Goal: Task Accomplishment & Management: Use online tool/utility

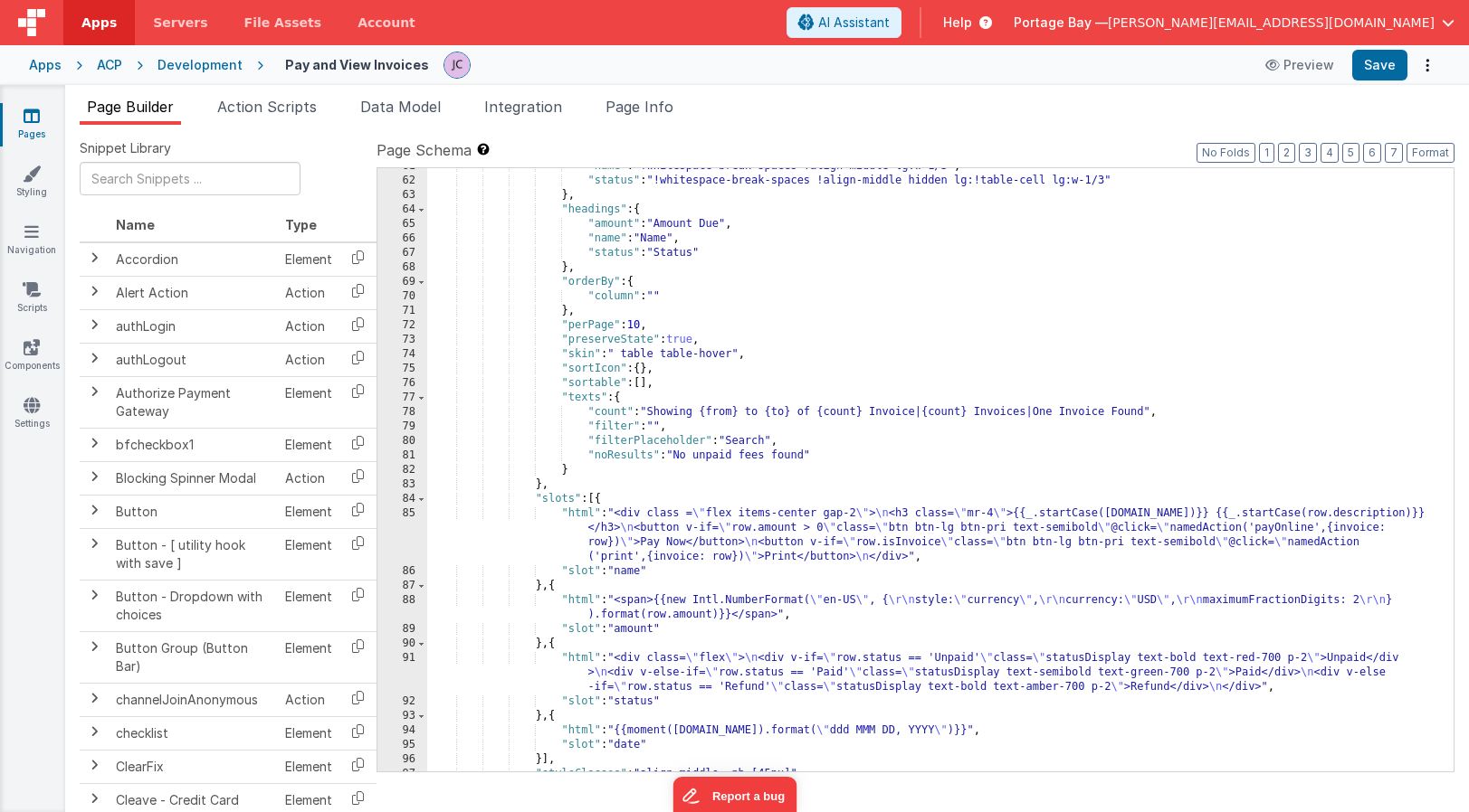
scroll to position [961, 0]
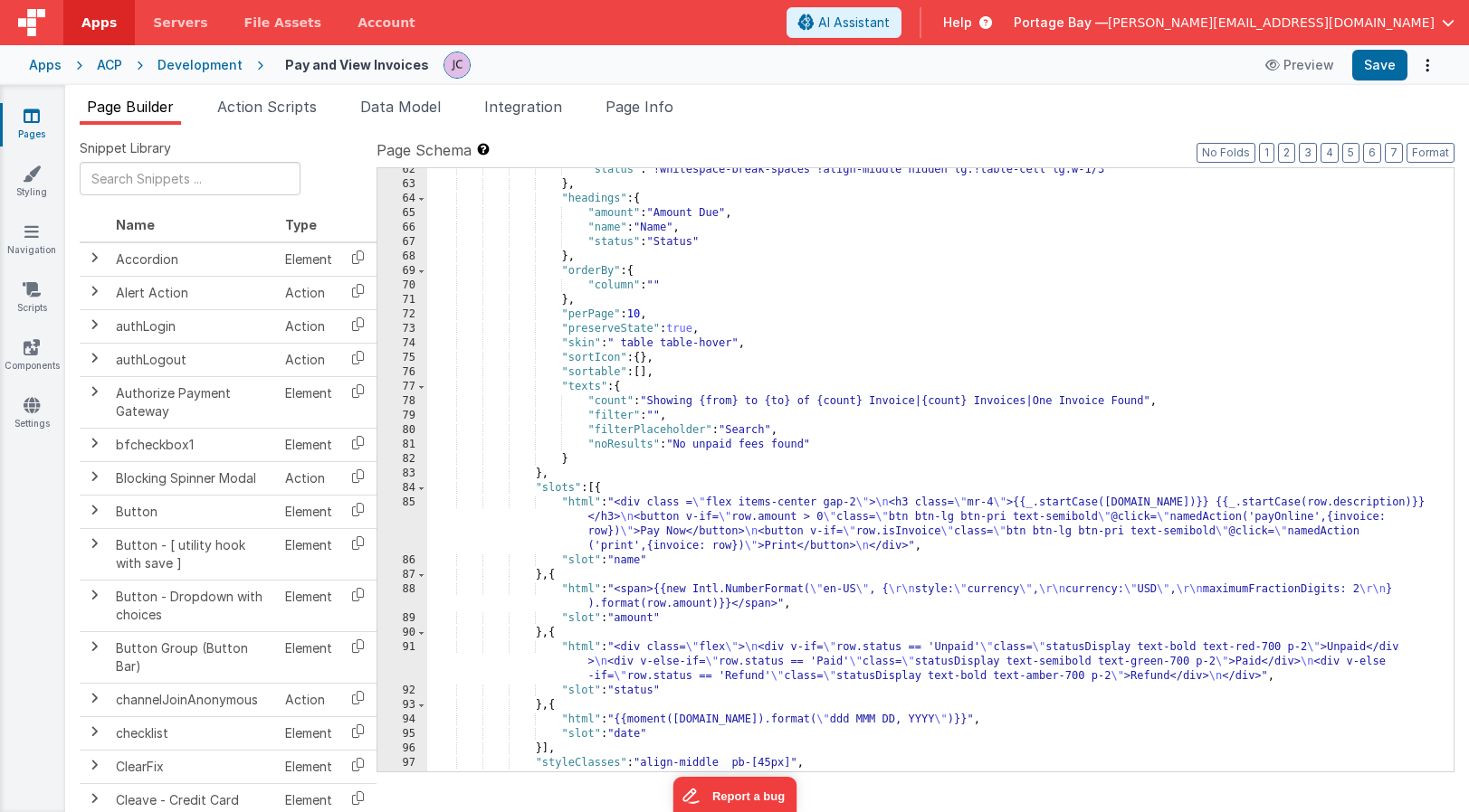
click at [576, 503] on div ""status" : "!whitespace-break-spaces !align-middle hidden lg:!table-cell lg:w-1…" at bounding box center [940, 479] width 1026 height 632
click at [416, 501] on div "85" at bounding box center [402, 524] width 50 height 58
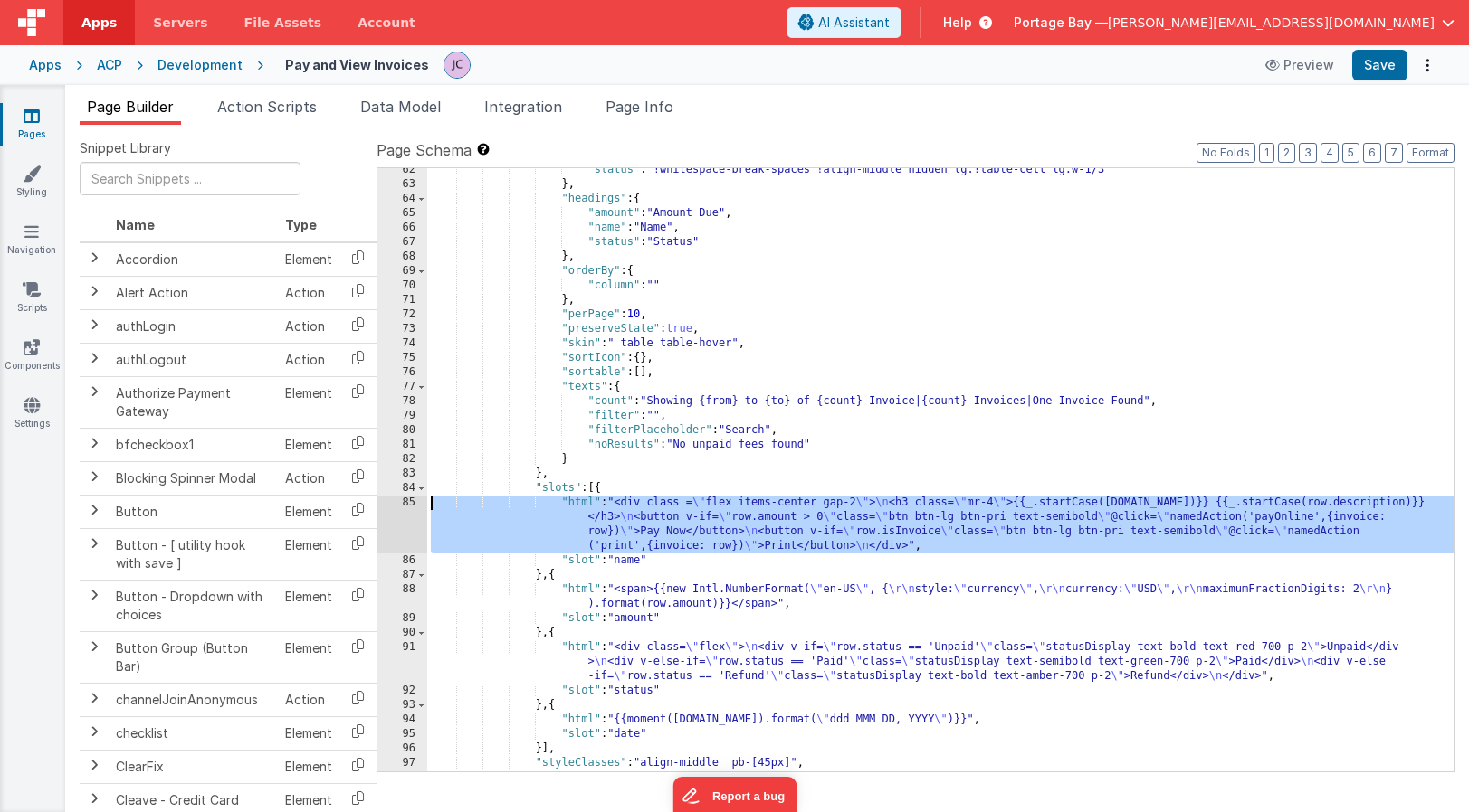
click at [410, 503] on div "85" at bounding box center [402, 524] width 50 height 58
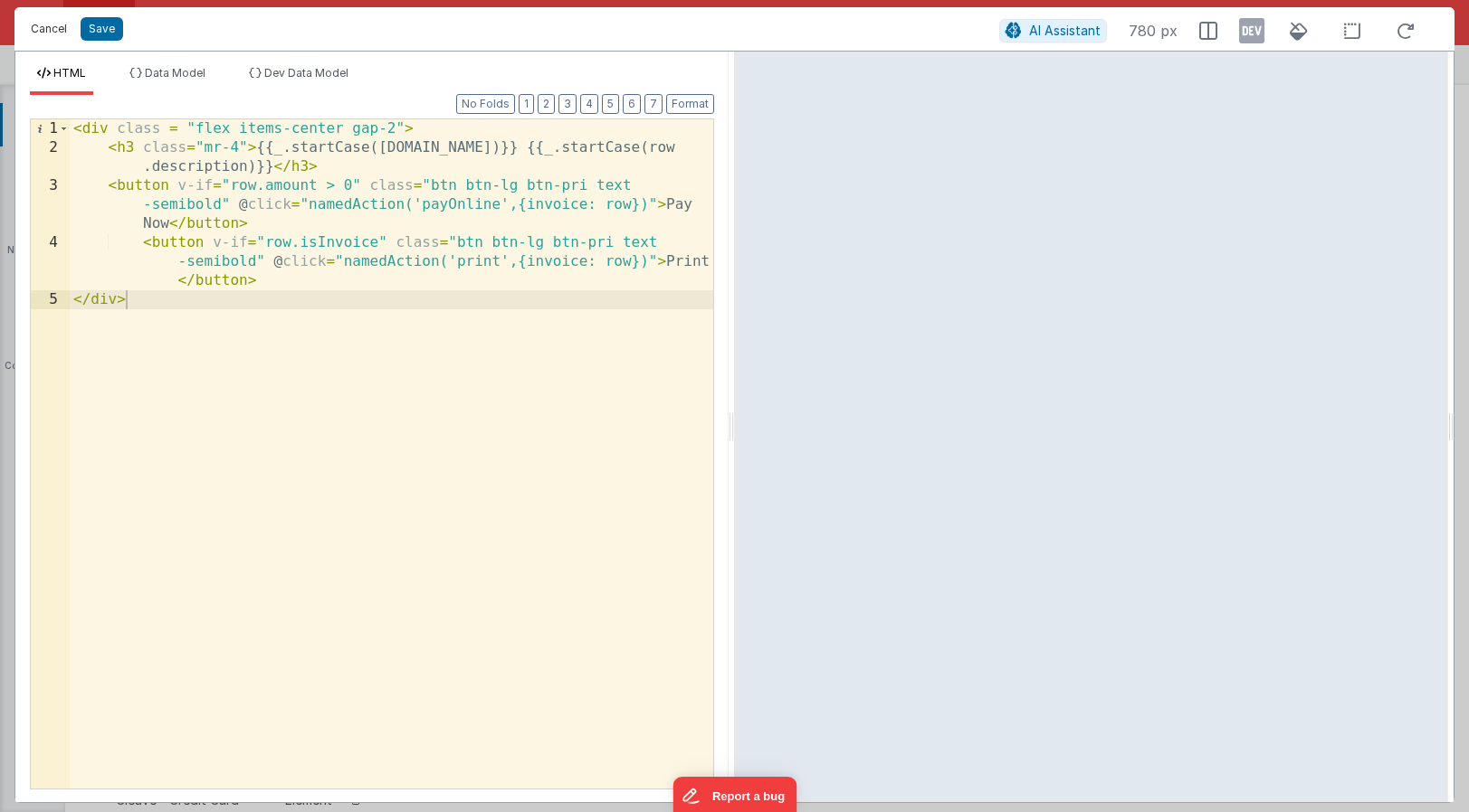
click at [40, 28] on button "Cancel" at bounding box center [48, 28] width 54 height 26
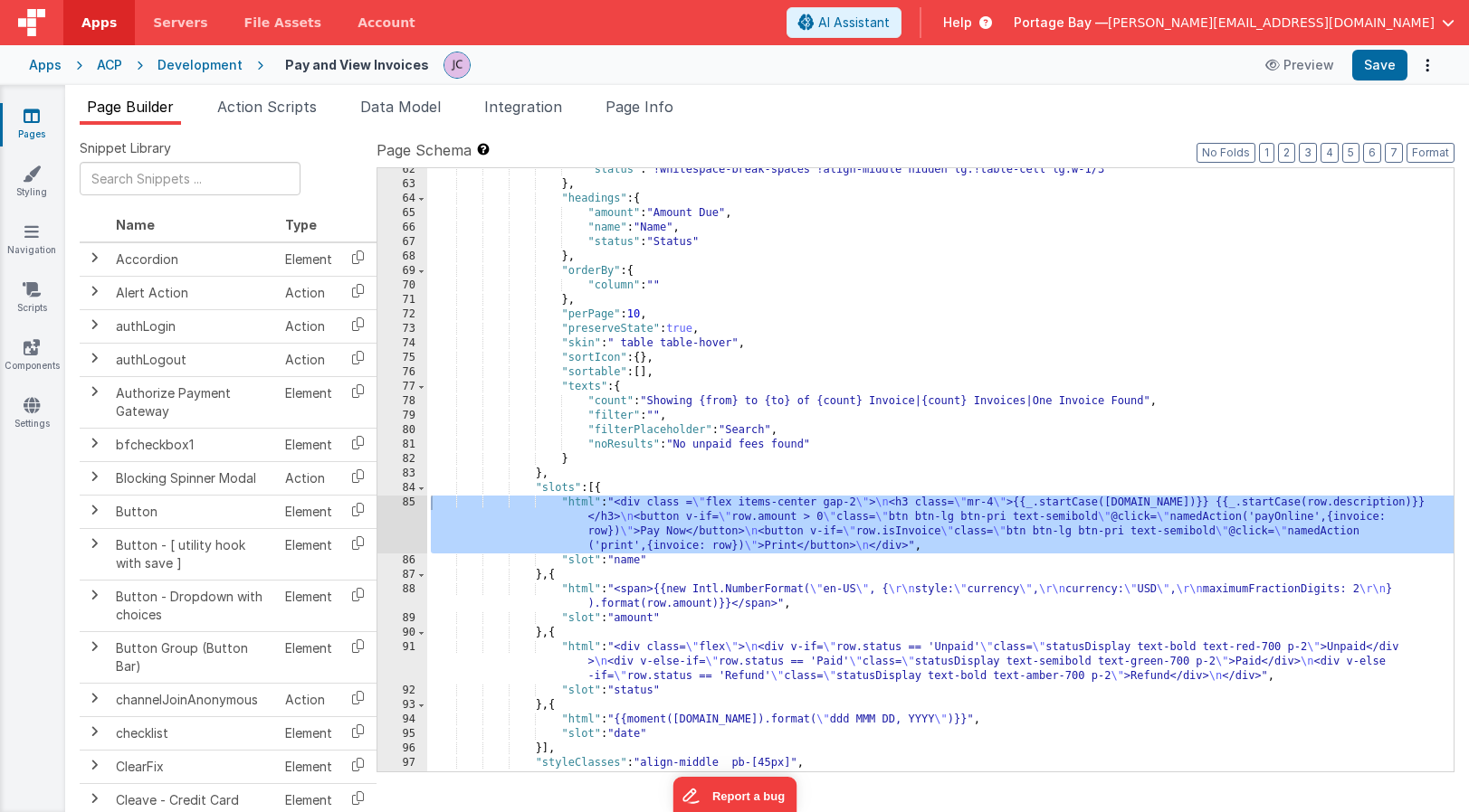
scroll to position [966, 0]
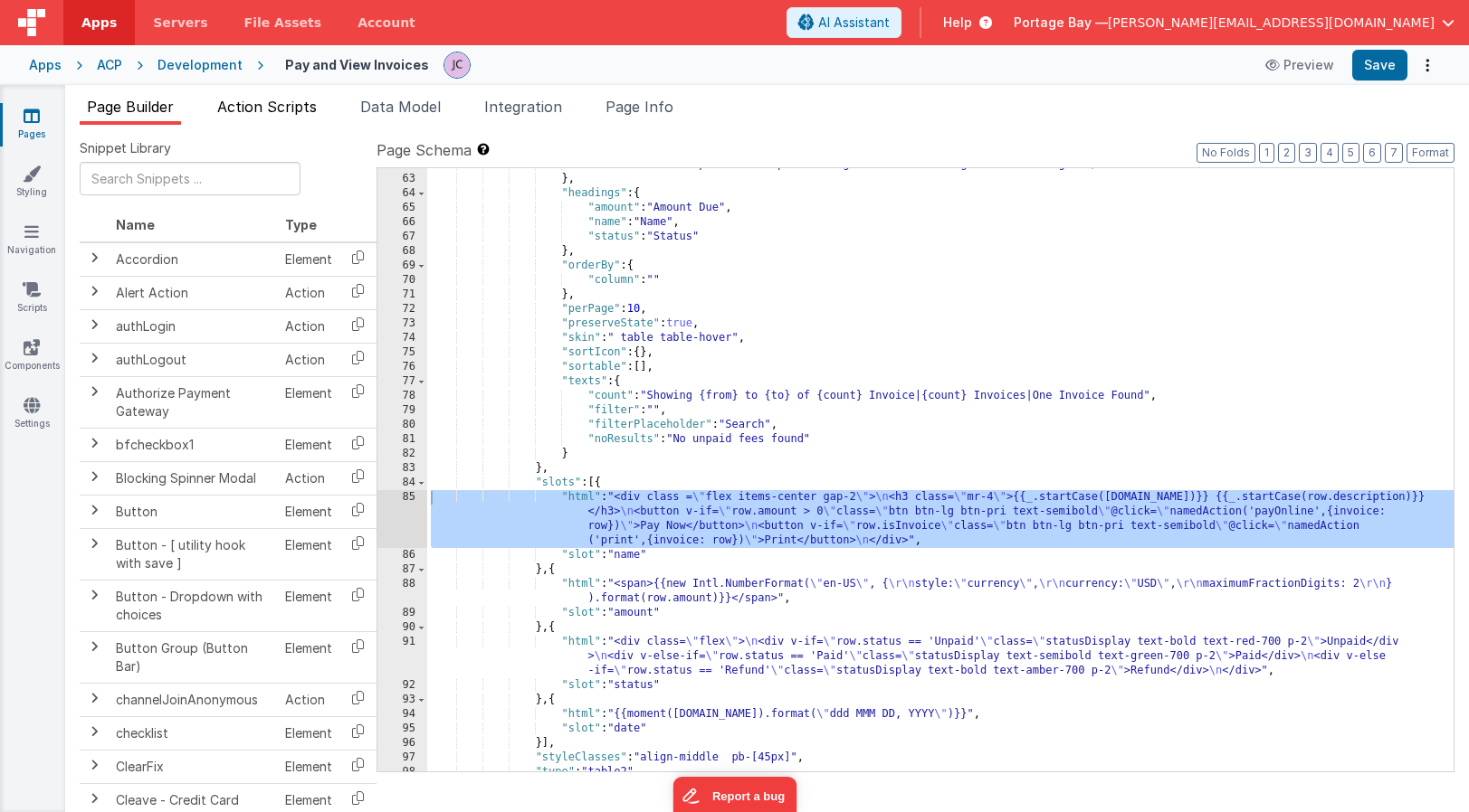
click at [280, 109] on span "Action Scripts" at bounding box center [266, 106] width 99 height 18
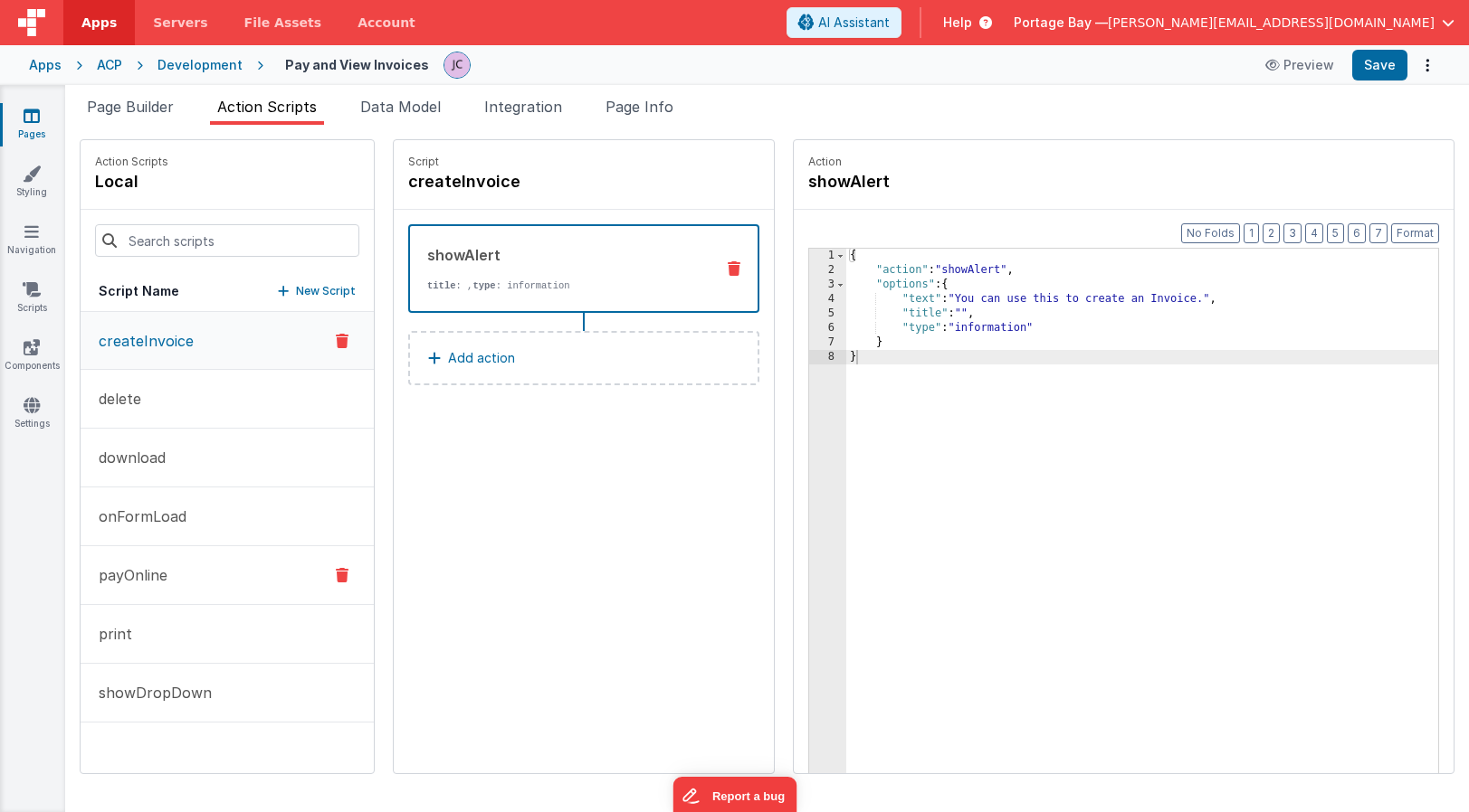
click at [177, 574] on button "payOnline" at bounding box center [227, 575] width 293 height 59
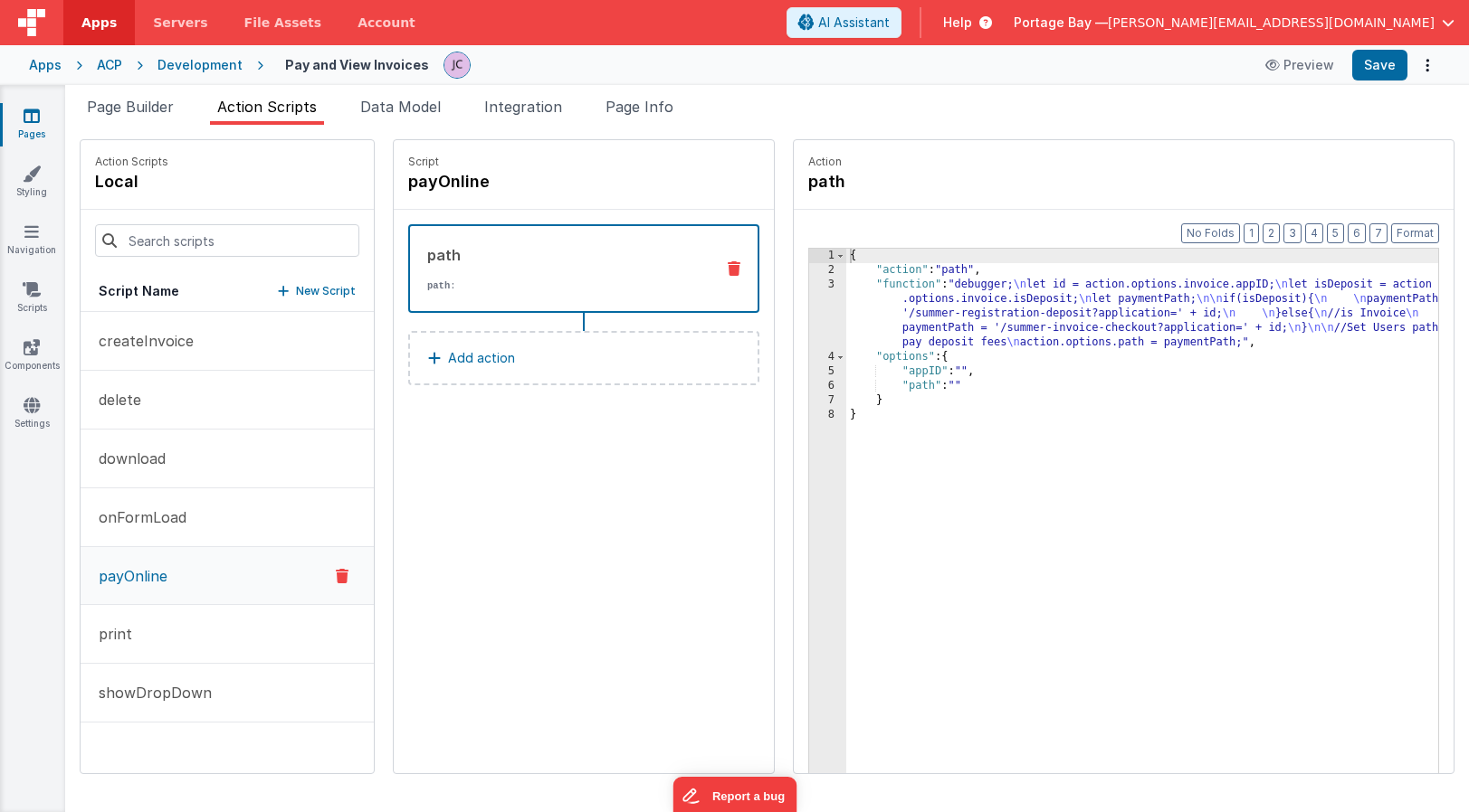
click at [846, 285] on div "{ "action" : "path" , "function" : "debugger; \n let id = action.options.invoic…" at bounding box center [1165, 554] width 639 height 609
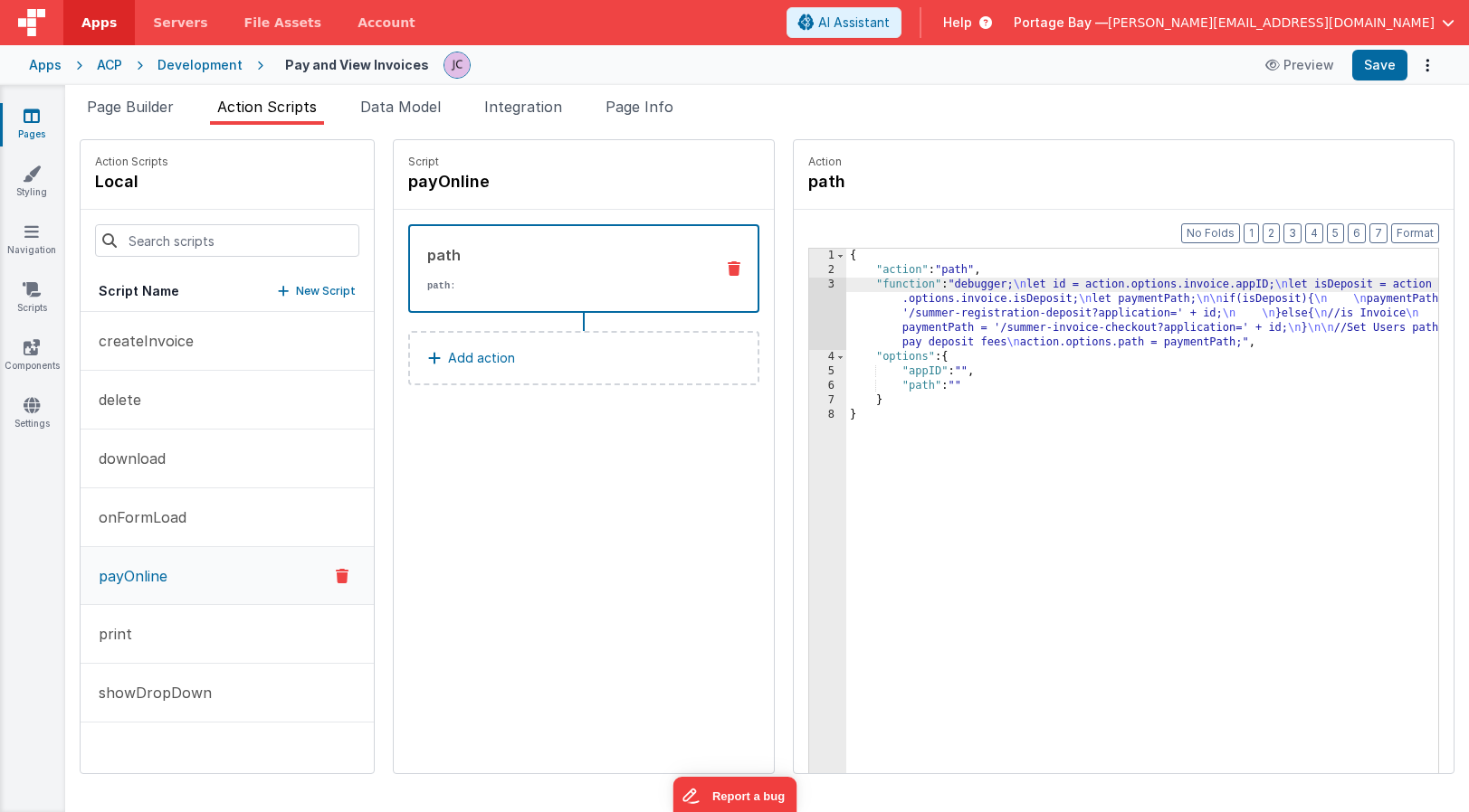
click at [809, 284] on div "3" at bounding box center [827, 313] width 37 height 72
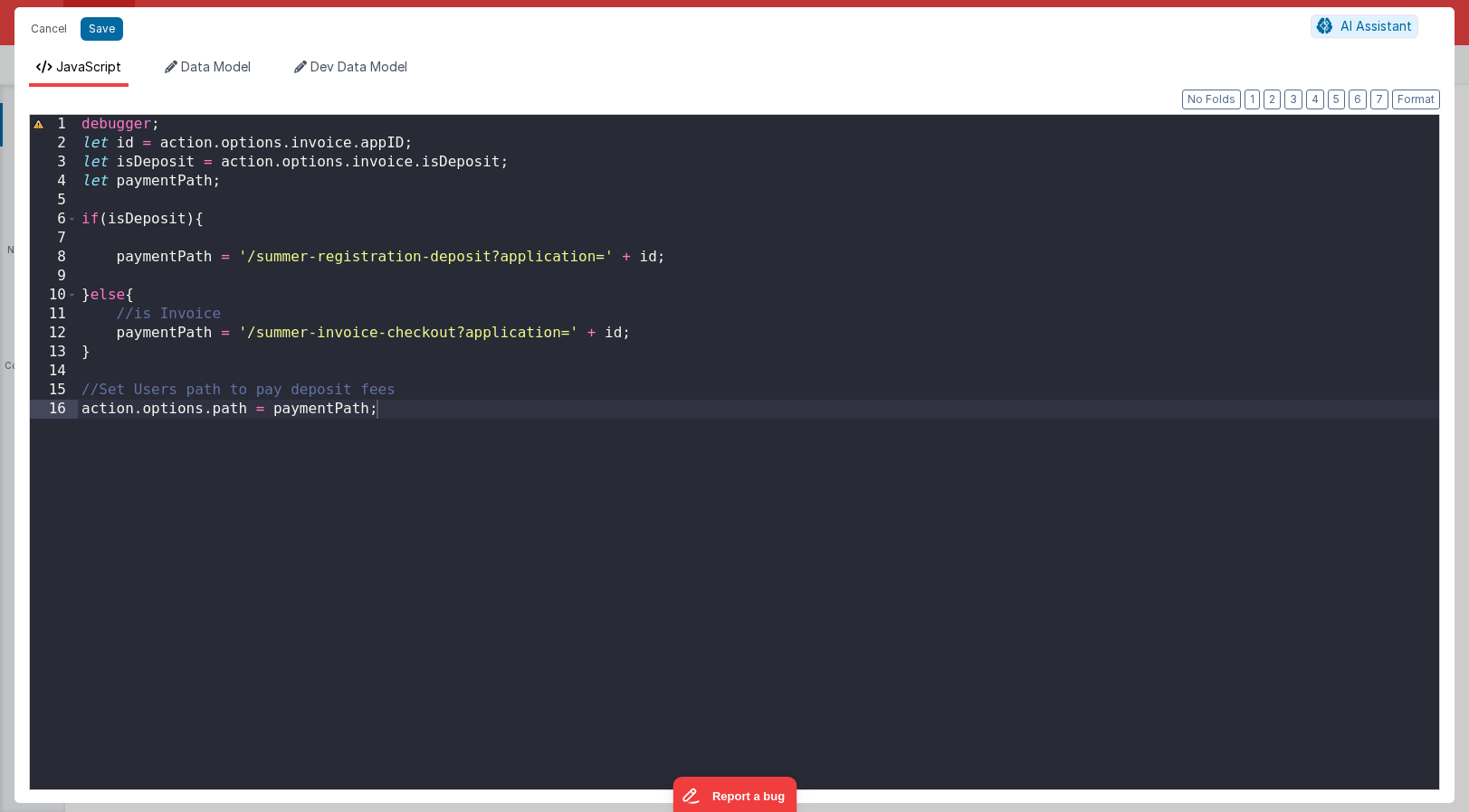
click at [524, 159] on div "debugger ; let id = action . options . invoice . appID ; let isDeposit = action…" at bounding box center [758, 470] width 1361 height 713
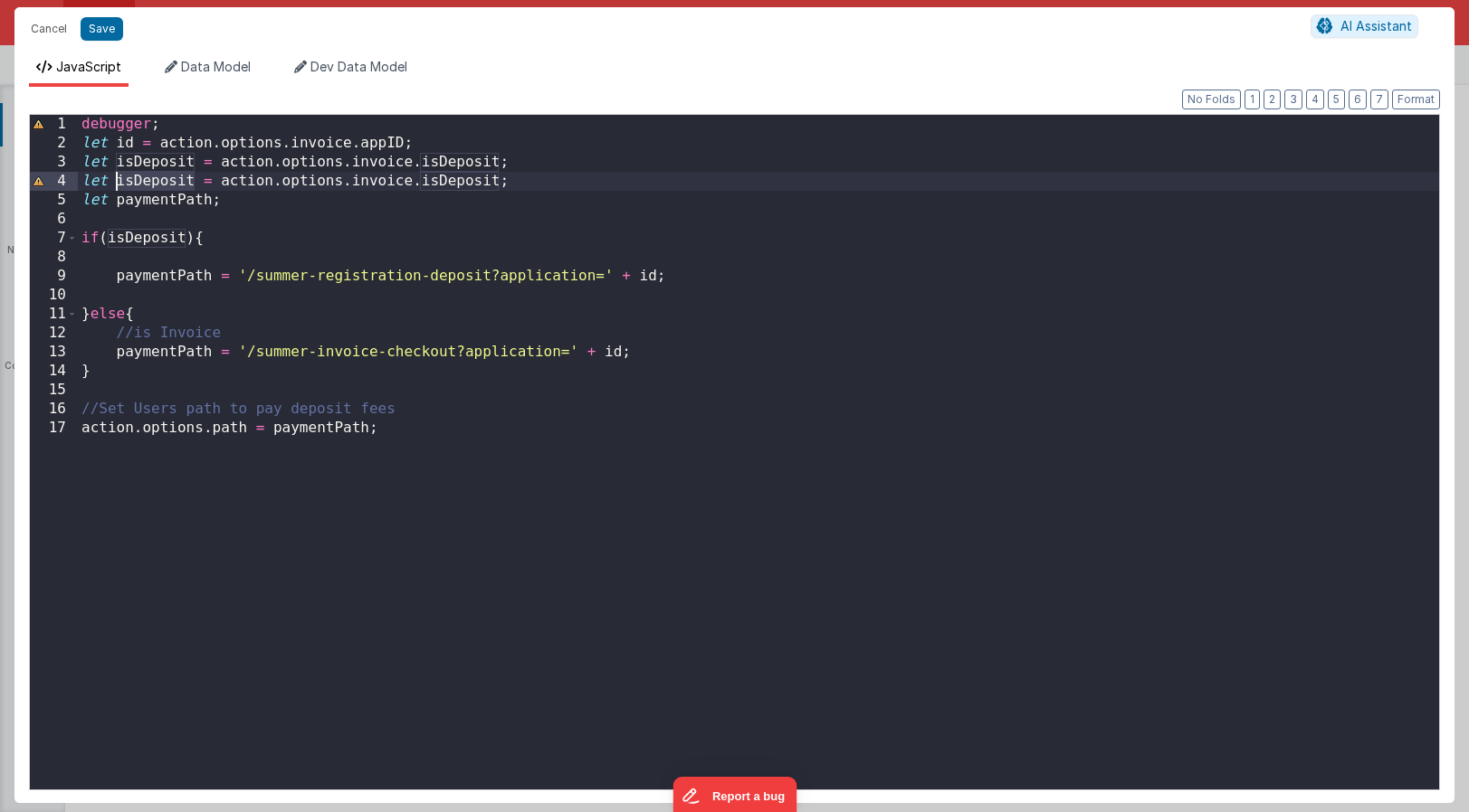
drag, startPoint x: 192, startPoint y: 179, endPoint x: 119, endPoint y: 180, distance: 73.0
click at [119, 180] on div "debugger ; let id = action . options . invoice . appID ; let isDeposit = action…" at bounding box center [758, 470] width 1361 height 713
drag, startPoint x: 473, startPoint y: 180, endPoint x: 396, endPoint y: 182, distance: 77.0
click at [396, 182] on div "debugger ; let id = action . options . invoice . appID ; let isDeposit = action…" at bounding box center [758, 470] width 1361 height 713
drag, startPoint x: 464, startPoint y: 182, endPoint x: 61, endPoint y: 180, distance: 403.0
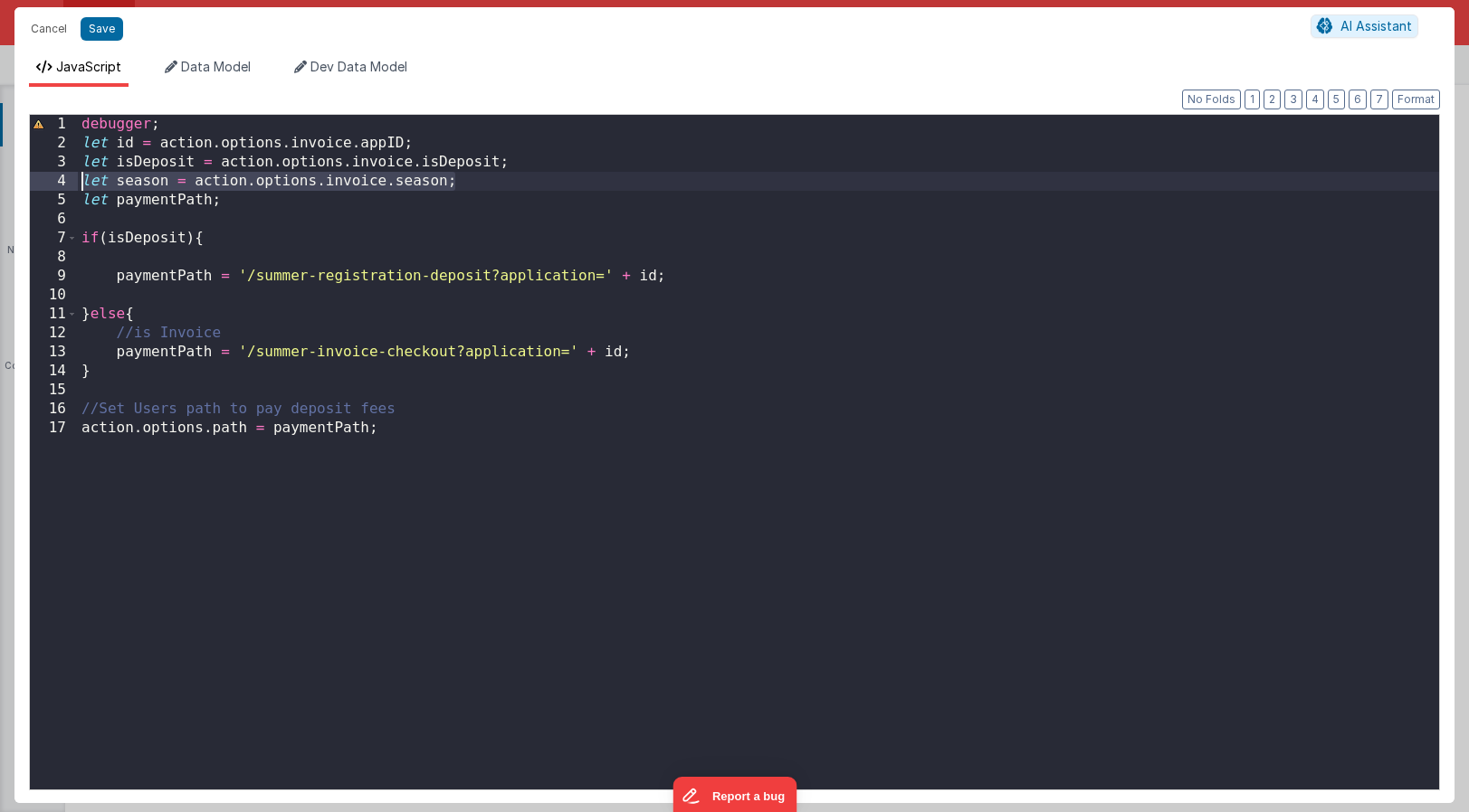
click at [61, 180] on div "1 2 3 4 5 6 7 8 9 10 11 12 13 14 15 16 17 debugger ; let id = action . options …" at bounding box center [734, 451] width 1410 height 677
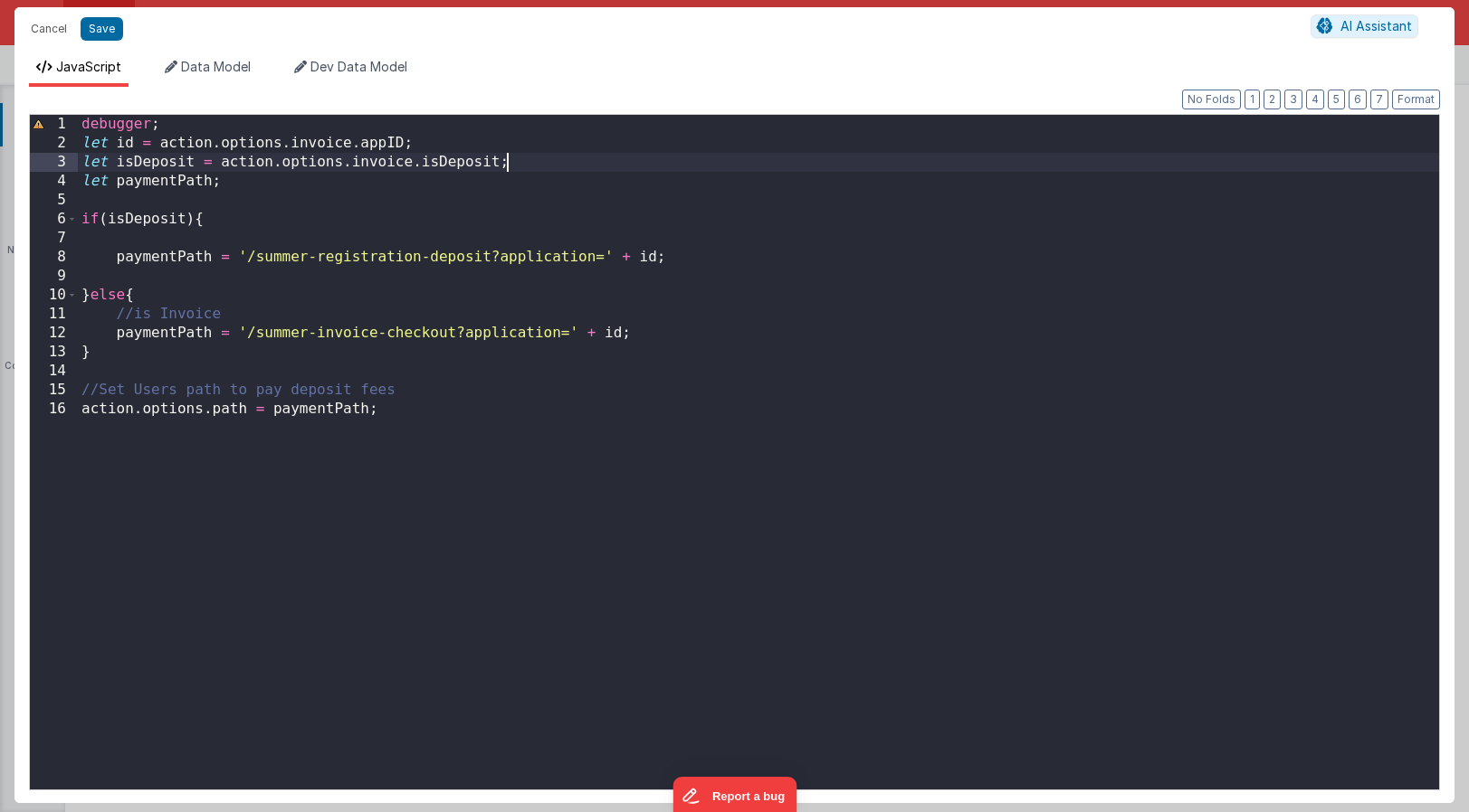
click at [169, 123] on div "debugger ; let id = action . options . invoice . appID ; let isDeposit = action…" at bounding box center [758, 470] width 1361 height 713
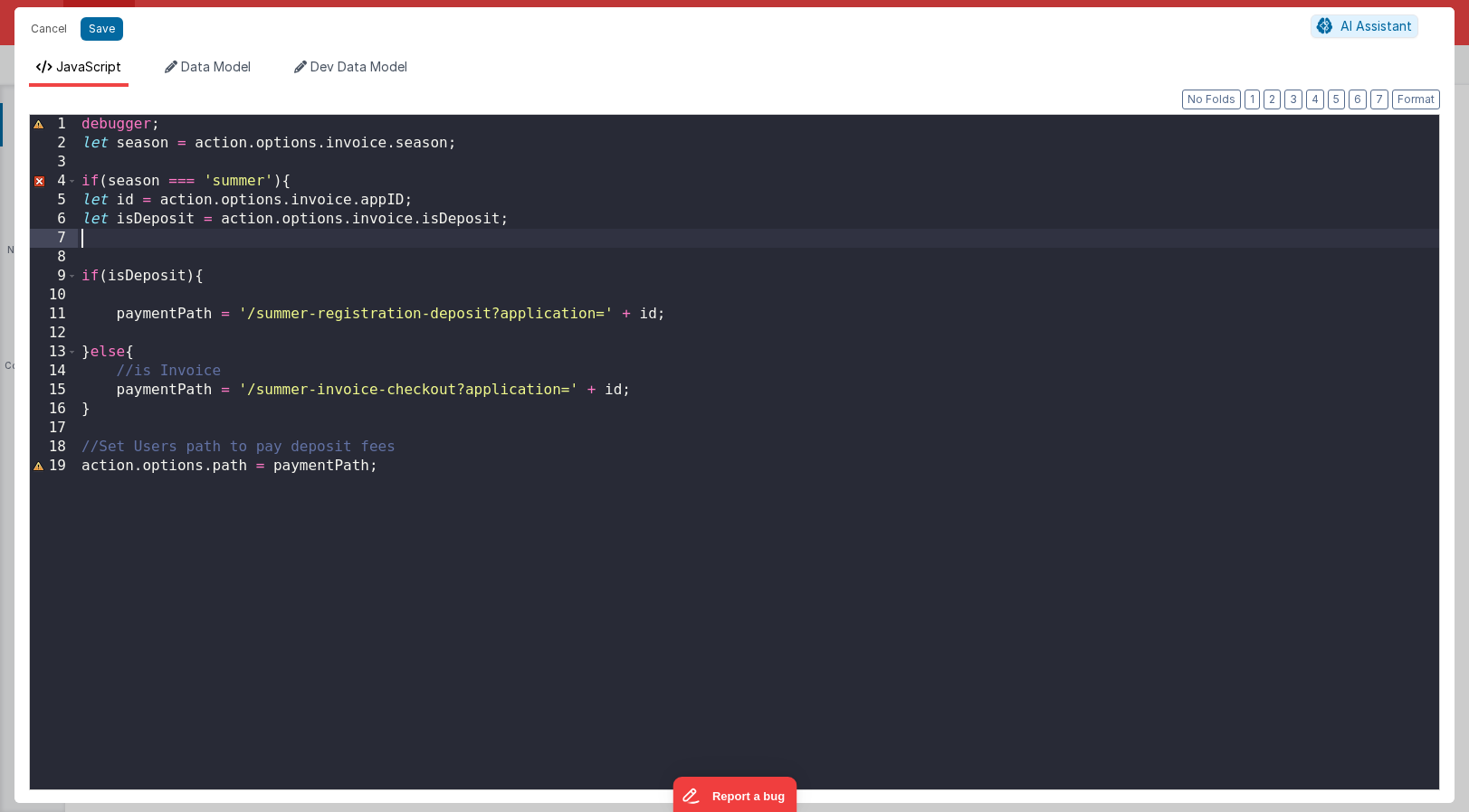
click at [475, 142] on div "debugger ; let season = action . options . invoice . season ; if ( season === '…" at bounding box center [758, 470] width 1361 height 713
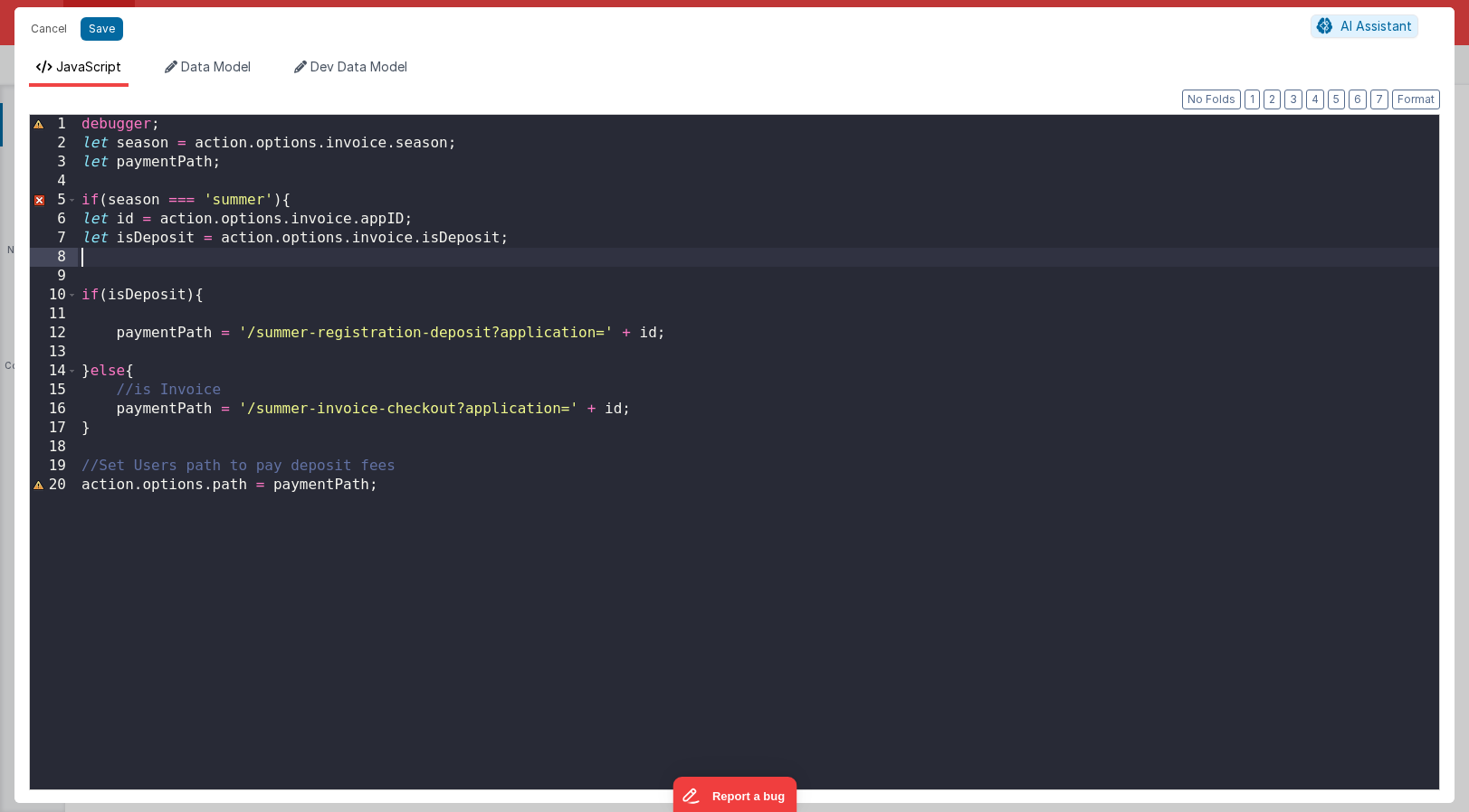
click at [196, 255] on div "debugger ; let season = action . options . invoice . season ; let paymentPath ;…" at bounding box center [758, 470] width 1361 height 713
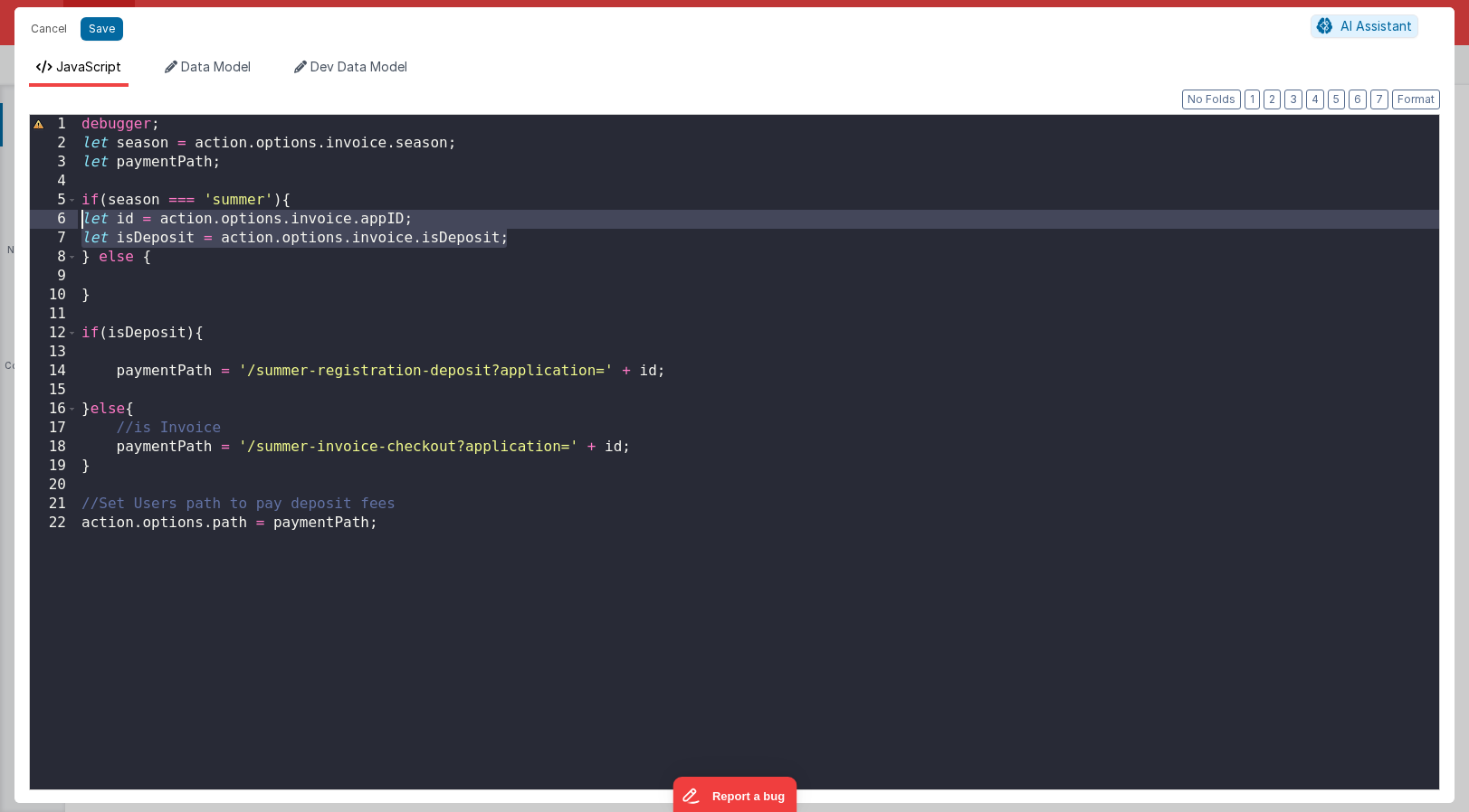
drag, startPoint x: 535, startPoint y: 237, endPoint x: 33, endPoint y: 212, distance: 502.6
click at [33, 212] on div "1 2 3 4 5 6 7 8 9 10 11 12 13 14 15 16 17 18 19 20 21 22 debugger ; let season …" at bounding box center [734, 451] width 1410 height 677
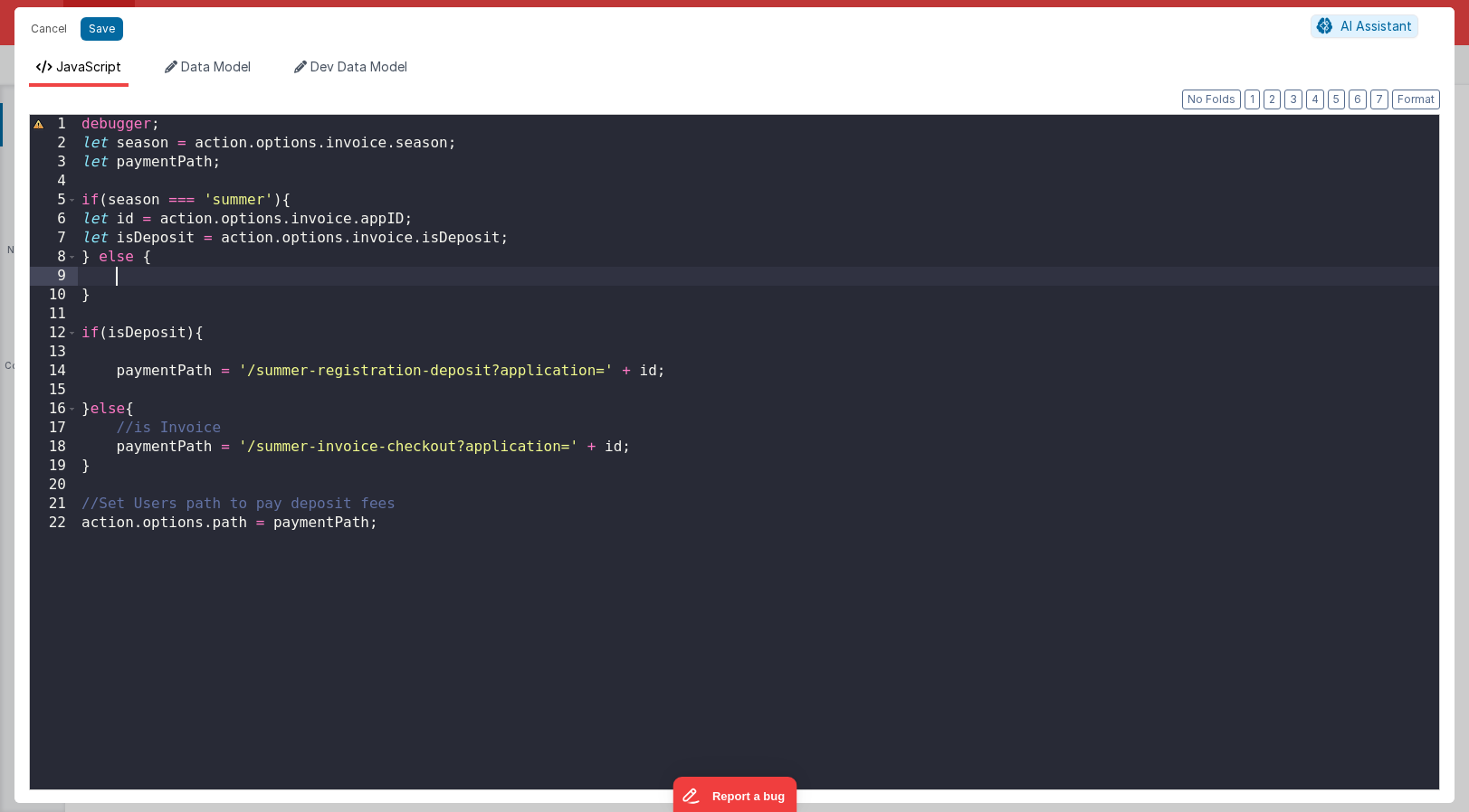
click at [143, 274] on div "debugger ; let season = action . options . invoice . season ; let paymentPath ;…" at bounding box center [758, 470] width 1361 height 713
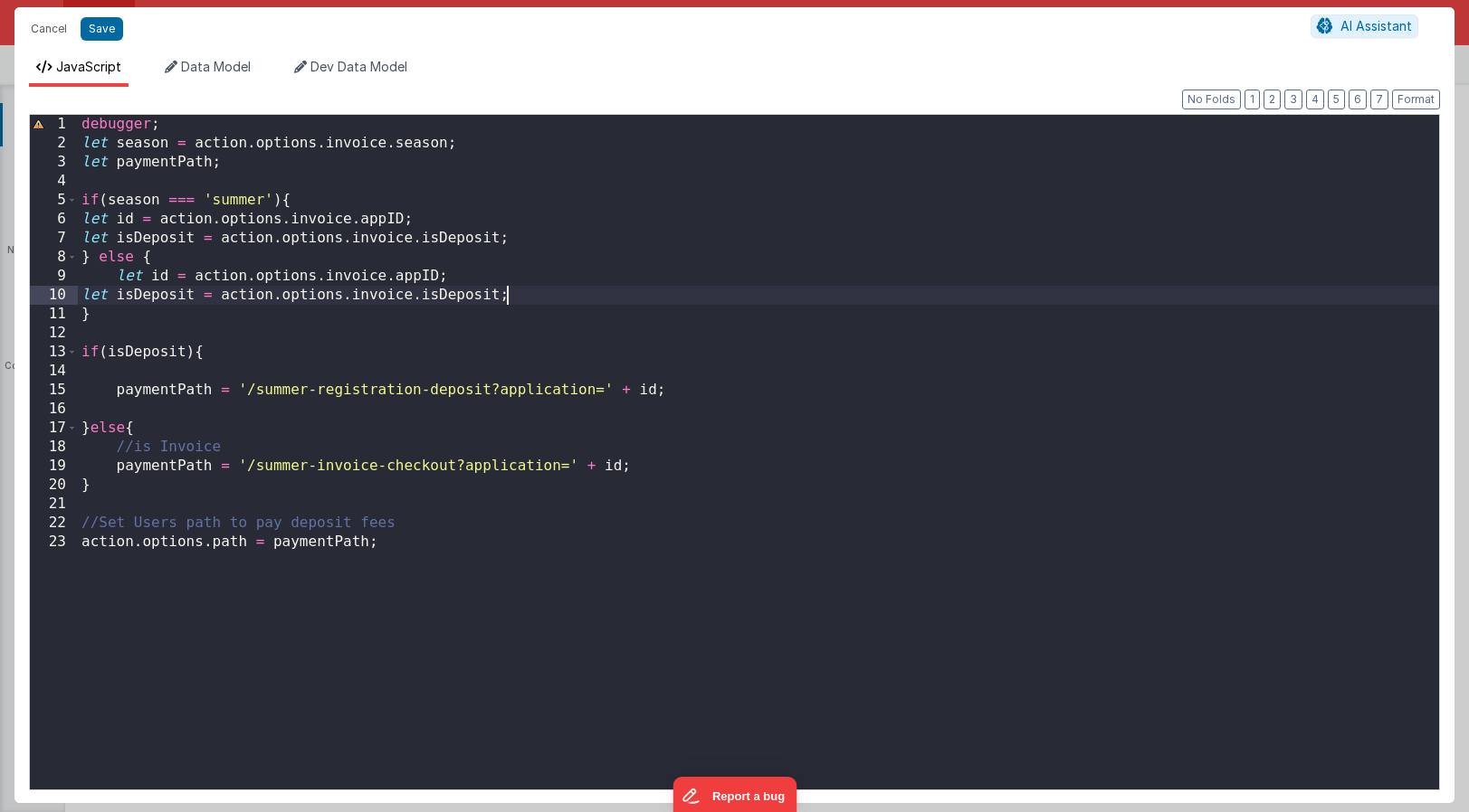
click at [114, 274] on div "debugger ; let season = action . options . invoice . season ; let paymentPath ;…" at bounding box center [758, 470] width 1361 height 713
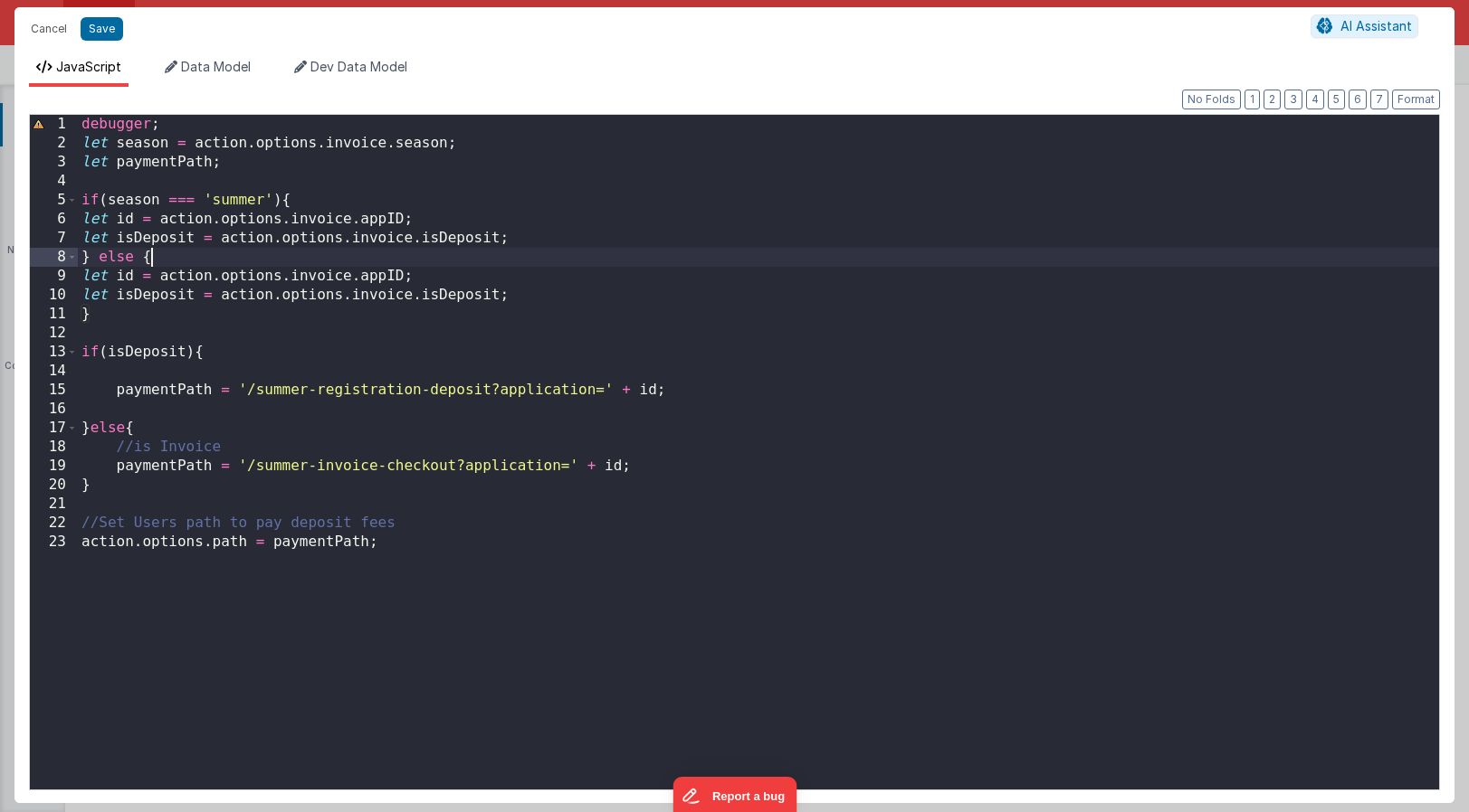
click at [209, 260] on div "debugger ; let season = action . options . invoice . season ; let paymentPath ;…" at bounding box center [758, 470] width 1361 height 713
click at [314, 197] on div "debugger ; let season = action . options . invoice . season ; let paymentPath ;…" at bounding box center [758, 470] width 1361 height 713
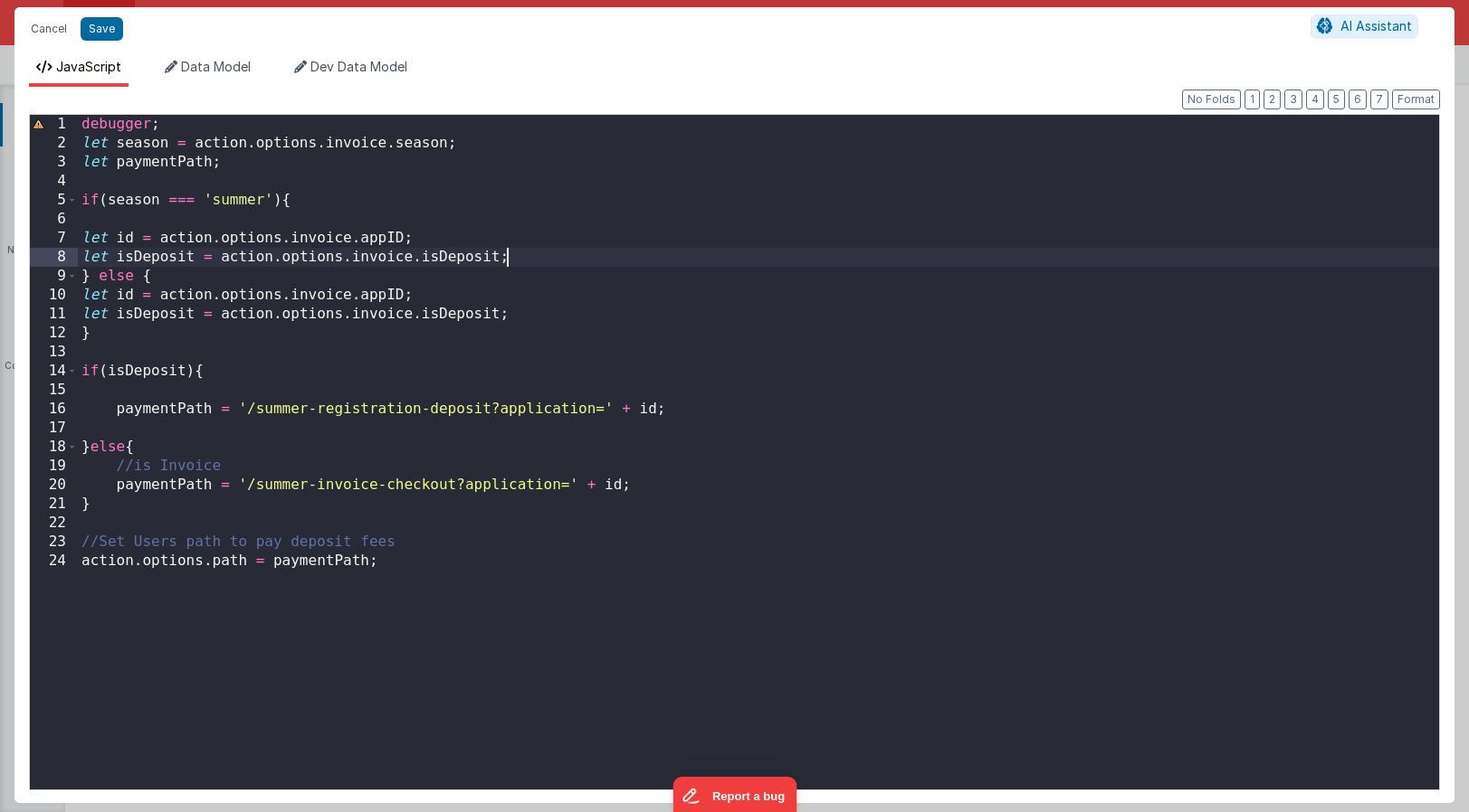
click at [520, 254] on div "debugger ; let season = action . options . invoice . season ; let paymentPath ;…" at bounding box center [758, 470] width 1361 height 713
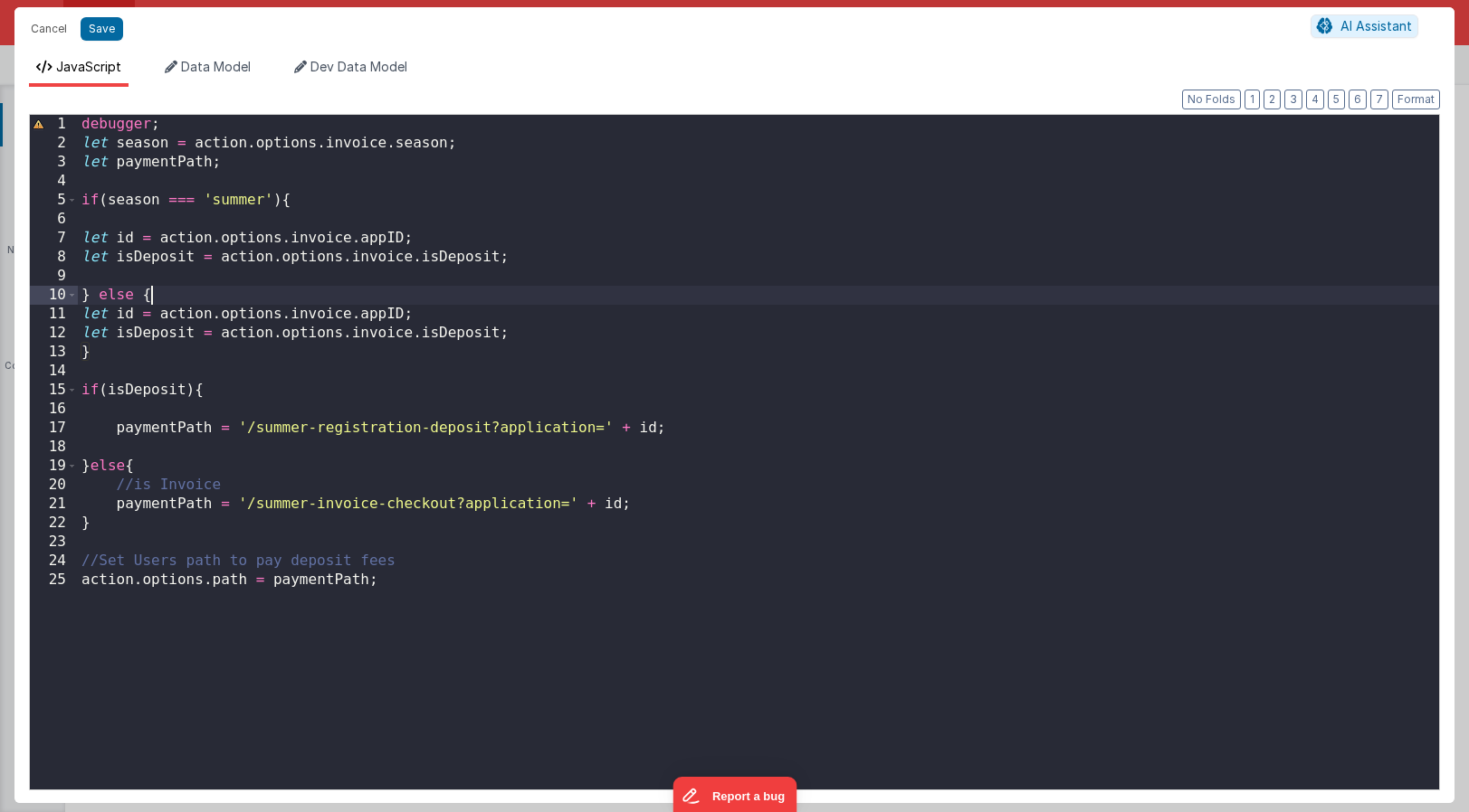
click at [185, 299] on div "debugger ; let season = action . options . invoice . season ; let paymentPath ;…" at bounding box center [758, 470] width 1361 height 713
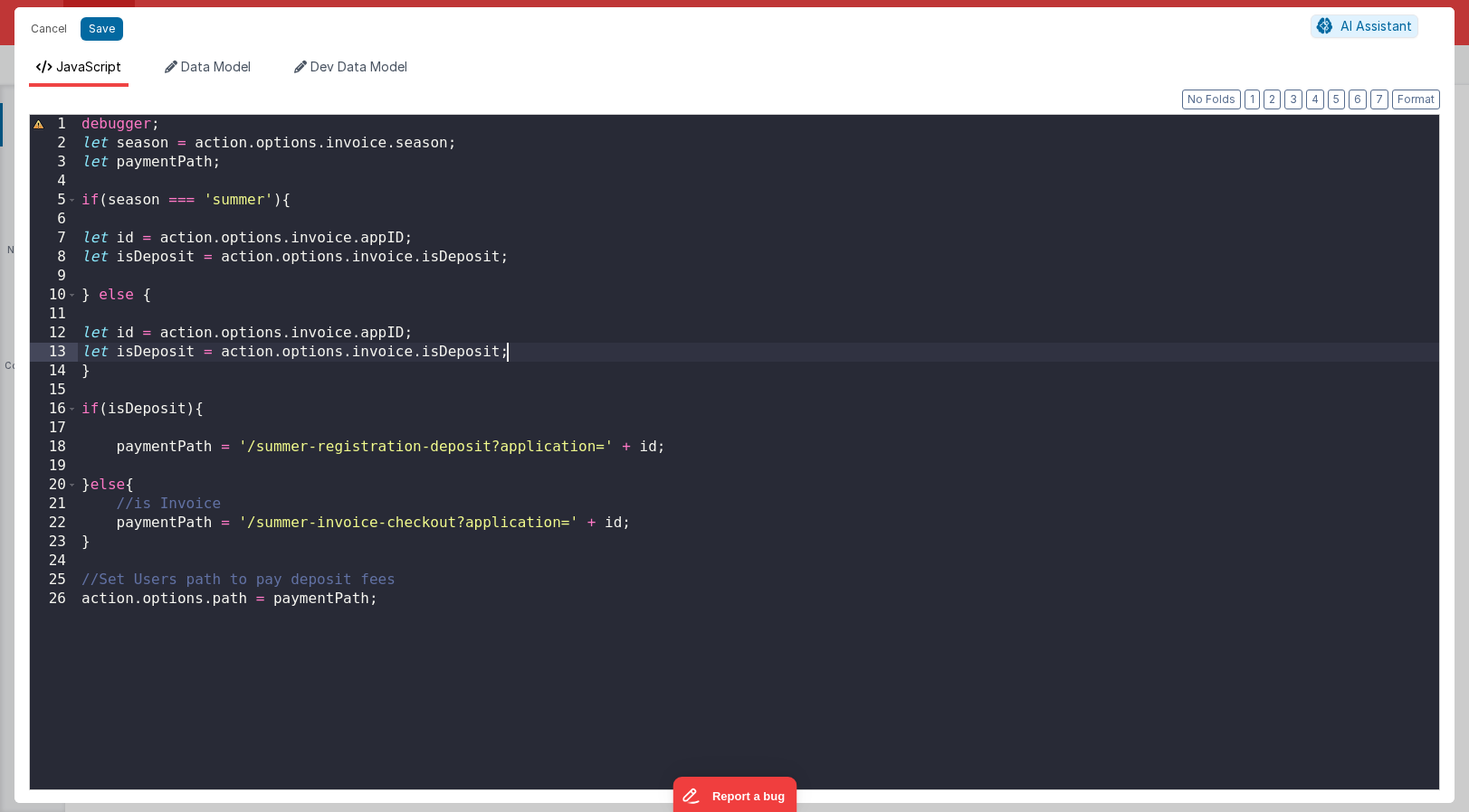
click at [517, 353] on div "debugger ; let season = action . options . invoice . season ; let paymentPath ;…" at bounding box center [758, 470] width 1361 height 713
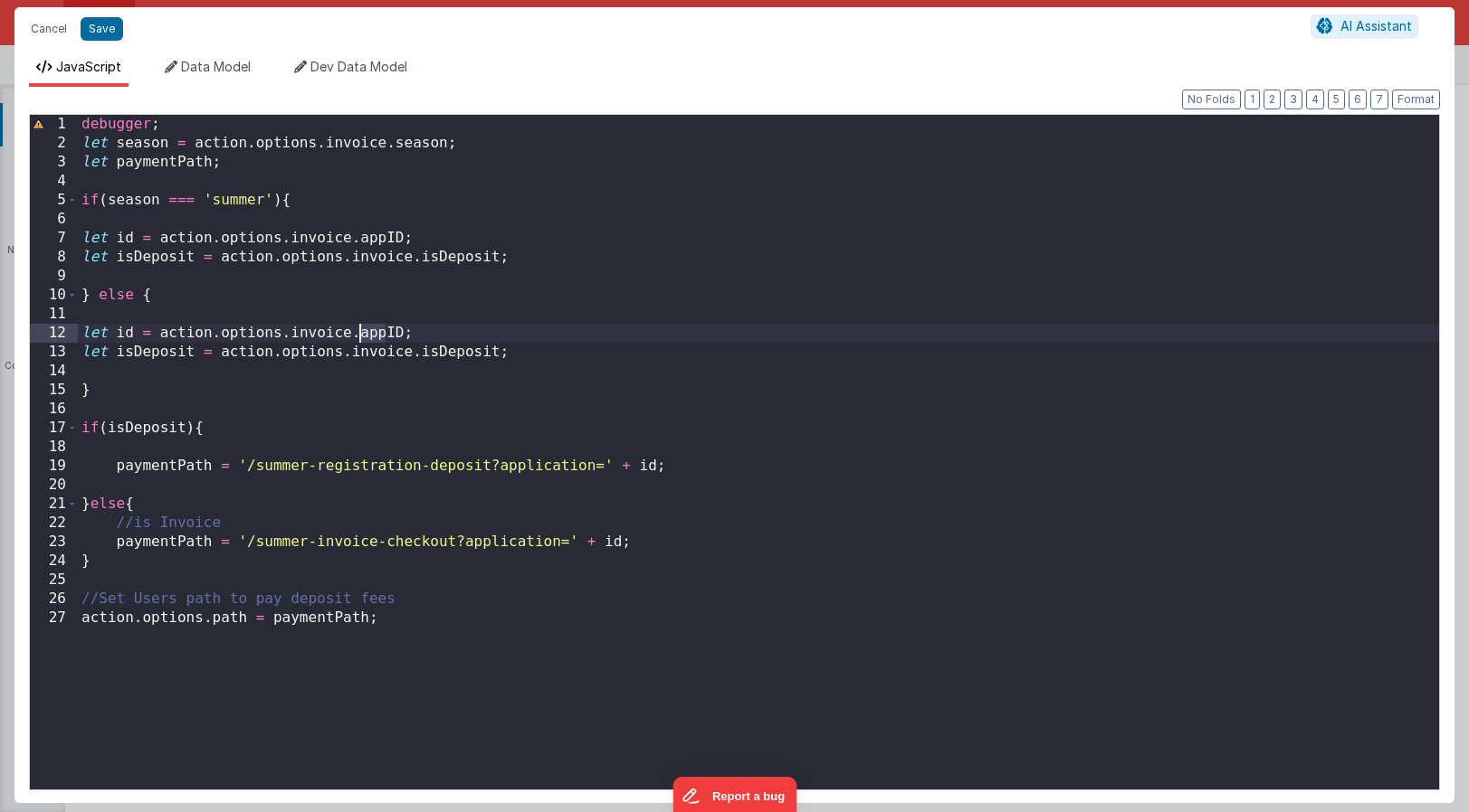
drag, startPoint x: 385, startPoint y: 331, endPoint x: 360, endPoint y: 332, distance: 25.0
click at [360, 332] on div "debugger ; let season = action . options . invoice . season ; let paymentPath ;…" at bounding box center [758, 470] width 1361 height 713
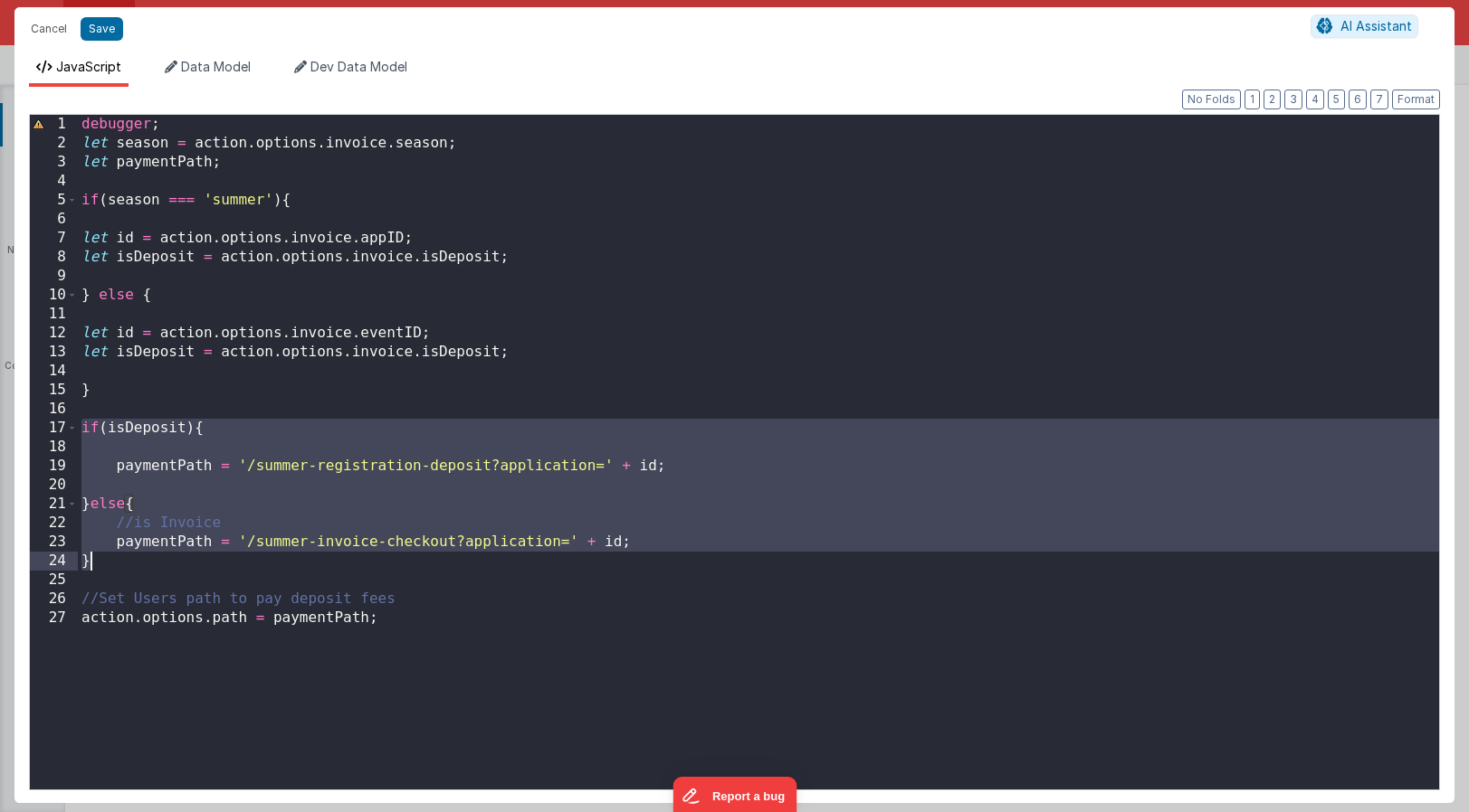
drag, startPoint x: 79, startPoint y: 427, endPoint x: 120, endPoint y: 563, distance: 142.0
click at [120, 563] on div "debugger ; let season = action . options . invoice . season ; let paymentPath ;…" at bounding box center [758, 470] width 1361 height 713
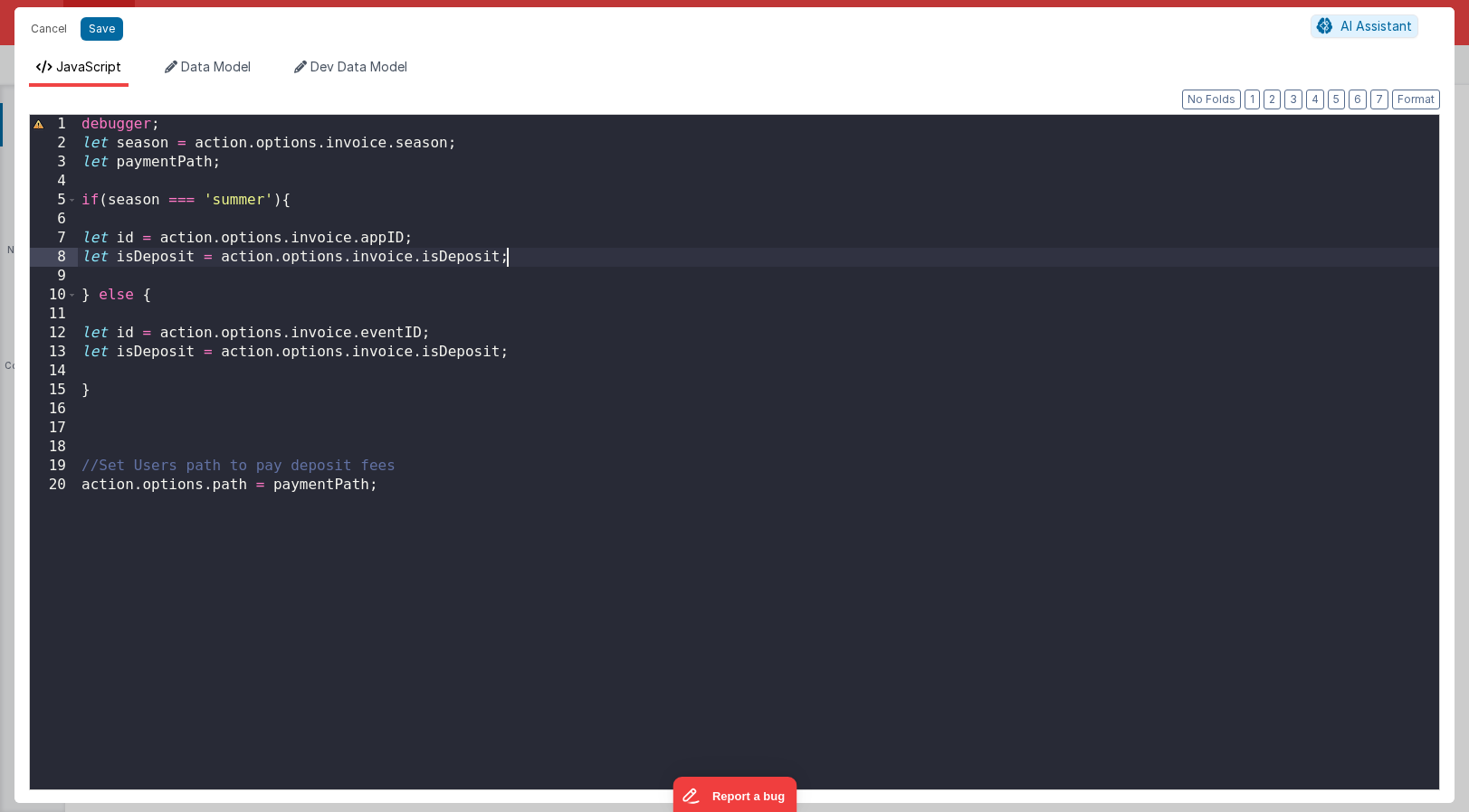
click at [525, 258] on div "debugger ; let season = action . options . invoice . season ; let paymentPath ;…" at bounding box center [758, 470] width 1361 height 713
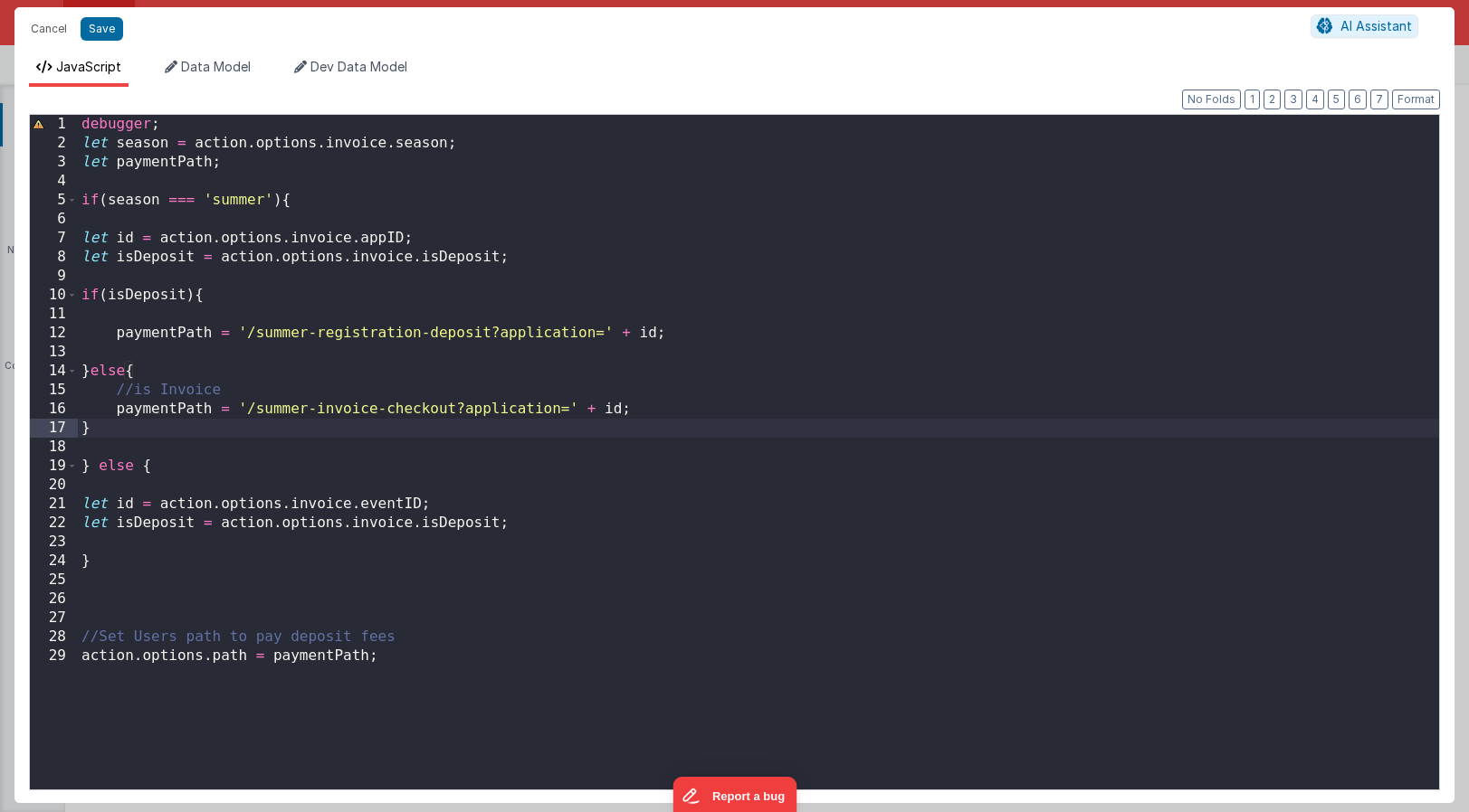
click at [103, 450] on div "debugger ; let season = action . options . invoice . season ; let paymentPath ;…" at bounding box center [758, 470] width 1361 height 713
click at [168, 464] on div "debugger ; let season = action . options . invoice . season ; let paymentPath ;…" at bounding box center [758, 470] width 1361 height 713
click at [687, 328] on div "debugger ; let season = action . options . invoice . season ; let paymentPath ;…" at bounding box center [758, 470] width 1361 height 713
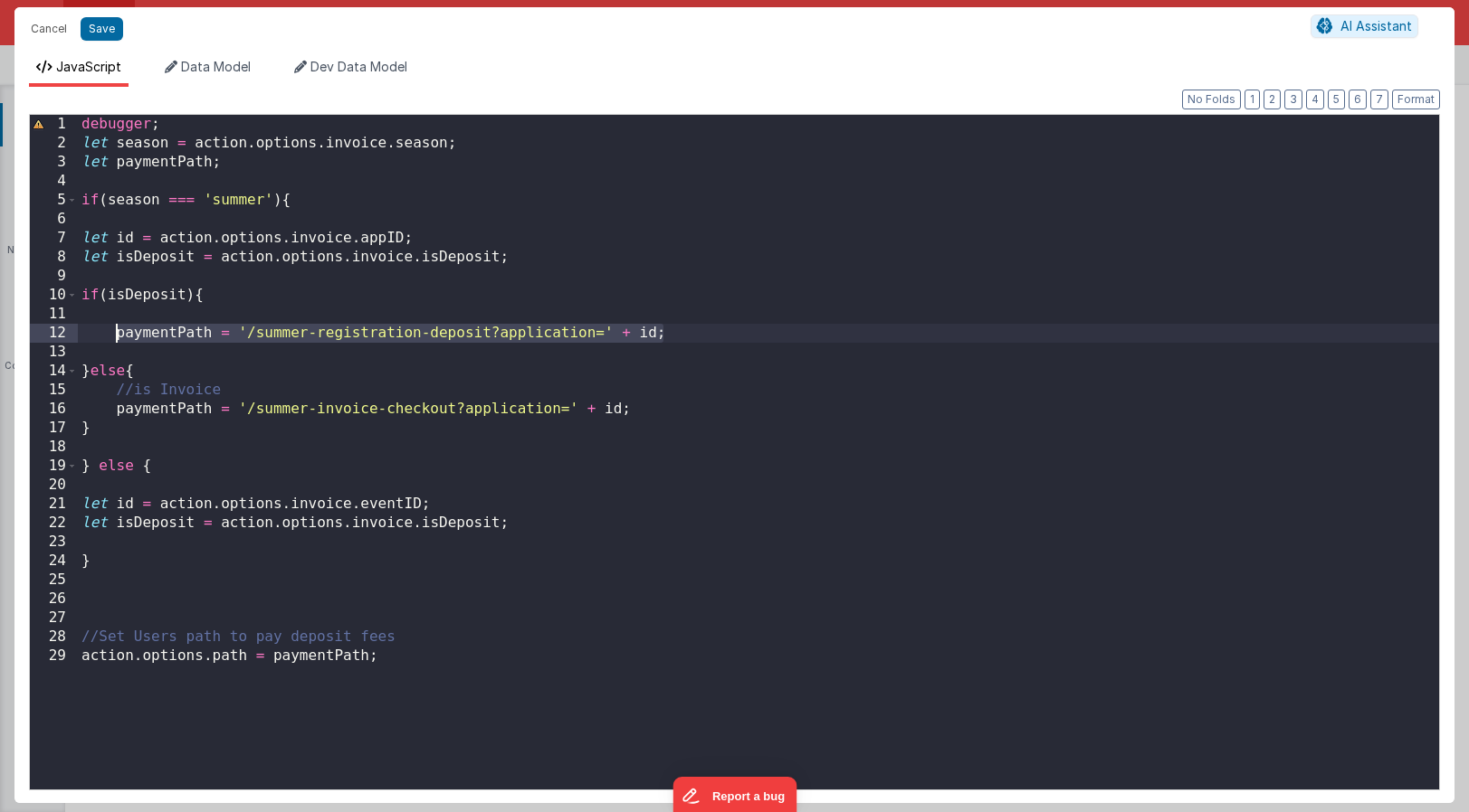
click at [536, 524] on div "debugger ; let season = action . options . invoice . season ; let paymentPath ;…" at bounding box center [758, 470] width 1361 height 713
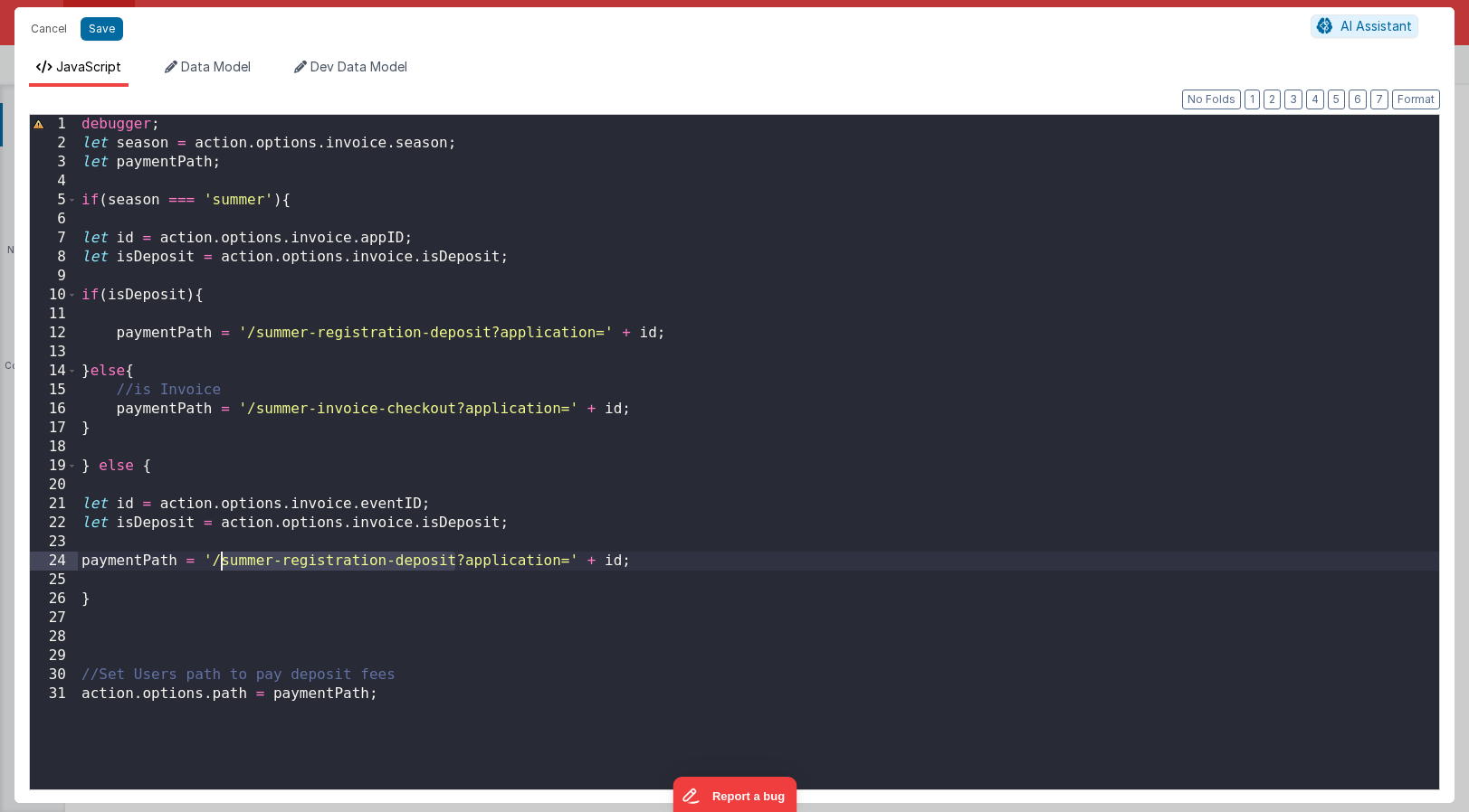
drag, startPoint x: 453, startPoint y: 560, endPoint x: 220, endPoint y: 565, distance: 233.1
click at [220, 565] on div "debugger ; let season = action . options . invoice . season ; let paymentPath ;…" at bounding box center [758, 470] width 1361 height 713
drag, startPoint x: 394, startPoint y: 558, endPoint x: 301, endPoint y: 562, distance: 93.1
click at [301, 562] on div "debugger ; let season = action . options . invoice . season ; let paymentPath ;…" at bounding box center [758, 470] width 1361 height 713
click at [1411, 97] on button "Format" at bounding box center [1415, 99] width 48 height 20
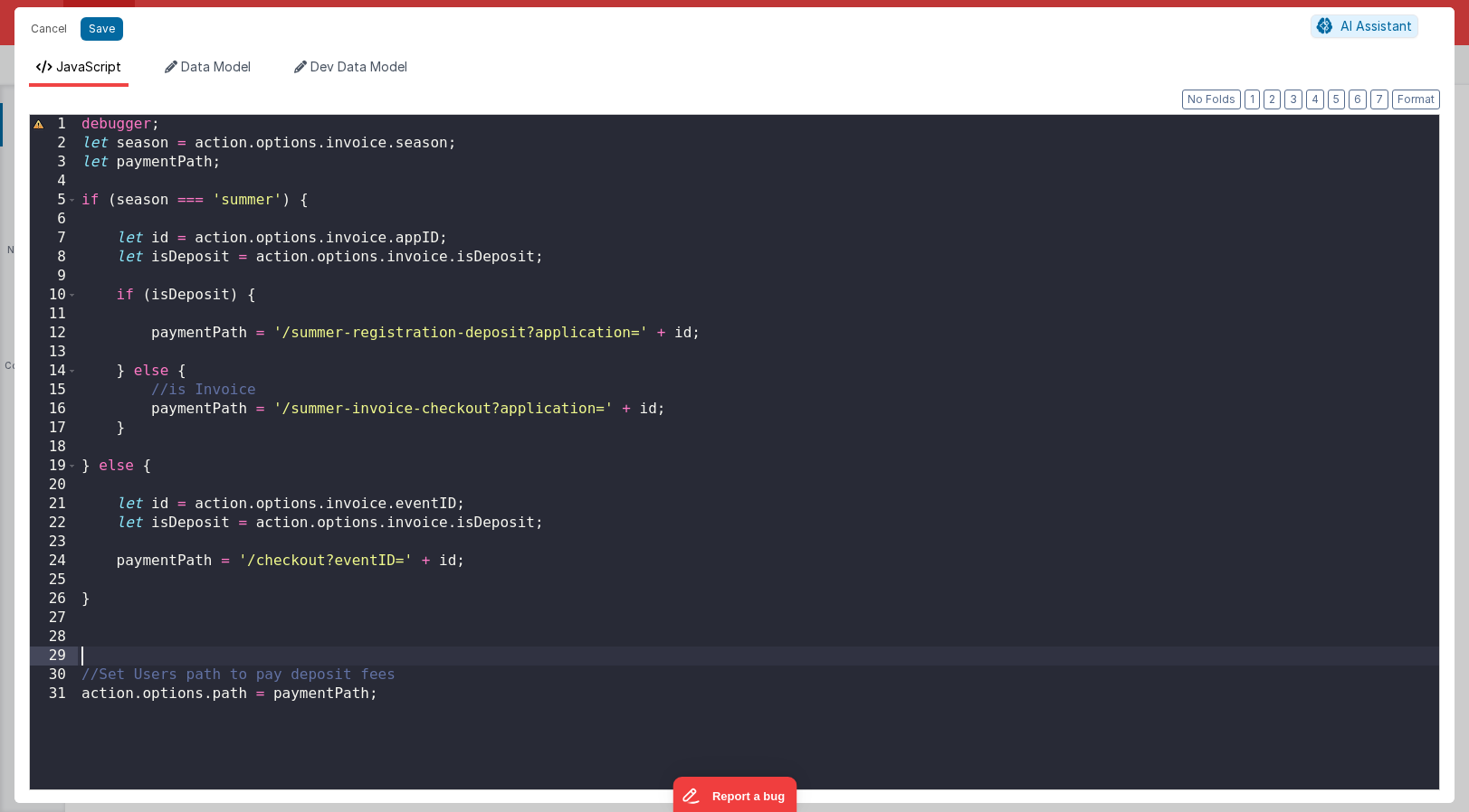
click at [116, 655] on div "debugger ; let season = action . options . invoice . season ; let paymentPath ;…" at bounding box center [758, 470] width 1361 height 713
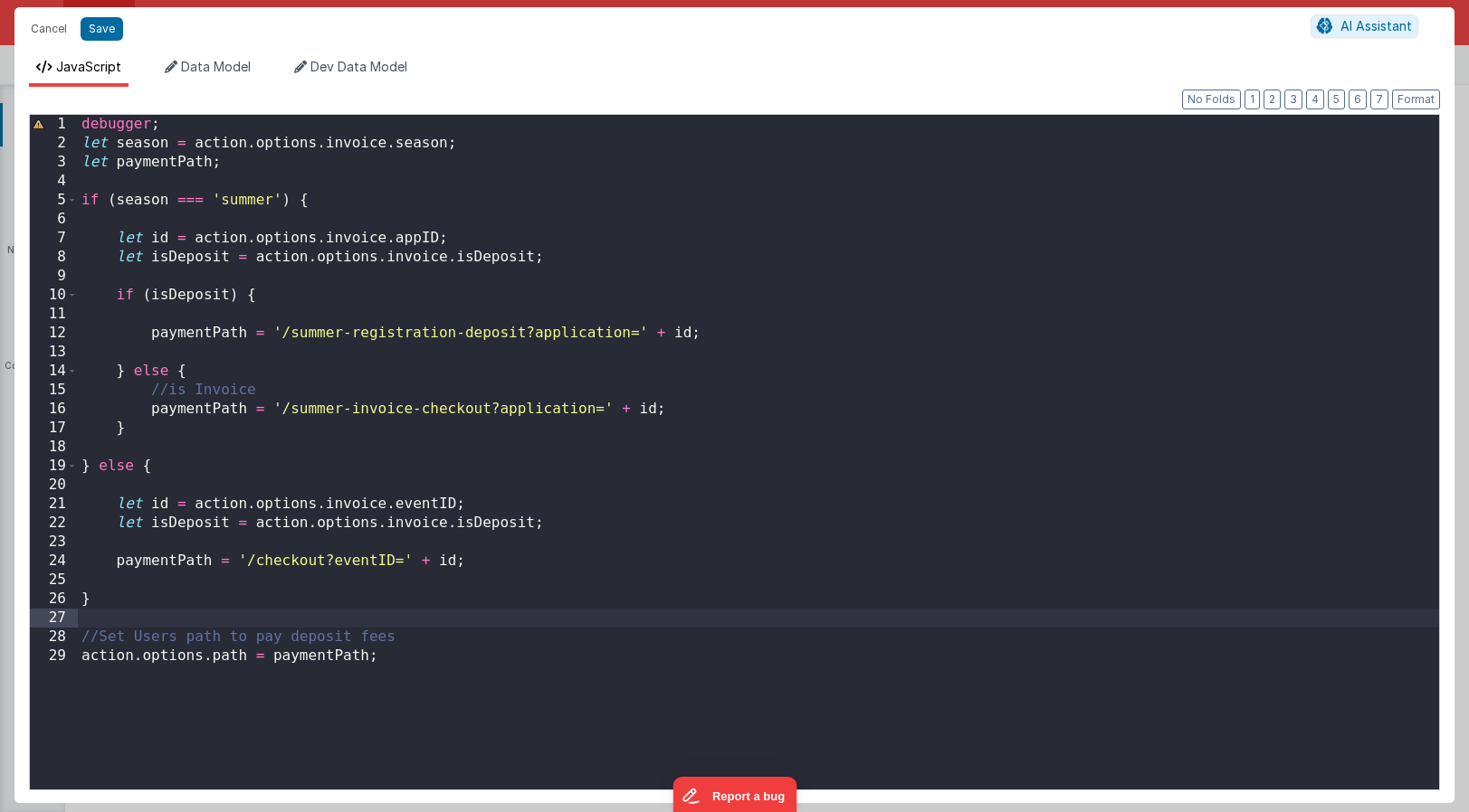
click at [171, 597] on div "debugger ; let season = action . options . invoice . season ; let paymentPath ;…" at bounding box center [758, 470] width 1361 height 713
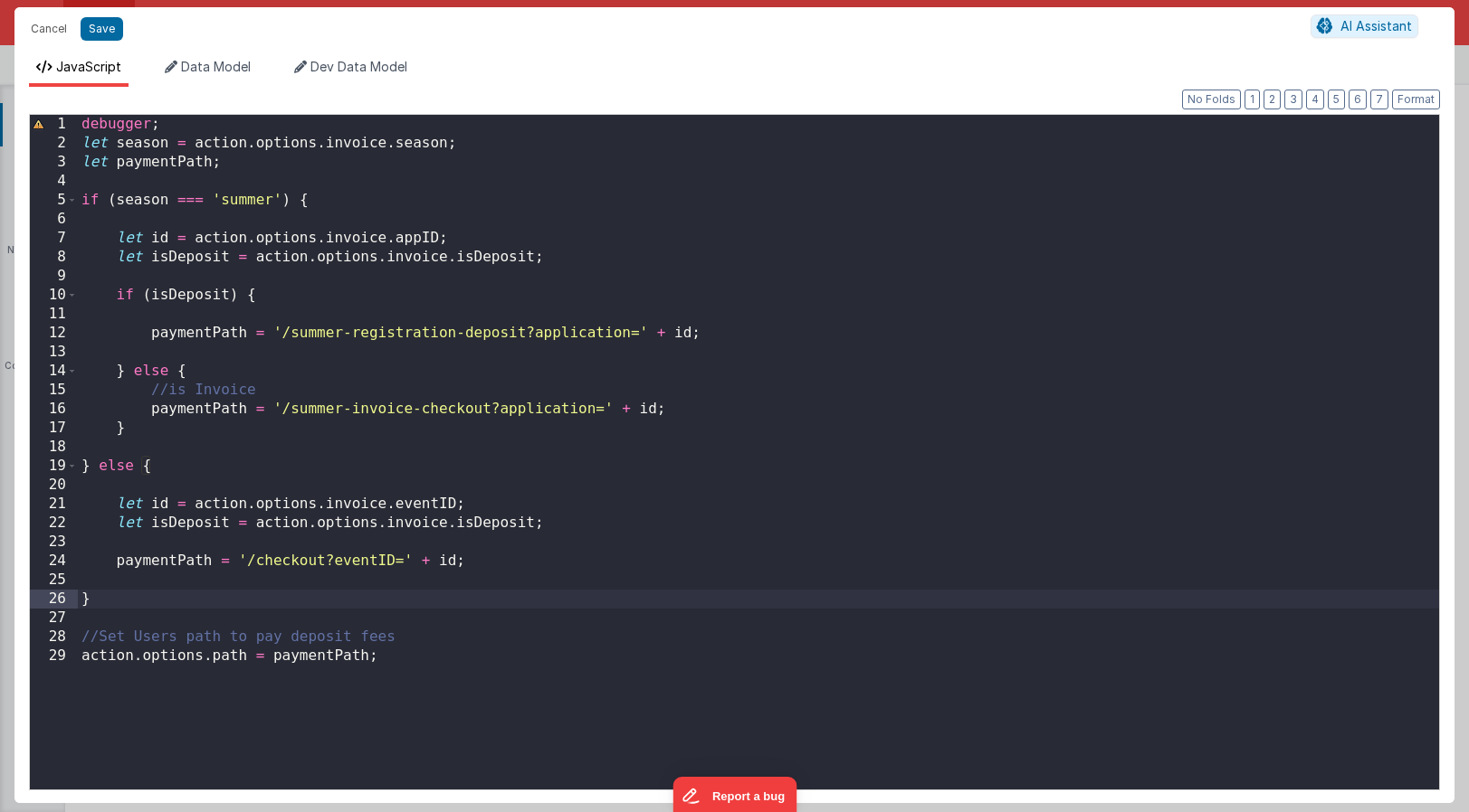
click at [193, 488] on div "debugger ; let season = action . options . invoice . season ; let paymentPath ;…" at bounding box center [758, 470] width 1361 height 713
click at [591, 523] on div "debugger ; let season = action . options . invoice . season ; let paymentPath ;…" at bounding box center [758, 470] width 1361 height 713
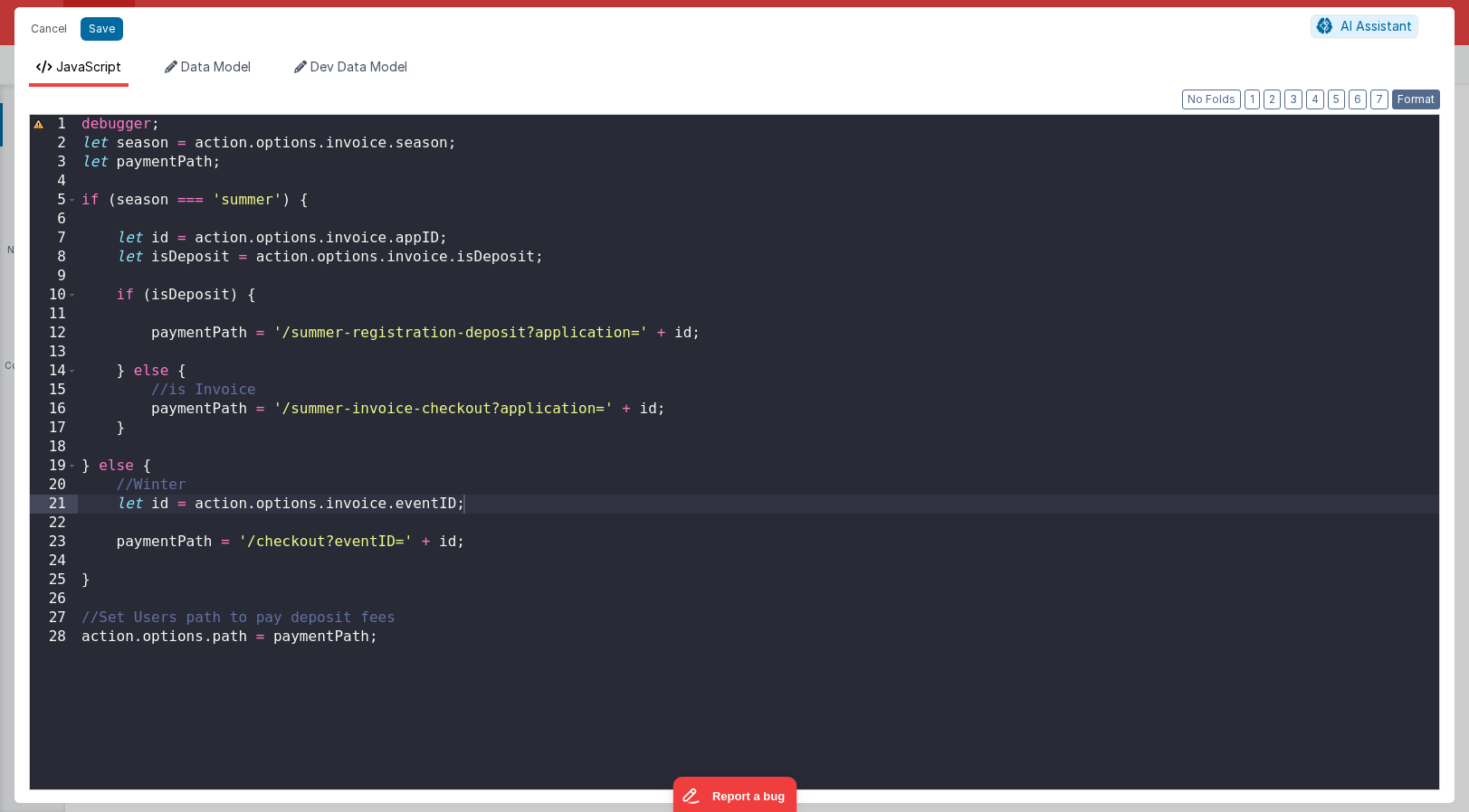
click at [1410, 97] on button "Format" at bounding box center [1415, 99] width 48 height 20
click at [108, 29] on button "Save" at bounding box center [101, 28] width 43 height 24
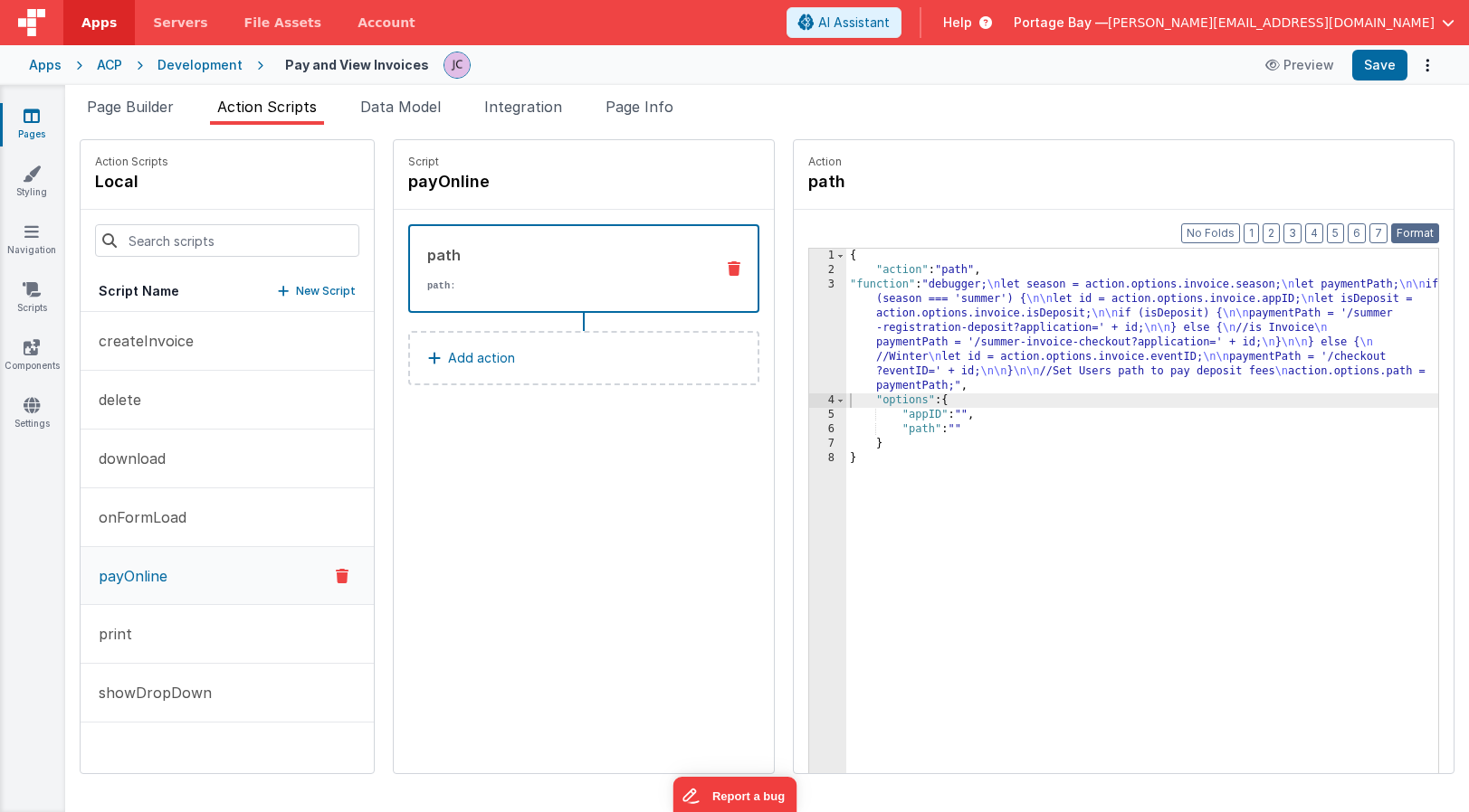
click at [1410, 230] on button "Format" at bounding box center [1414, 233] width 48 height 20
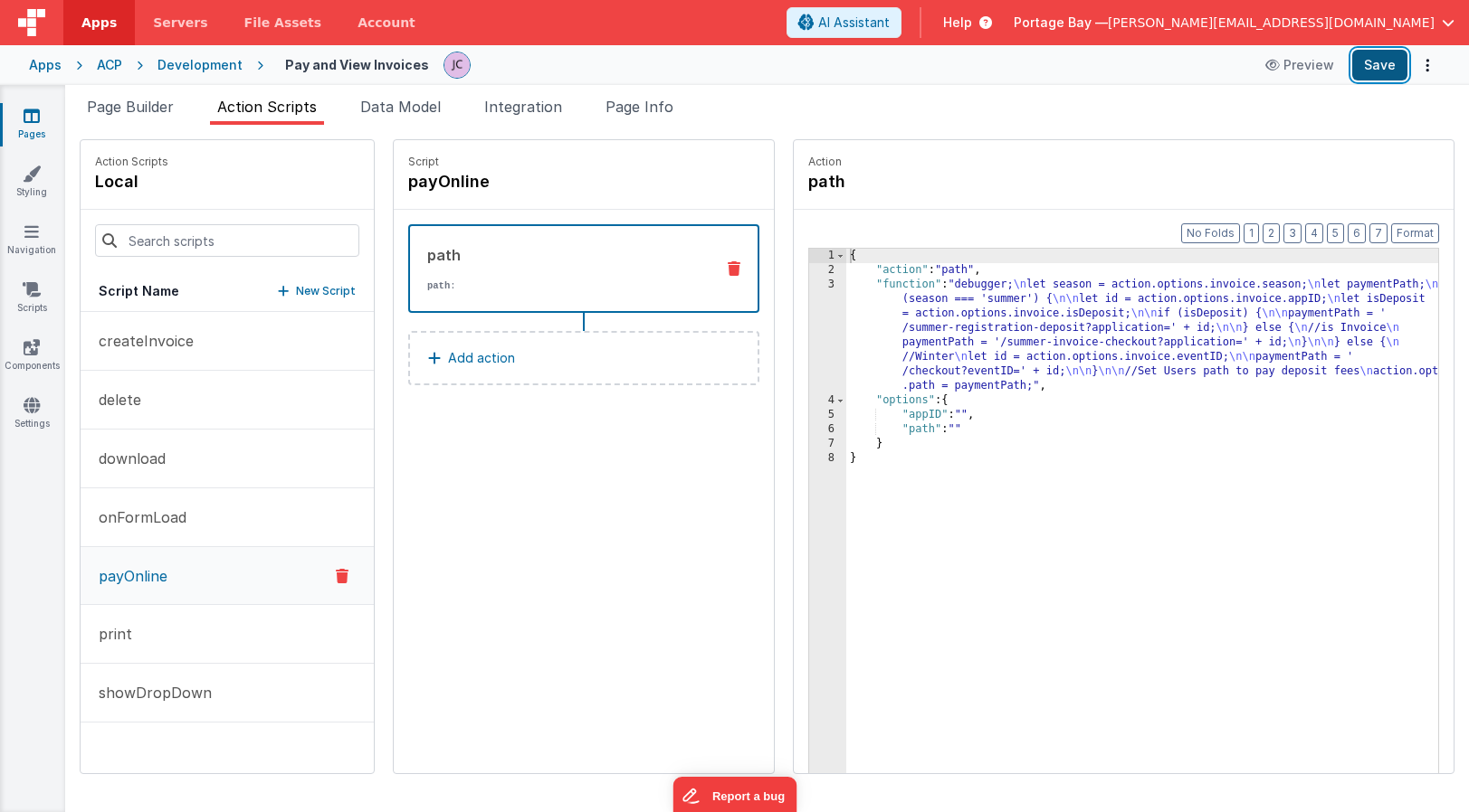
click at [1372, 67] on button "Save" at bounding box center [1379, 65] width 55 height 31
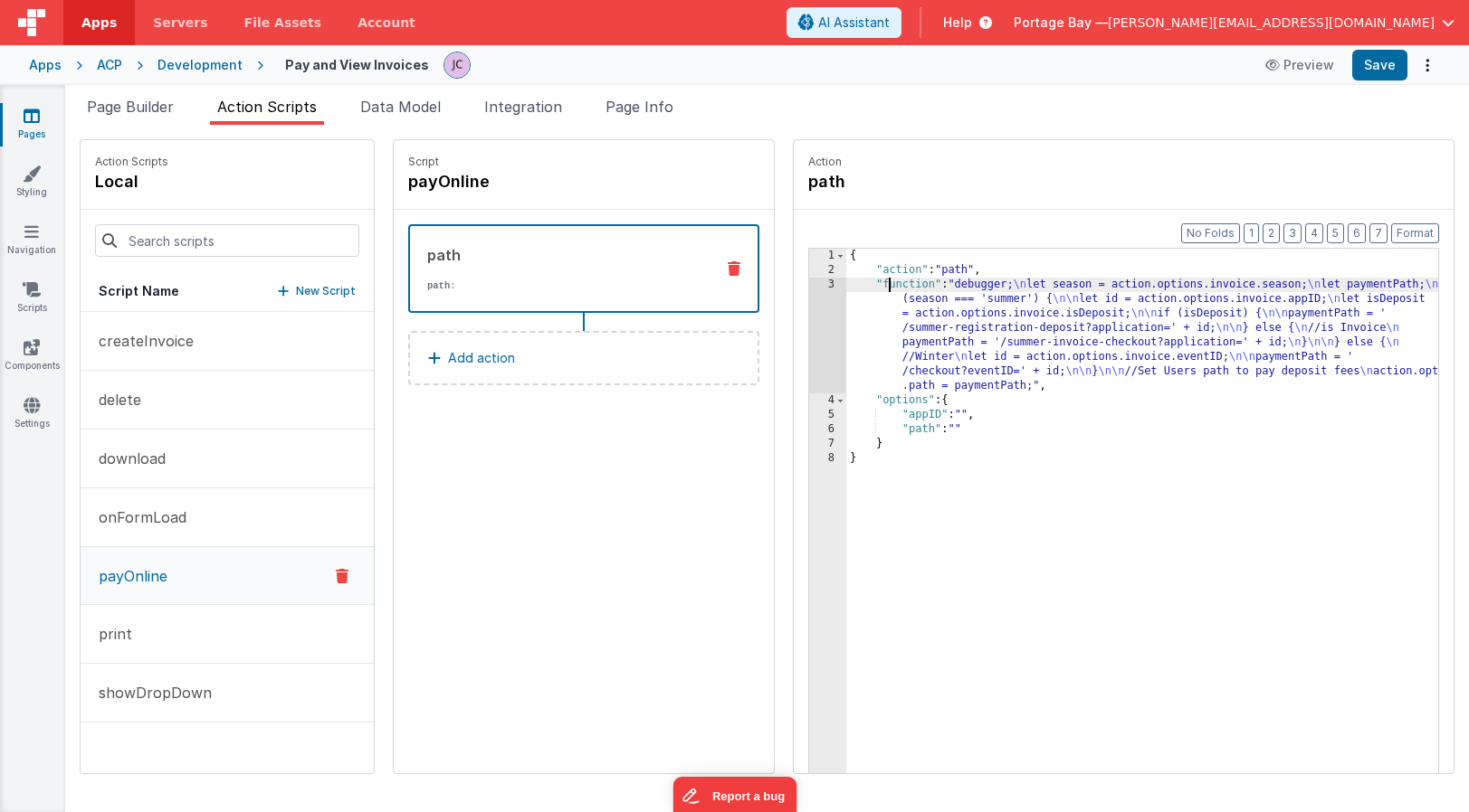
click at [846, 280] on div "{ "action" : "path" , "function" : "debugger; \n let season = action.options.in…" at bounding box center [1165, 554] width 639 height 609
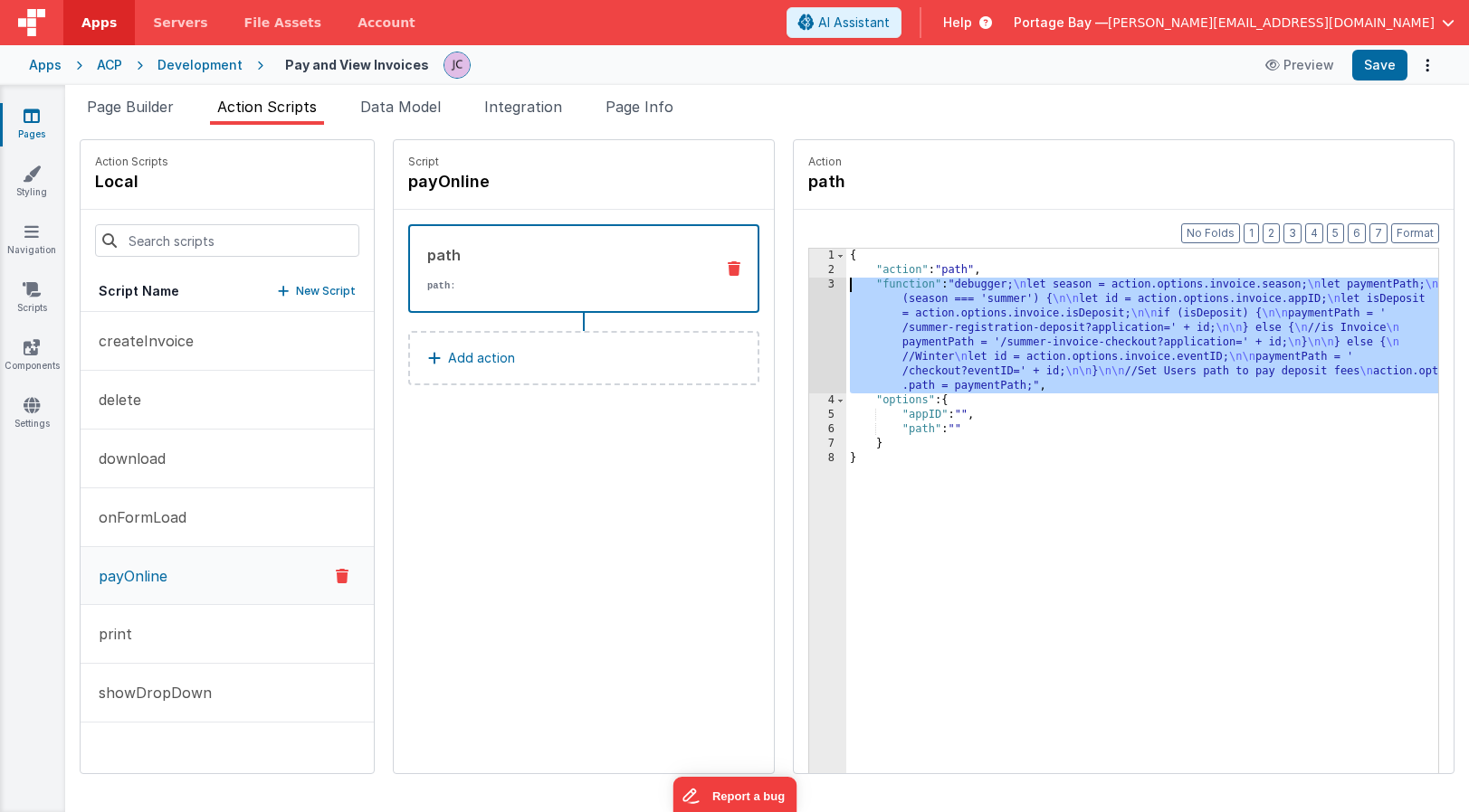
click at [809, 284] on div "3" at bounding box center [827, 335] width 37 height 115
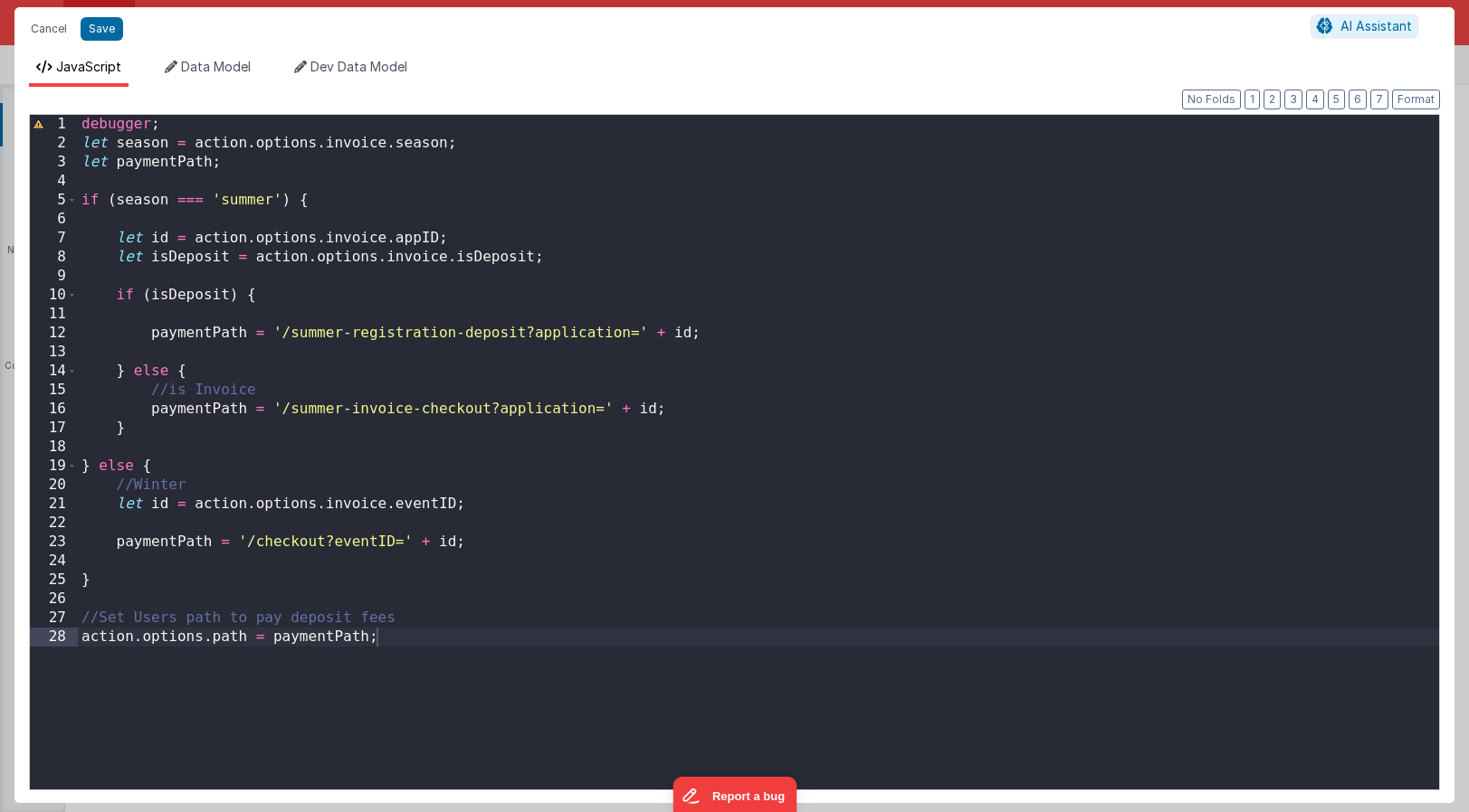
click at [456, 237] on div "debugger ; let season = action . options . invoice . season ; let paymentPath ;…" at bounding box center [758, 470] width 1361 height 713
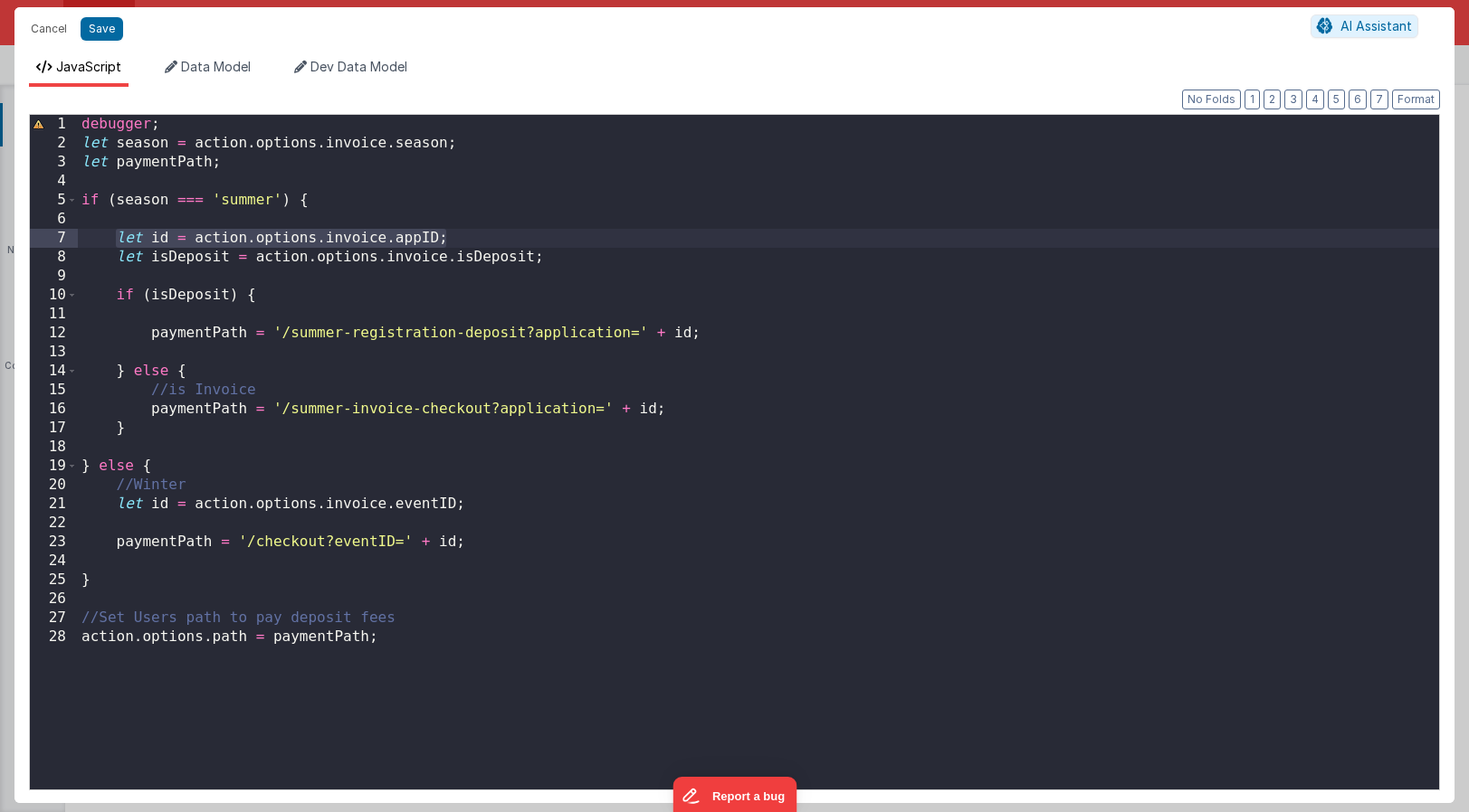
click at [461, 144] on div "debugger ; let season = action . options . invoice . season ; let paymentPath ;…" at bounding box center [758, 470] width 1361 height 713
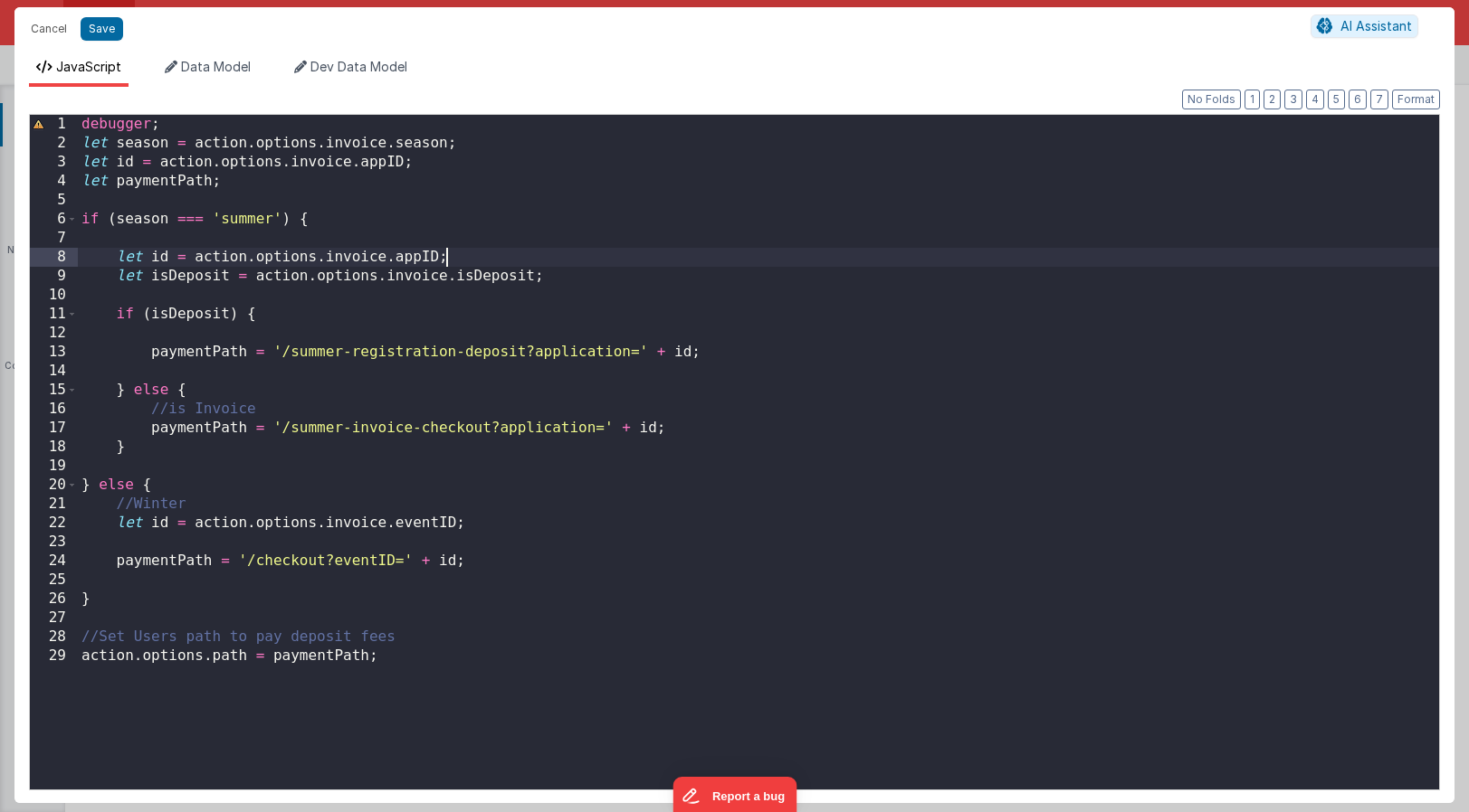
click at [456, 258] on div "debugger ; let season = action . options . invoice . season ; let id = action .…" at bounding box center [758, 470] width 1361 height 713
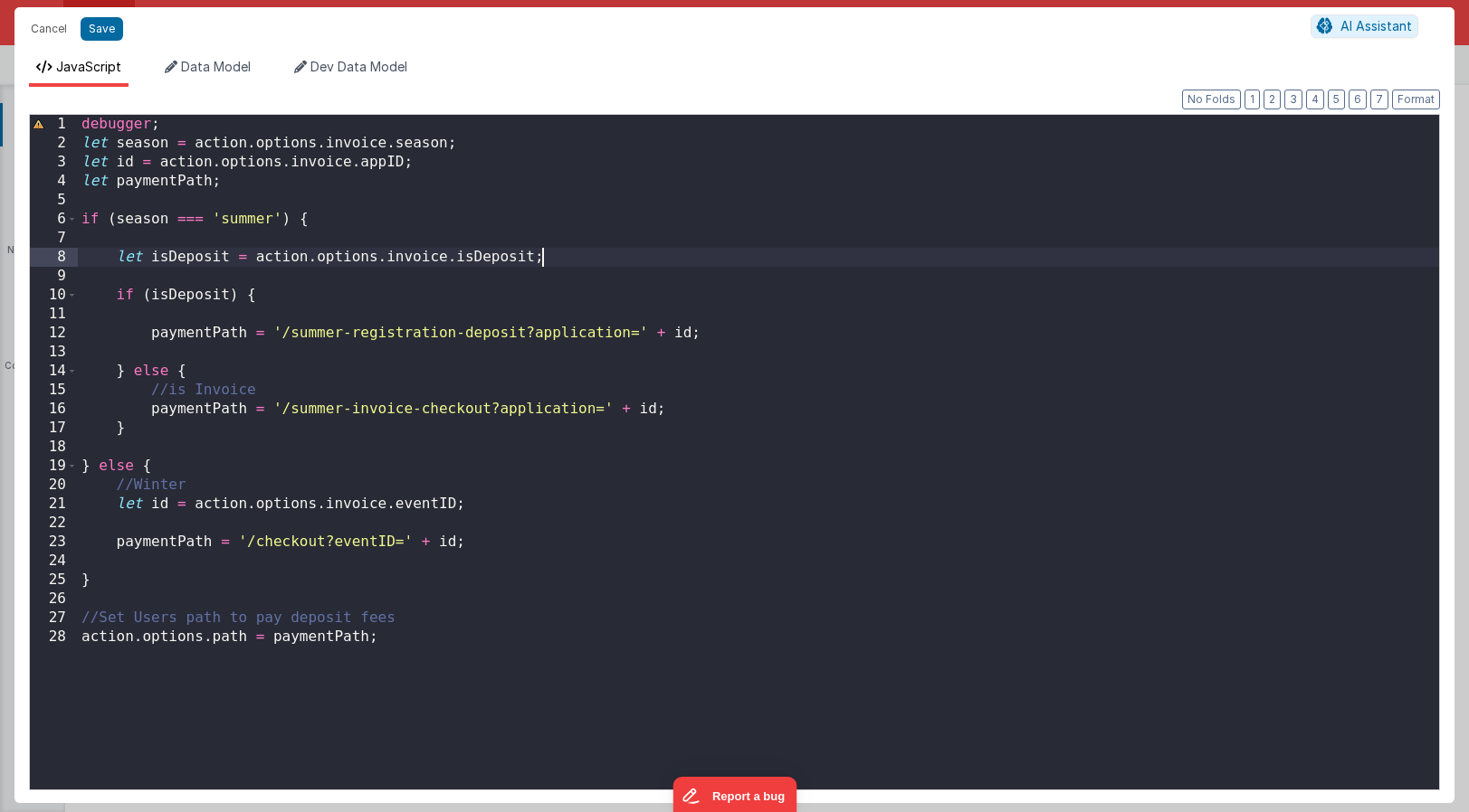
click at [630, 264] on div "debugger ; let season = action . options . invoice . season ; let id = action .…" at bounding box center [758, 470] width 1361 height 713
drag, startPoint x: 472, startPoint y: 504, endPoint x: 48, endPoint y: 500, distance: 424.0
click at [48, 500] on div "1 2 3 4 5 6 7 8 9 10 11 12 13 14 15 16 17 18 19 20 21 22 23 24 25 26 27 28 debu…" at bounding box center [734, 451] width 1410 height 677
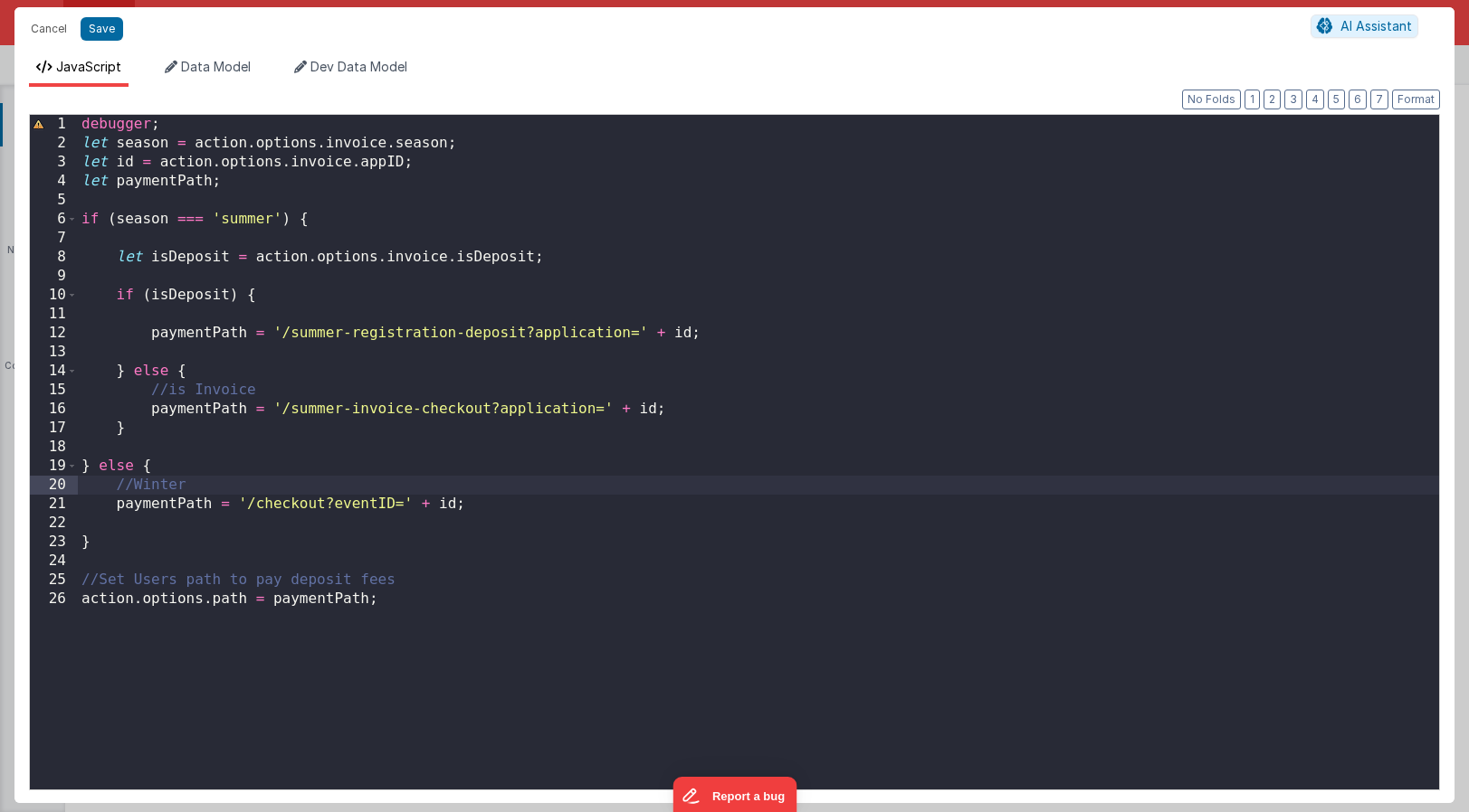
click at [170, 466] on div "debugger ; let season = action . options . invoice . season ; let id = action .…" at bounding box center [758, 470] width 1361 height 713
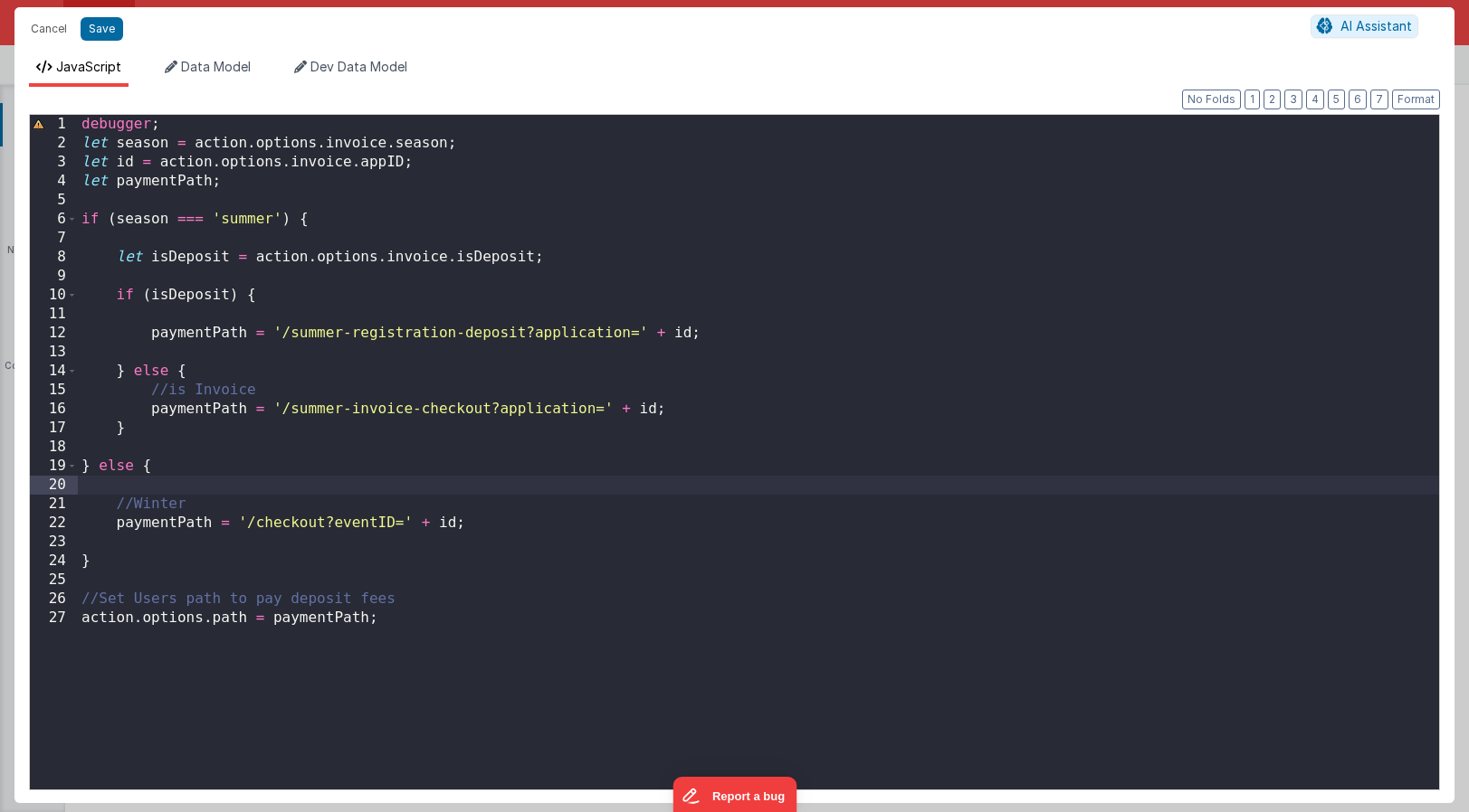
click at [224, 504] on div "debugger ; let season = action . options . invoice . season ; let id = action .…" at bounding box center [758, 470] width 1361 height 713
click at [103, 30] on button "Save" at bounding box center [101, 28] width 43 height 24
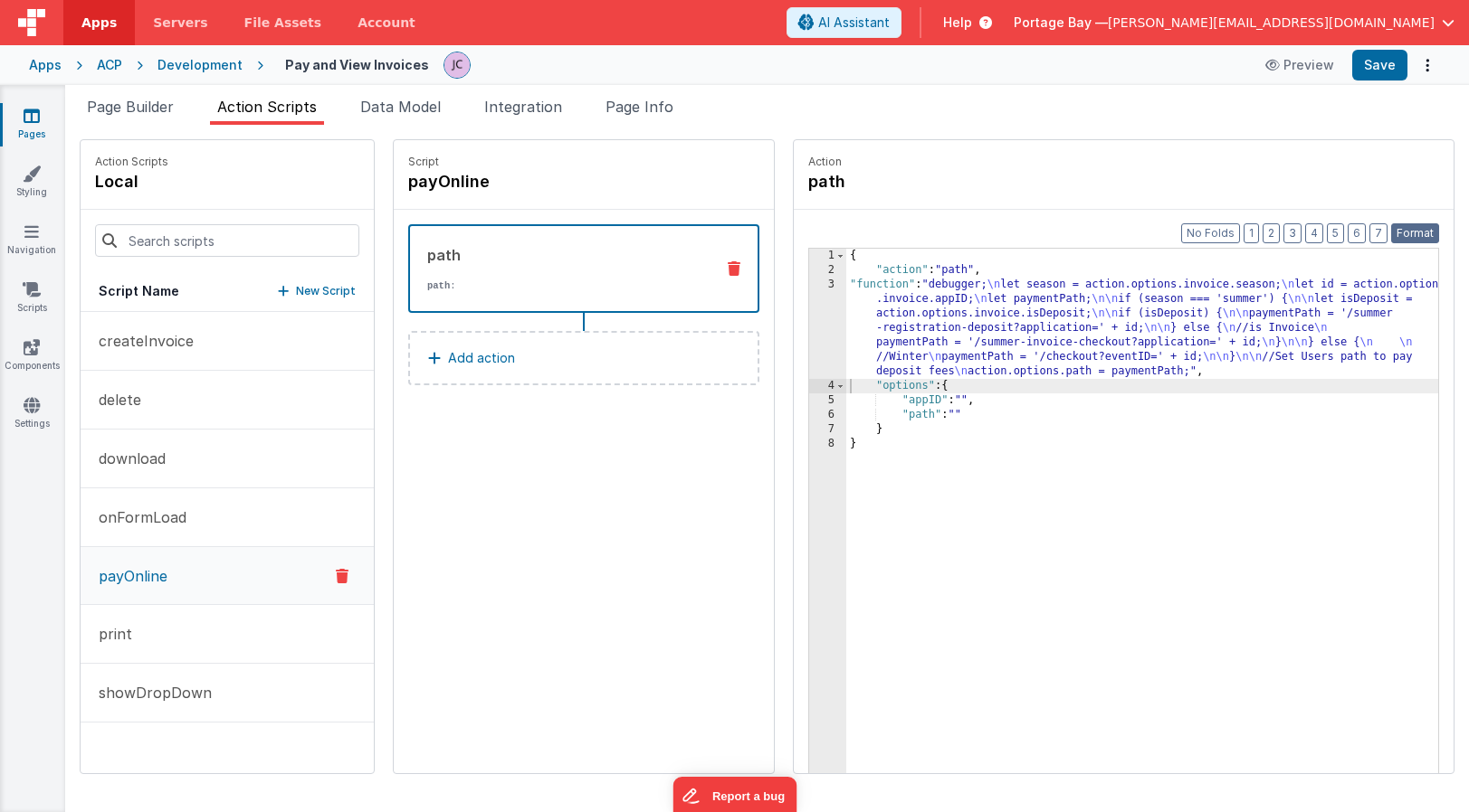
click at [1415, 229] on button "Format" at bounding box center [1414, 233] width 48 height 20
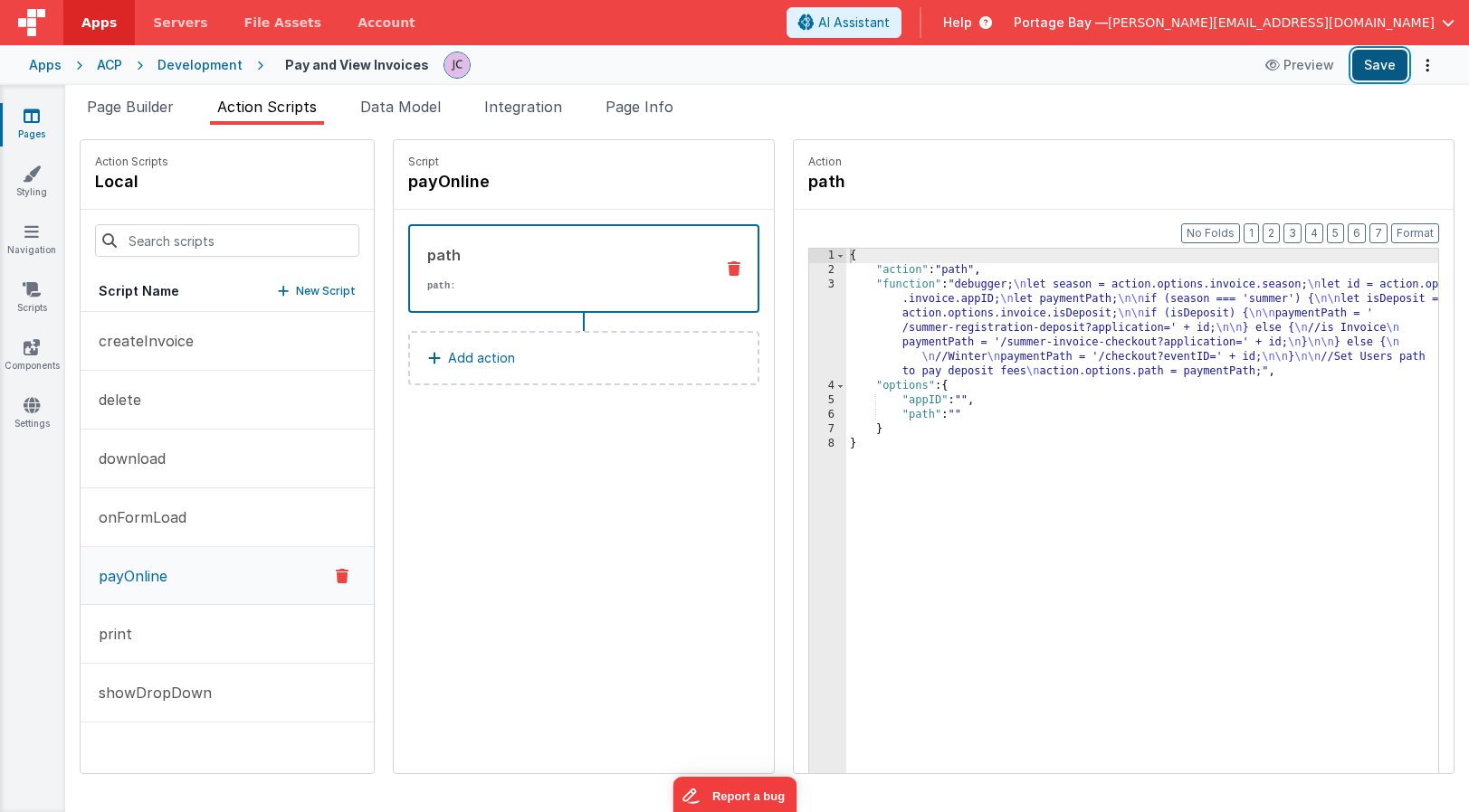
click at [1381, 71] on button "Save" at bounding box center [1379, 65] width 55 height 31
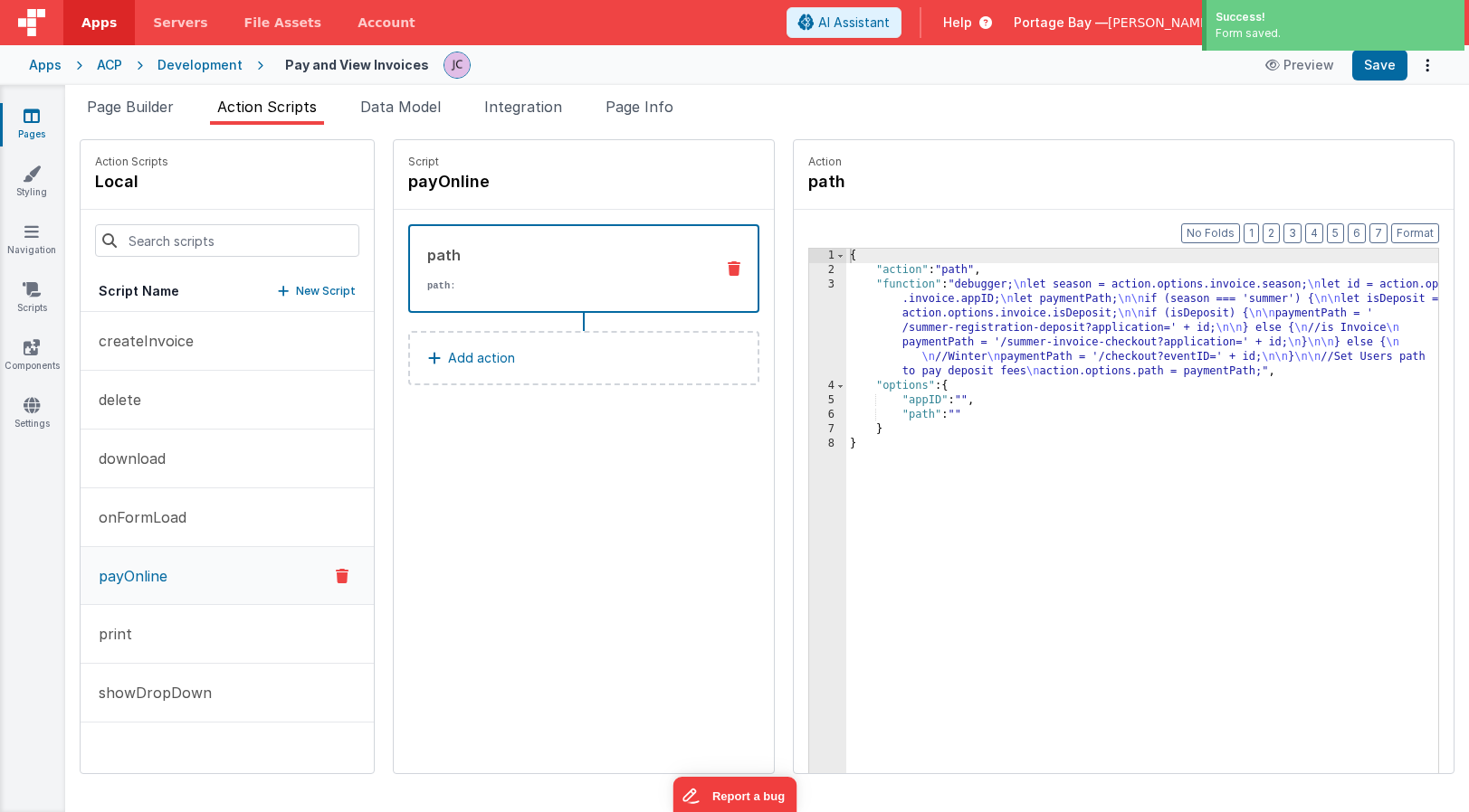
click at [186, 65] on div "Development" at bounding box center [200, 64] width 85 height 18
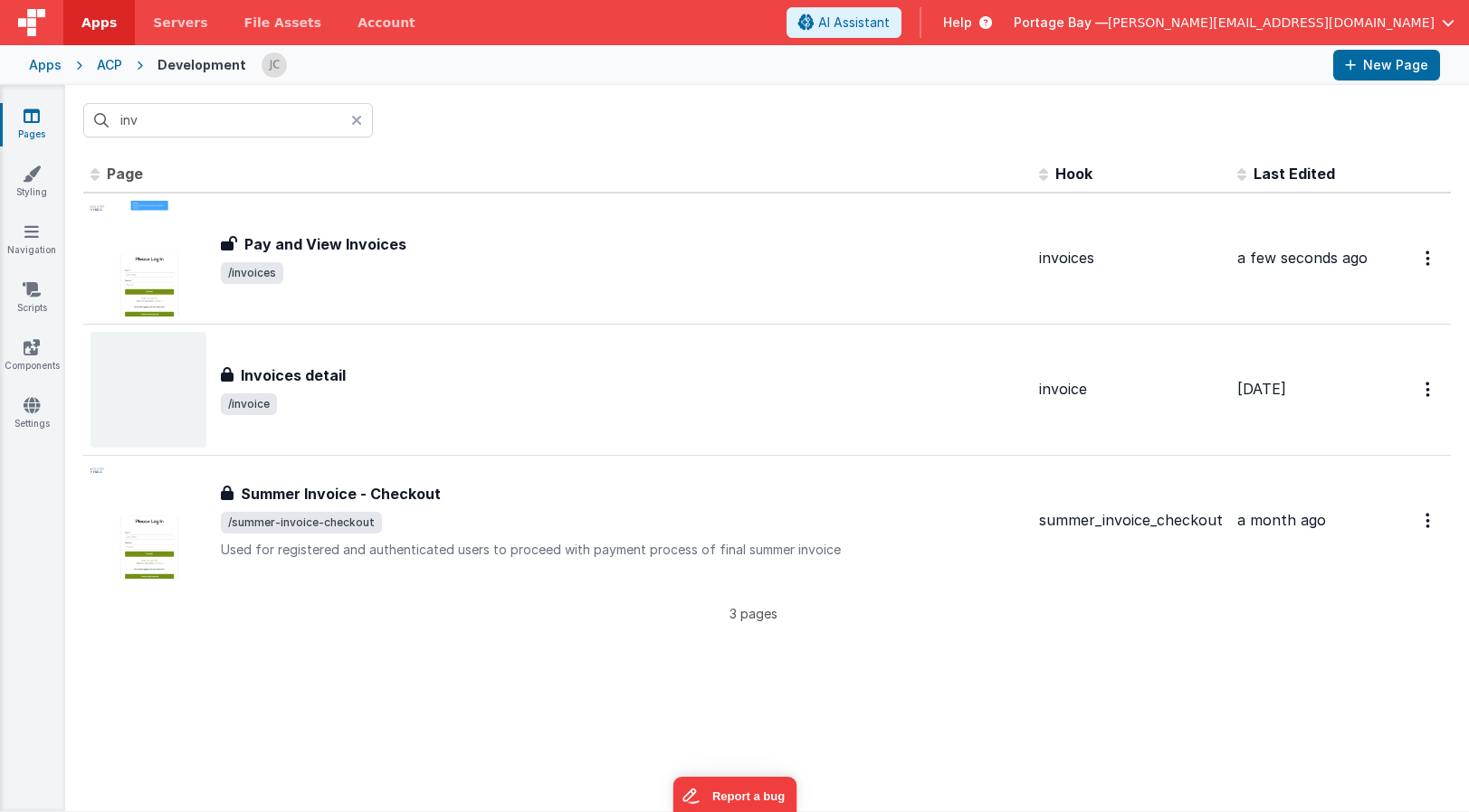
click at [355, 118] on icon at bounding box center [356, 120] width 10 height 14
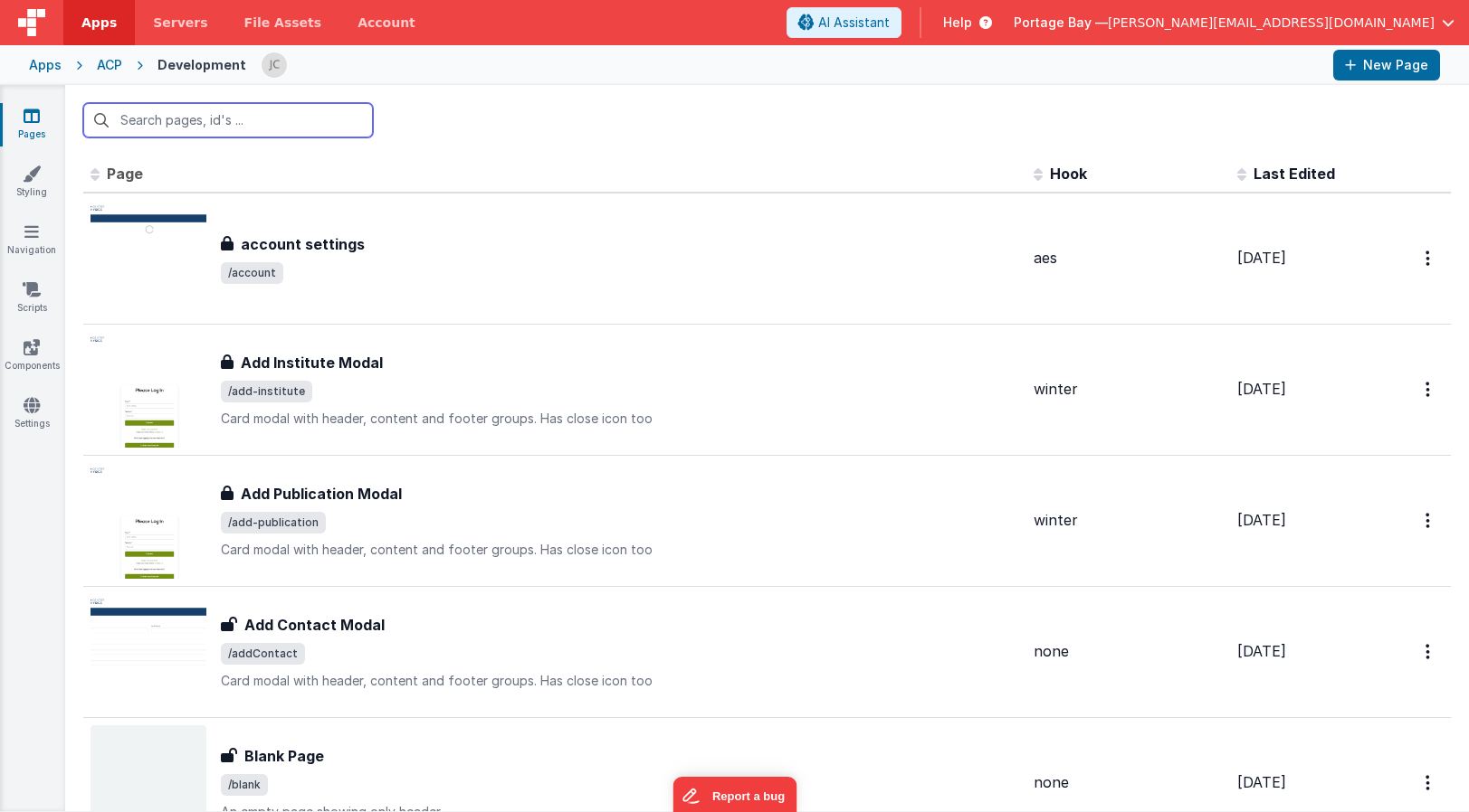
click at [239, 118] on input "text" at bounding box center [228, 120] width 290 height 34
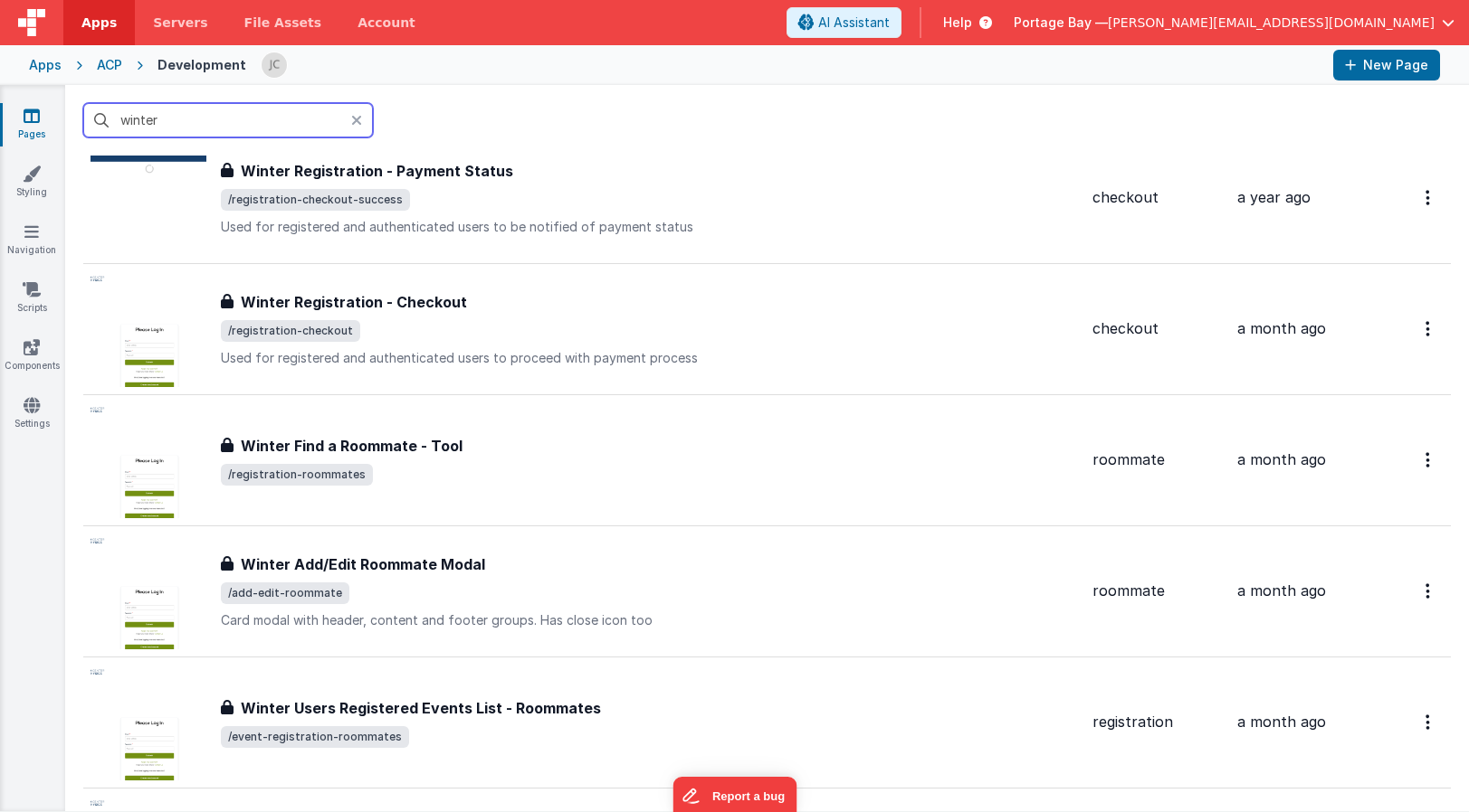
scroll to position [1635, 0]
type input "winter"
click at [352, 116] on icon at bounding box center [356, 120] width 10 height 14
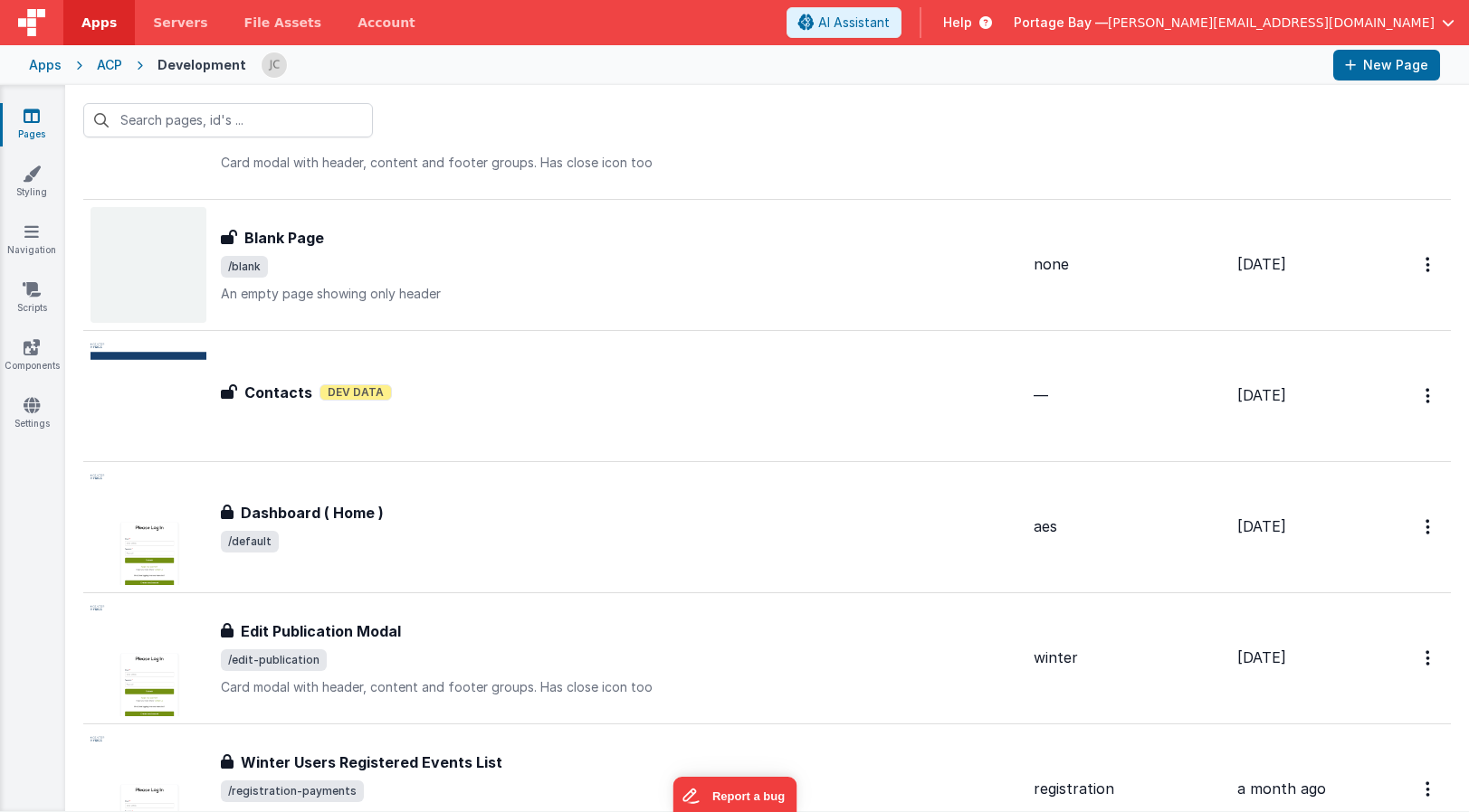
scroll to position [0, 0]
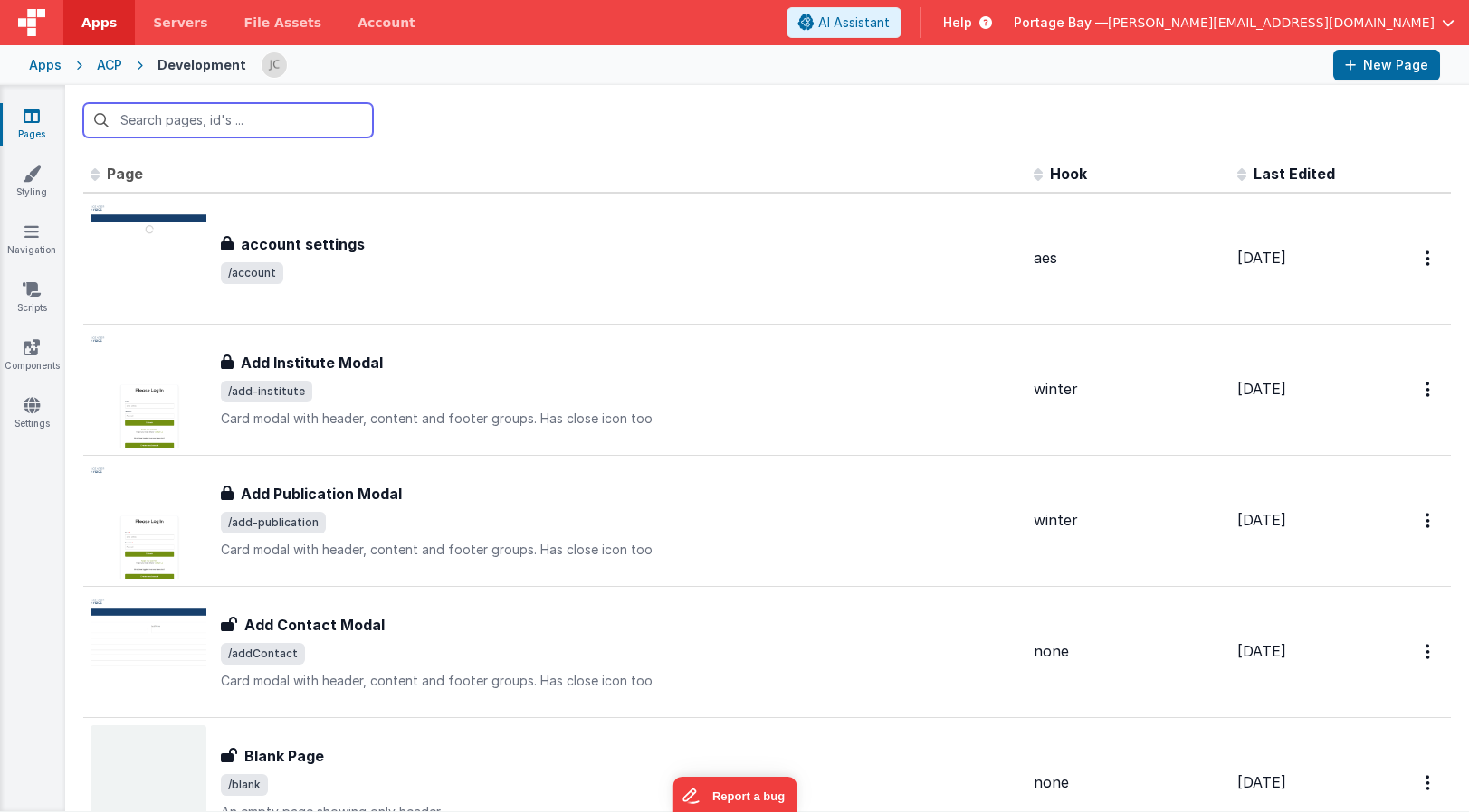
click at [221, 115] on input "text" at bounding box center [228, 120] width 290 height 34
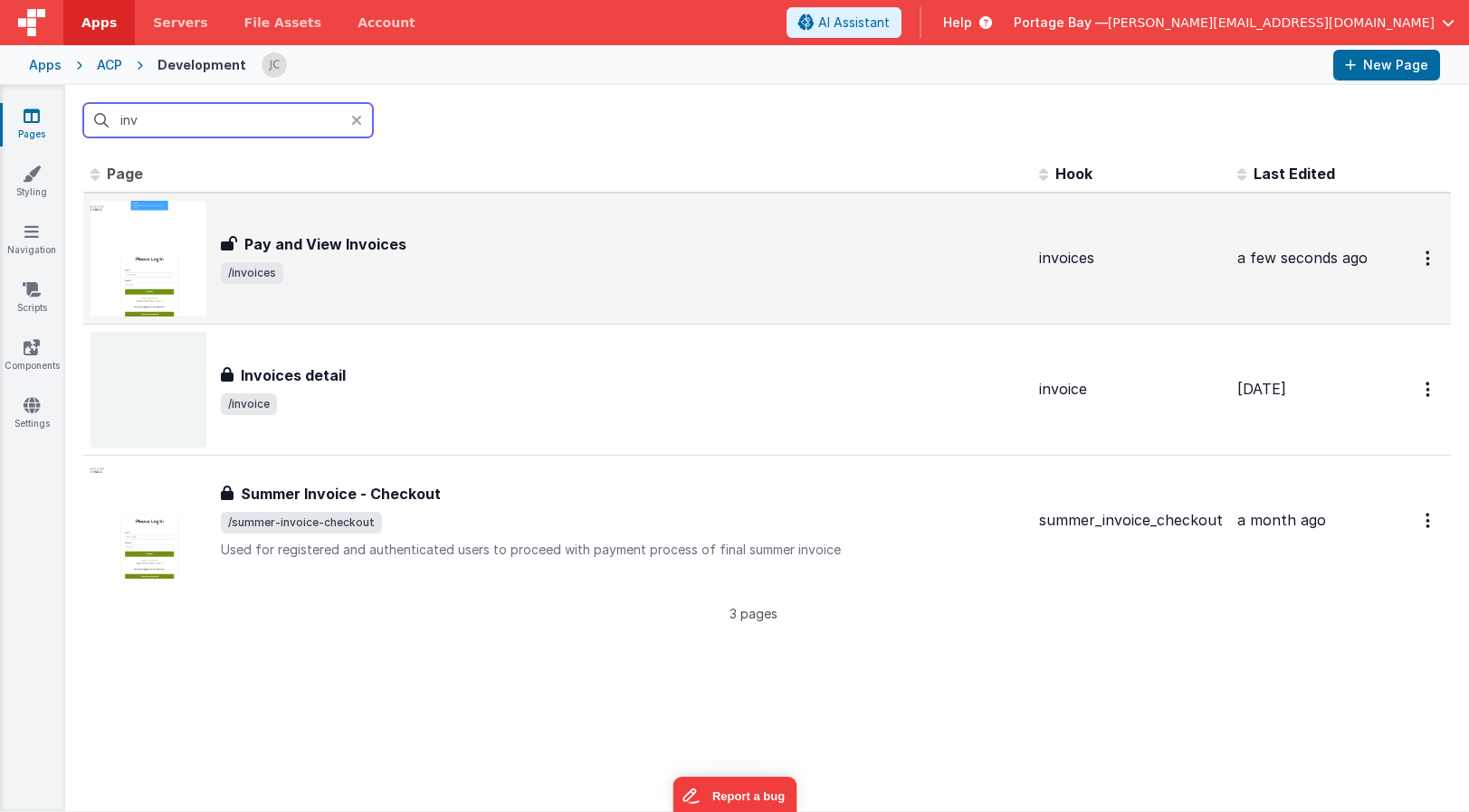
type input "inv"
click at [460, 239] on div "Pay and View Invoices" at bounding box center [622, 244] width 804 height 22
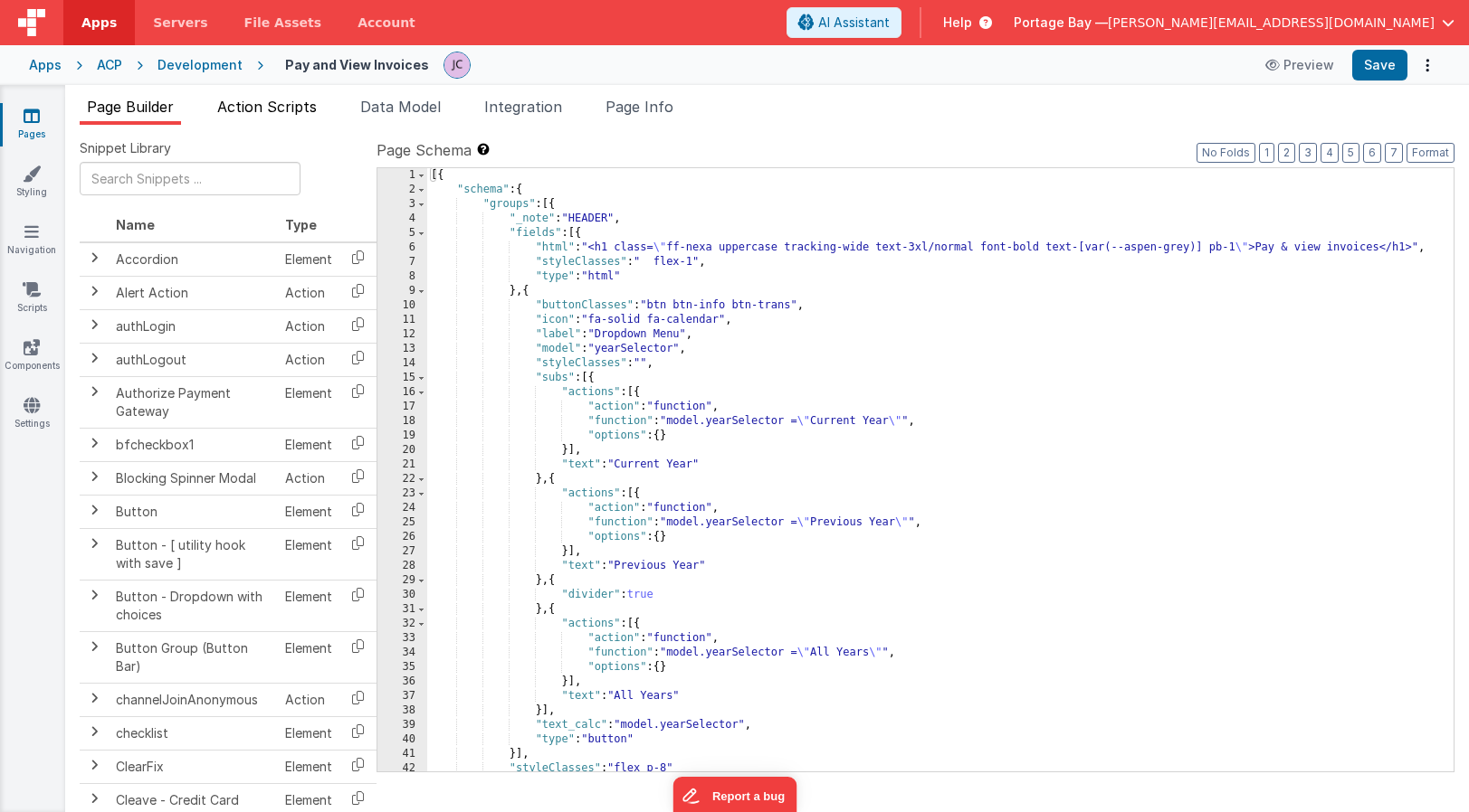
click at [250, 101] on span "Action Scripts" at bounding box center [266, 106] width 99 height 18
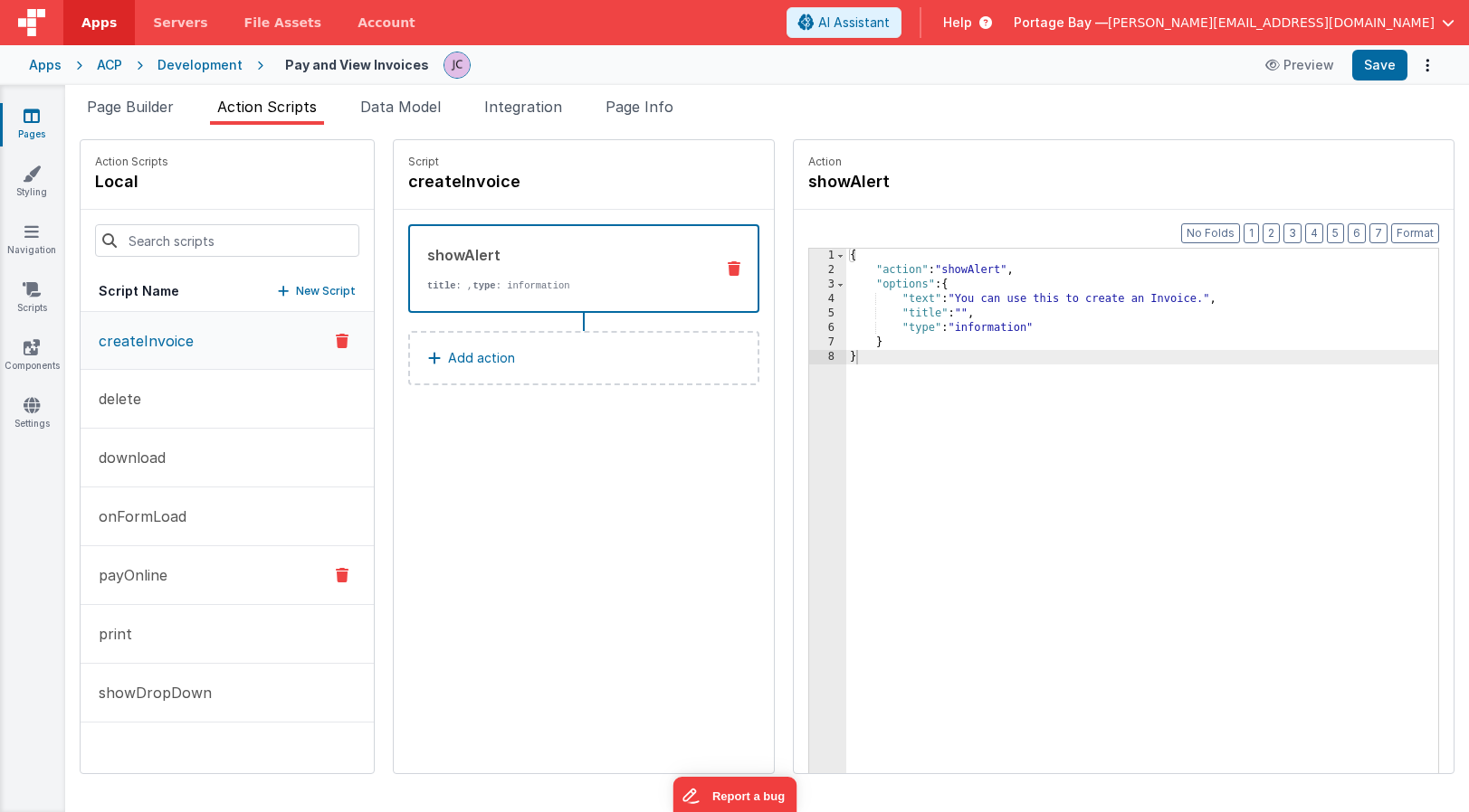
click at [166, 580] on p "payOnline" at bounding box center [128, 575] width 80 height 22
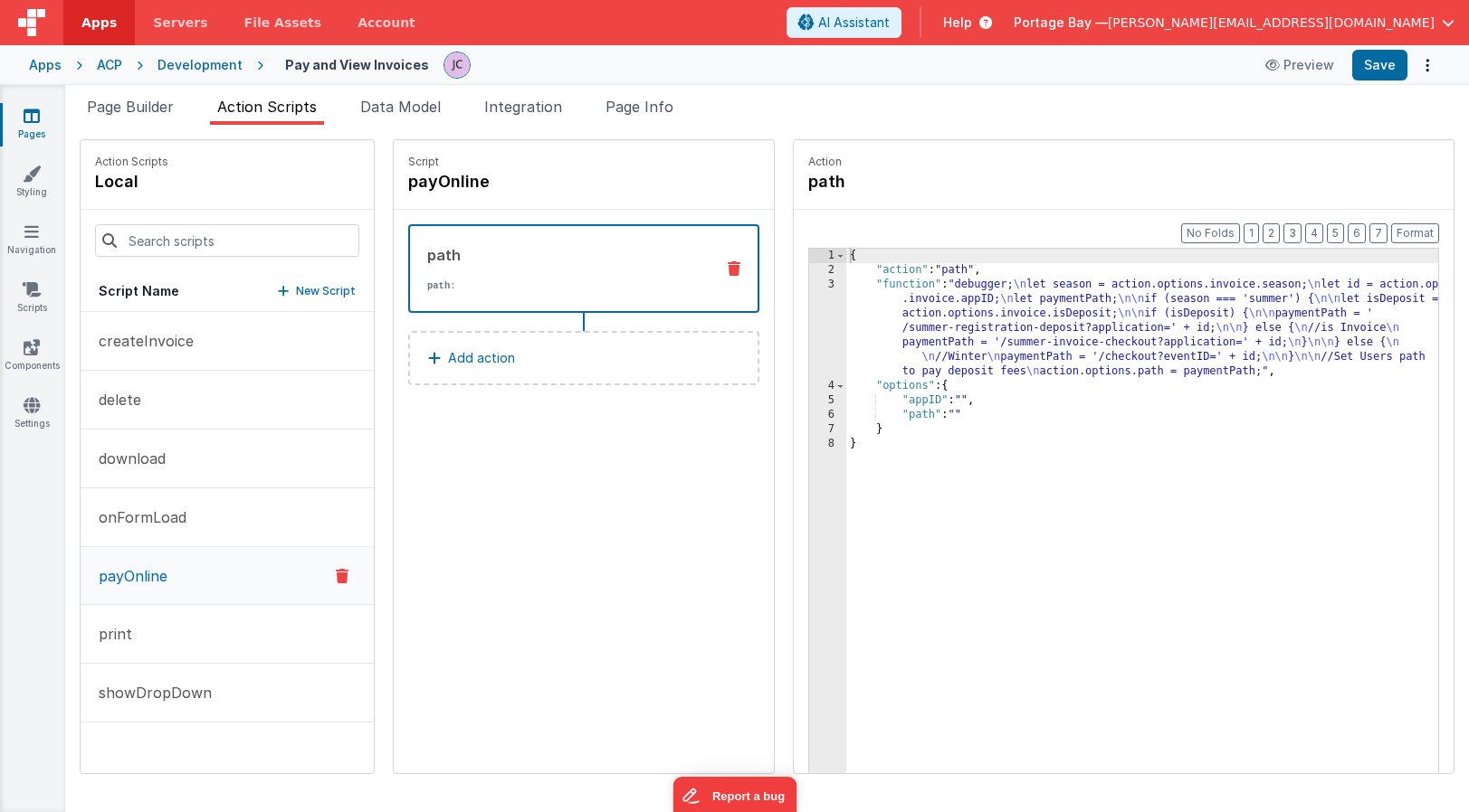
click at [864, 285] on div "{ "action" : "path" , "function" : "debugger; \n let season = action.options.in…" at bounding box center [1165, 554] width 639 height 609
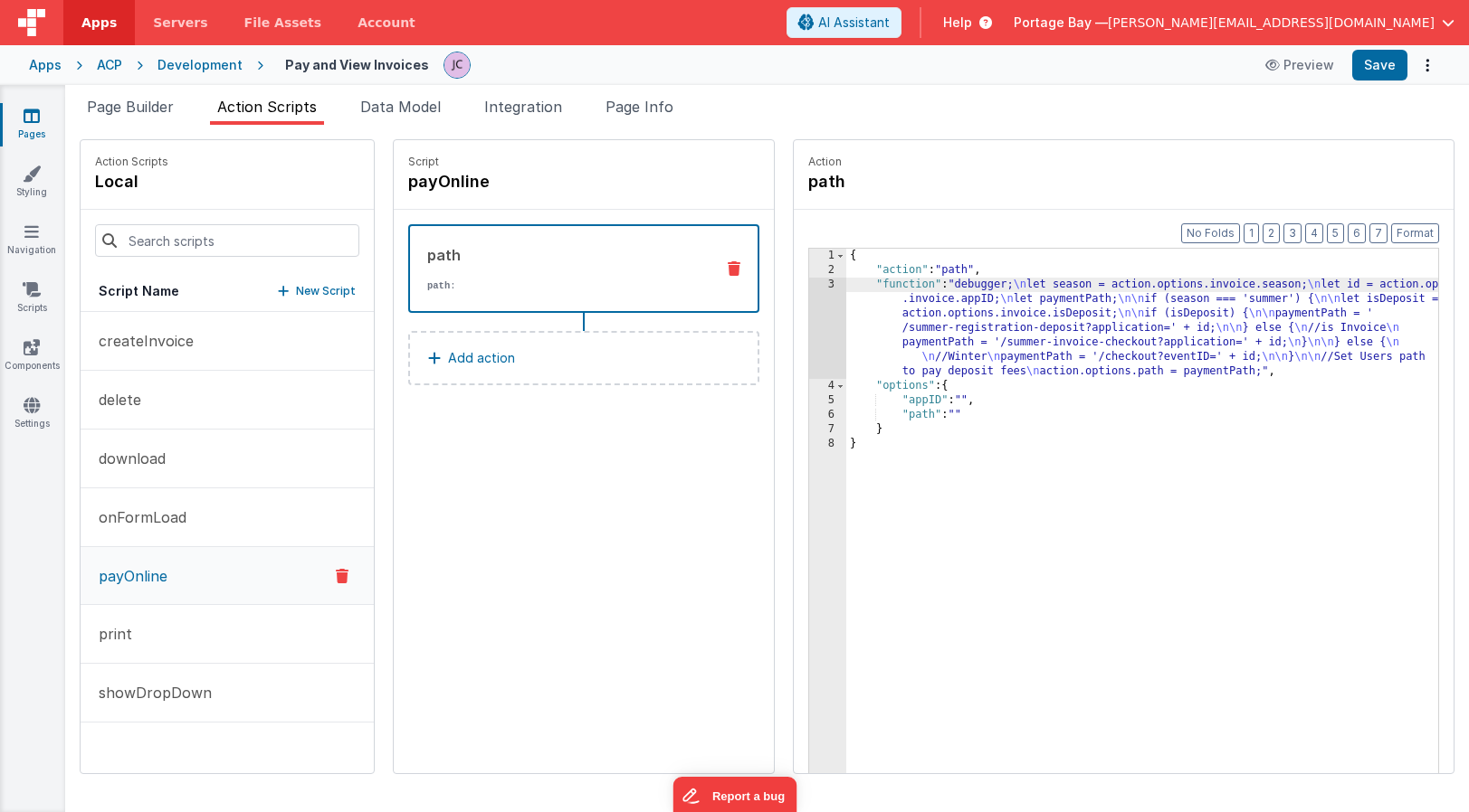
click at [809, 285] on div "3" at bounding box center [827, 327] width 37 height 101
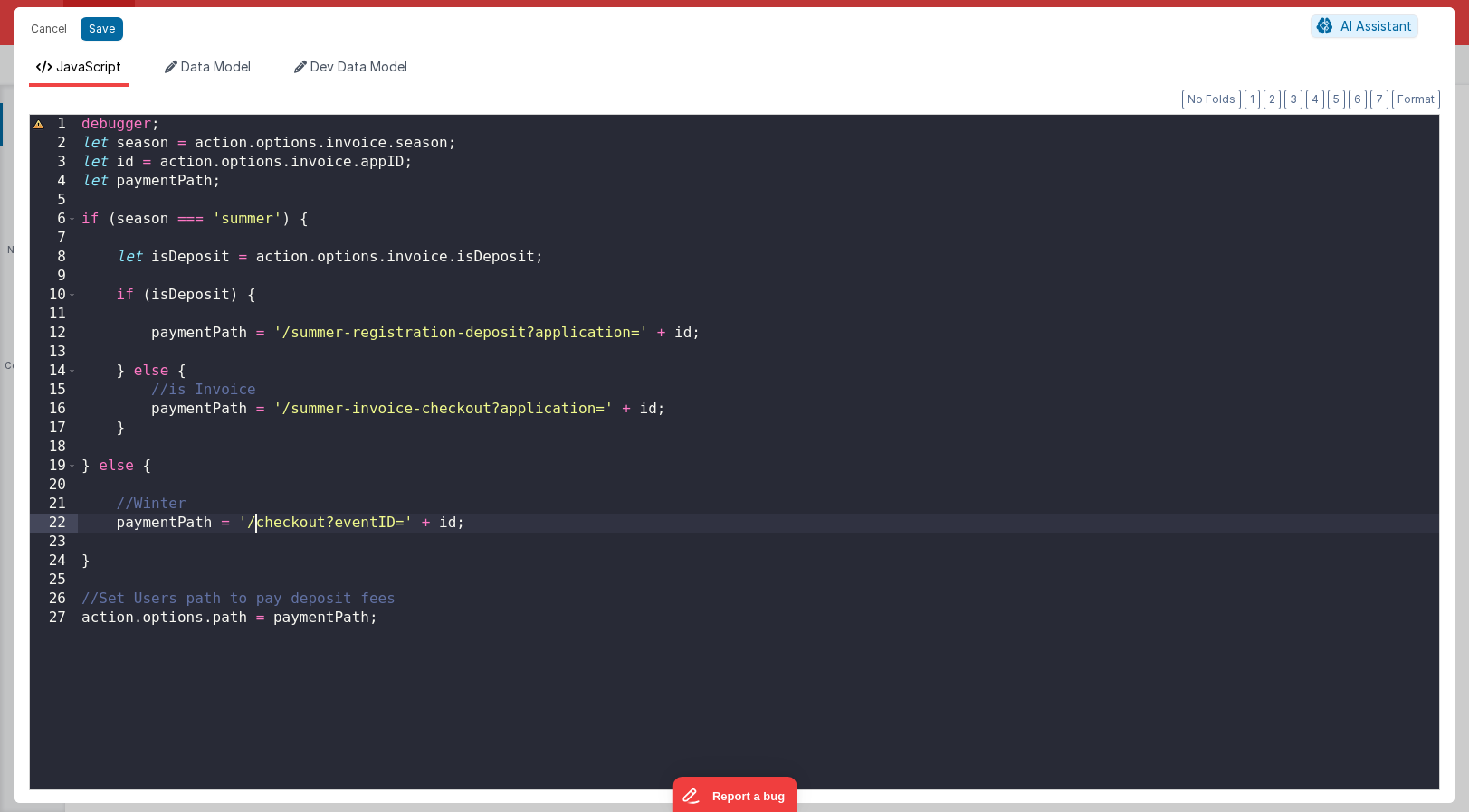
click at [256, 521] on div "debugger ; let season = action . options . invoice . season ; let id = action .…" at bounding box center [758, 470] width 1361 height 713
click at [507, 522] on div "debugger ; let season = action . options . invoice . season ; let id = action .…" at bounding box center [758, 470] width 1361 height 713
click at [1416, 99] on button "Format" at bounding box center [1415, 99] width 48 height 20
click at [108, 30] on button "Save" at bounding box center [101, 28] width 43 height 24
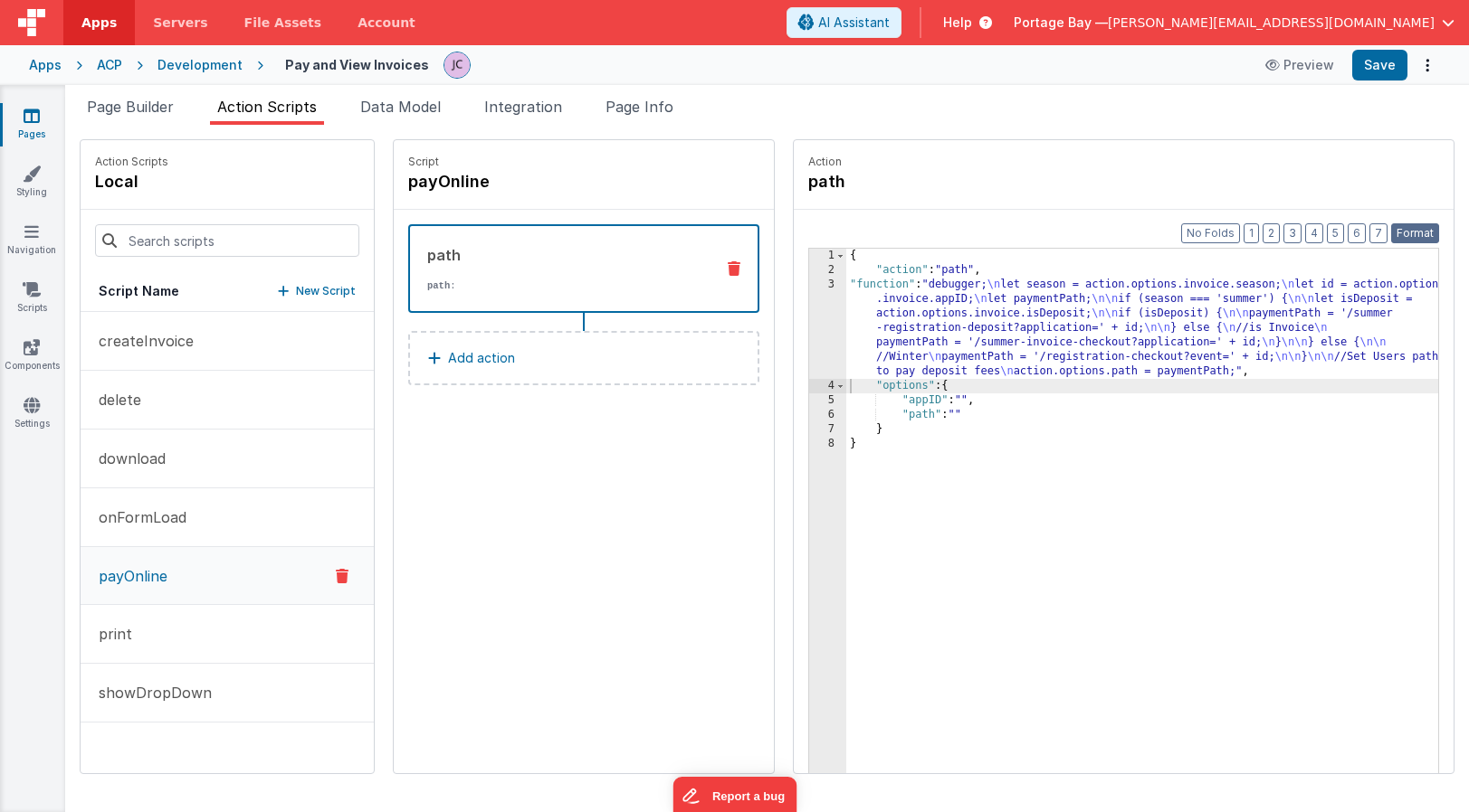
click at [1407, 230] on button "Format" at bounding box center [1414, 233] width 48 height 20
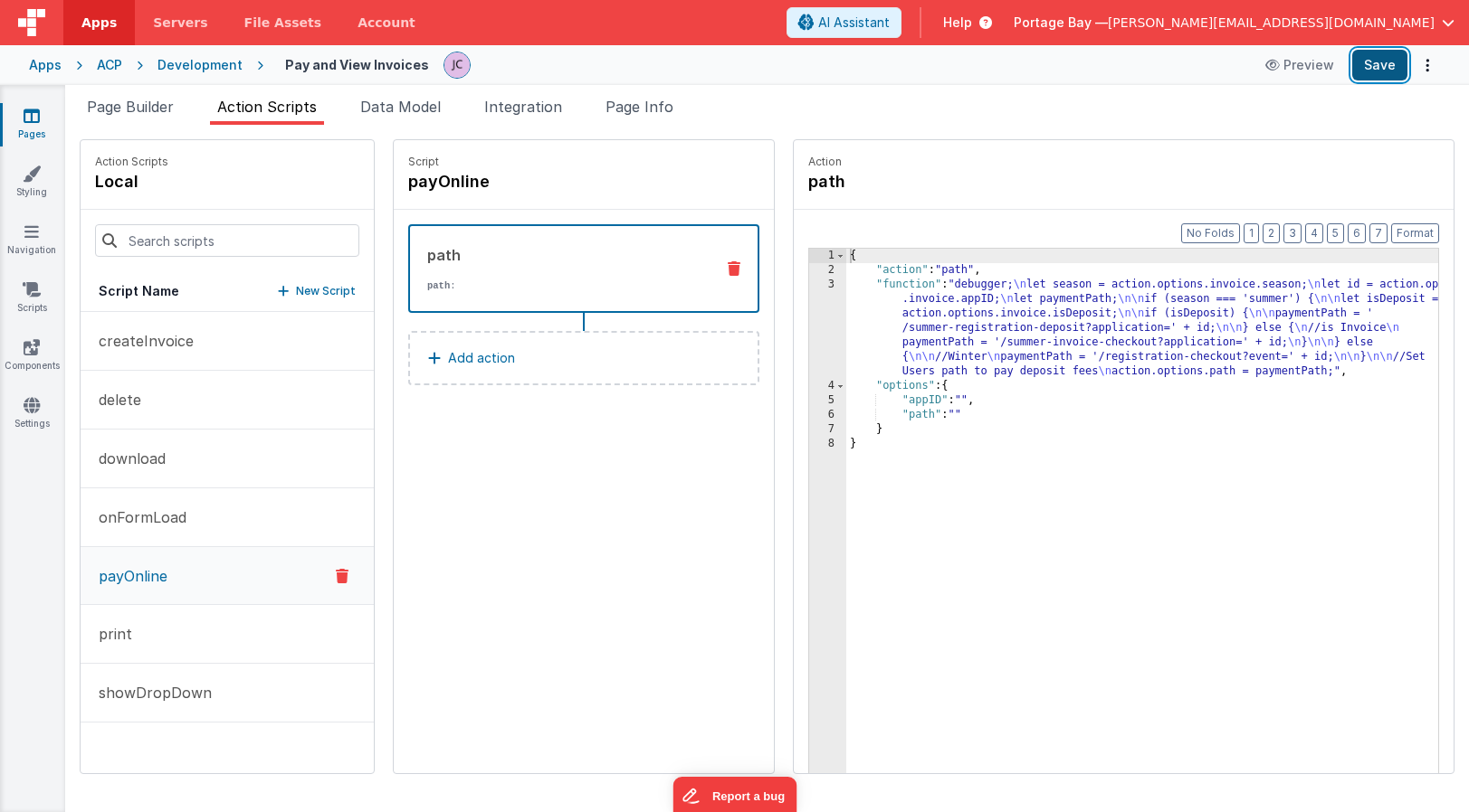
click at [1386, 57] on button "Save" at bounding box center [1379, 65] width 55 height 31
click at [183, 623] on button "print" at bounding box center [227, 635] width 293 height 59
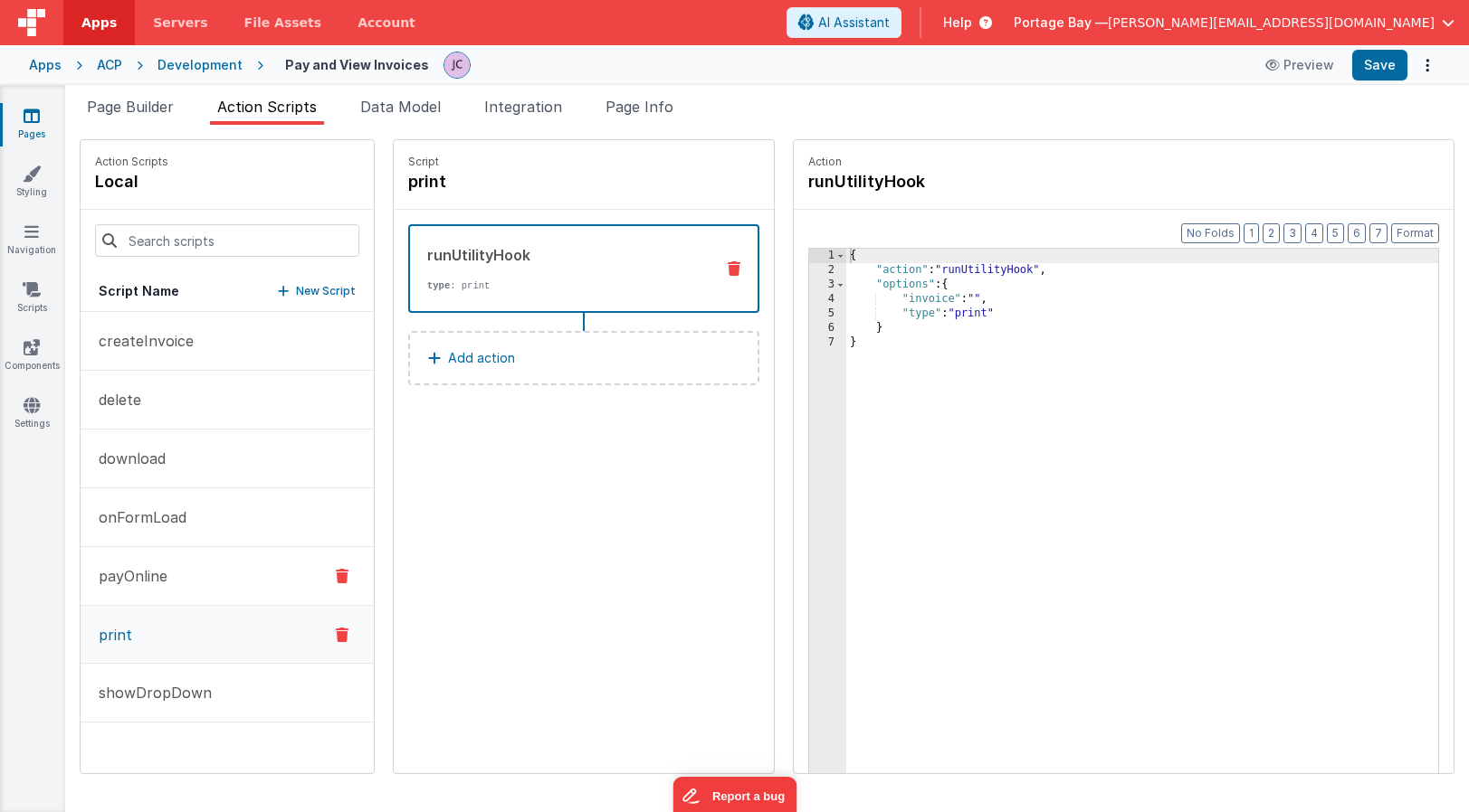
click at [216, 575] on button "payOnline" at bounding box center [227, 576] width 293 height 59
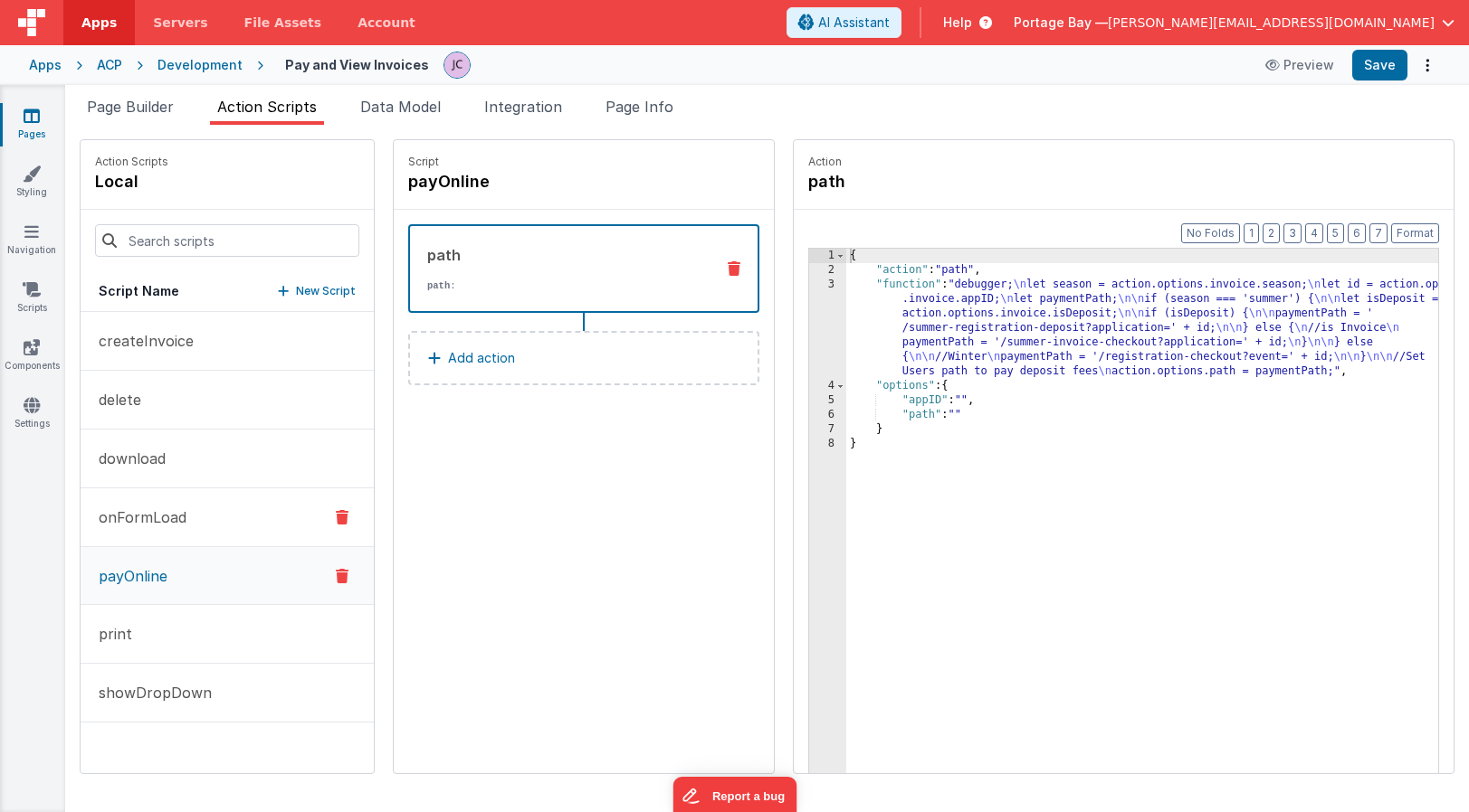
click at [218, 515] on button "onFormLoad" at bounding box center [227, 518] width 293 height 59
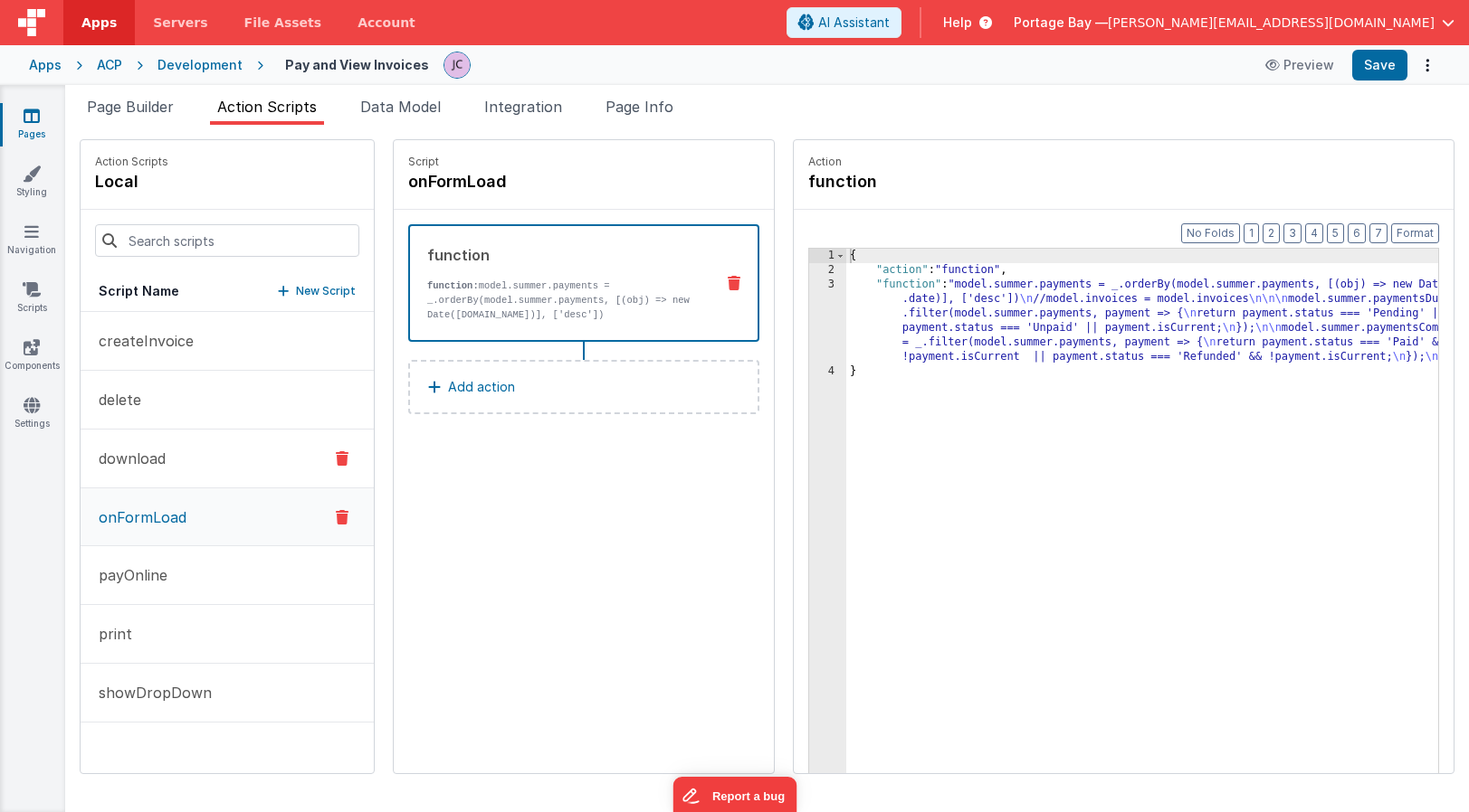
click at [195, 461] on button "download" at bounding box center [227, 459] width 293 height 59
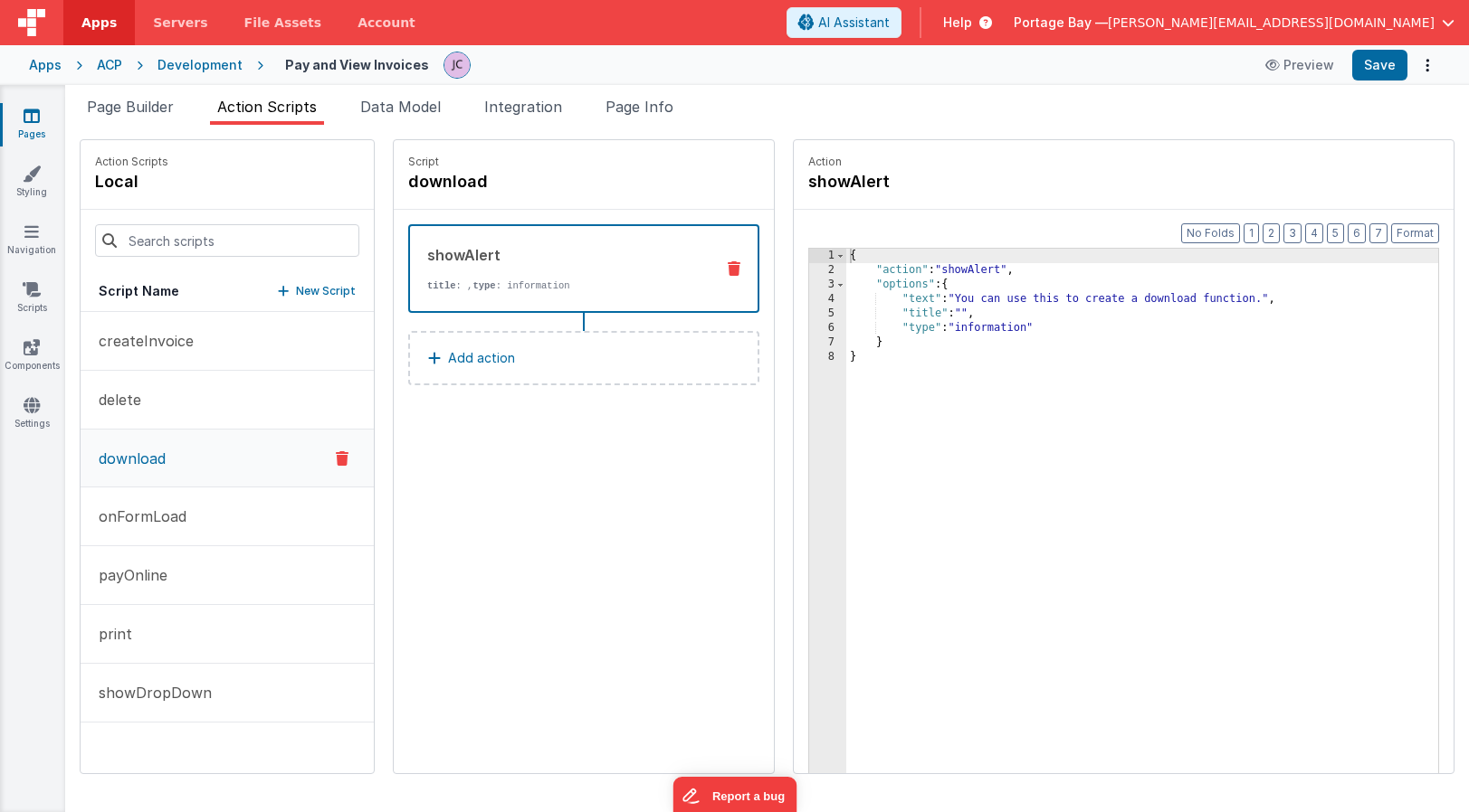
click at [336, 460] on icon at bounding box center [342, 458] width 12 height 22
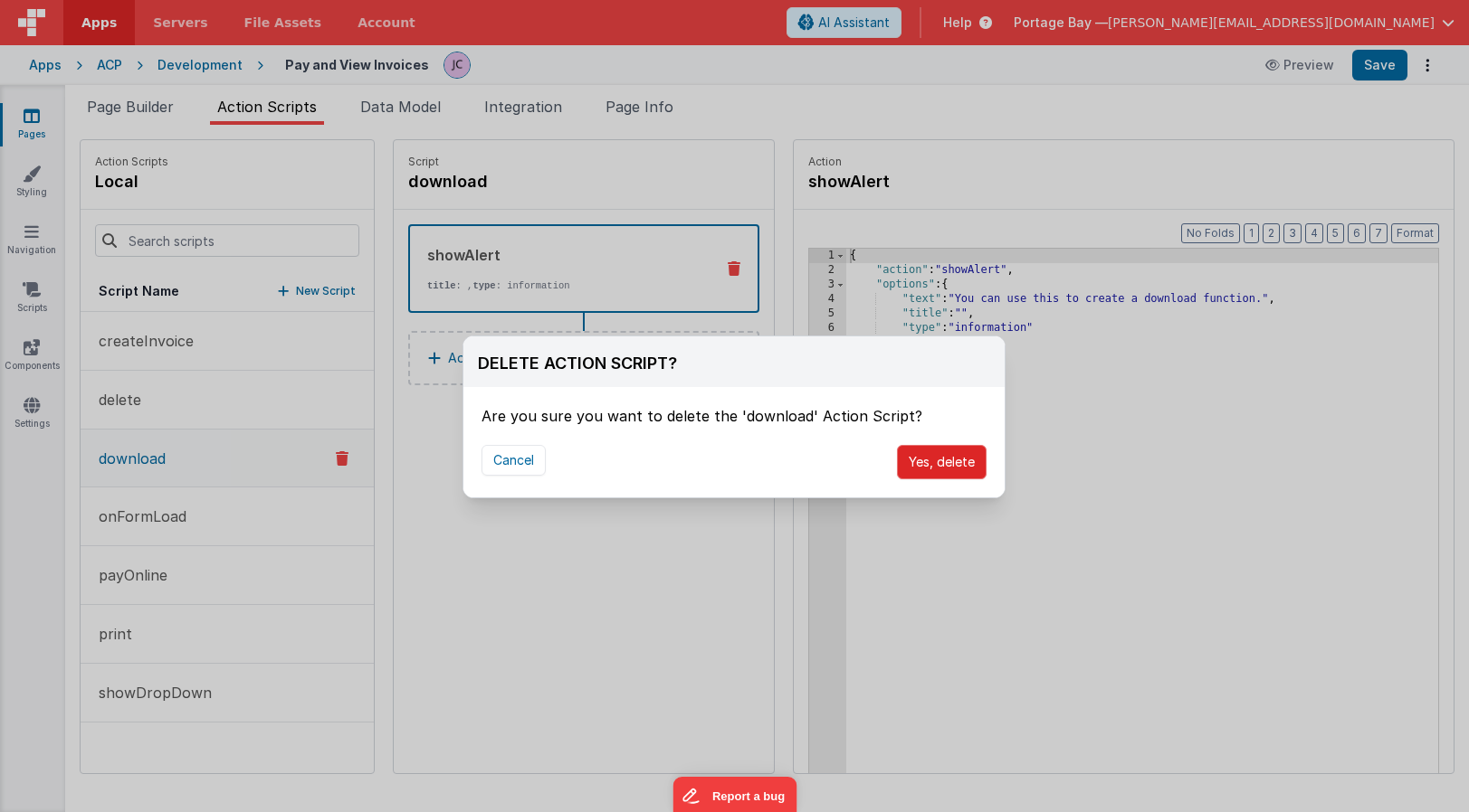
click at [935, 462] on button "Yes, delete" at bounding box center [941, 462] width 90 height 34
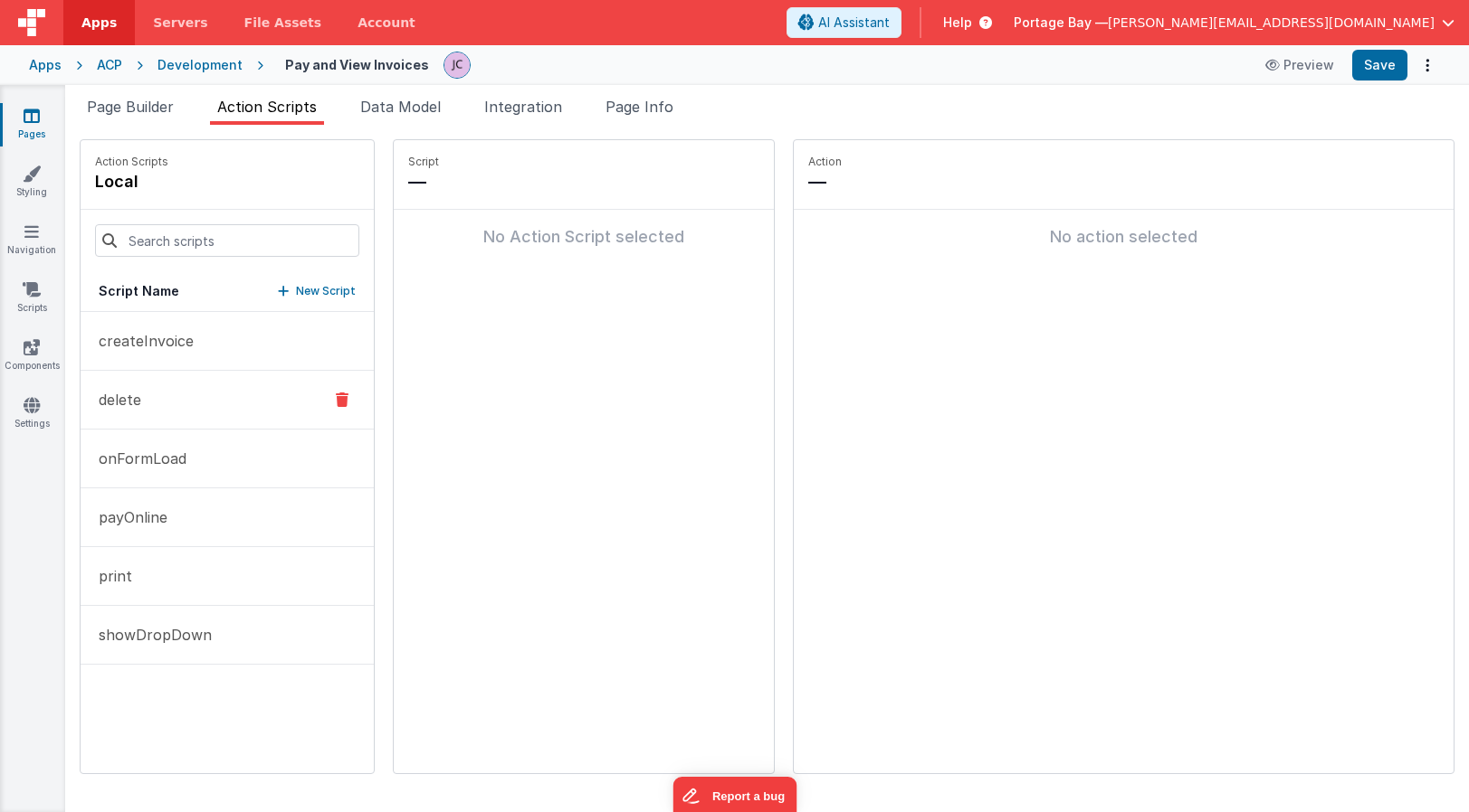
click at [179, 398] on button "delete" at bounding box center [227, 400] width 293 height 59
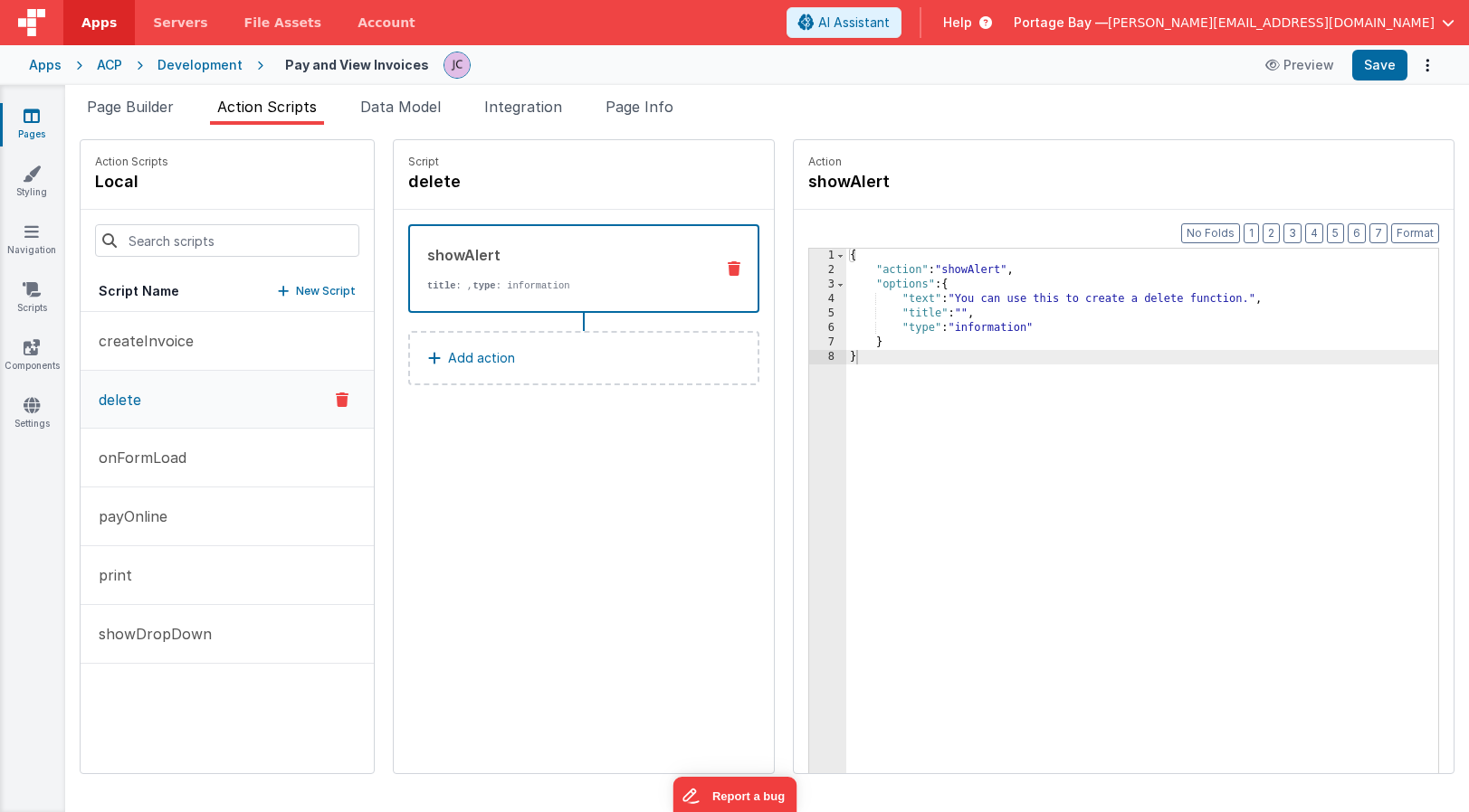
click at [336, 397] on icon at bounding box center [342, 399] width 12 height 22
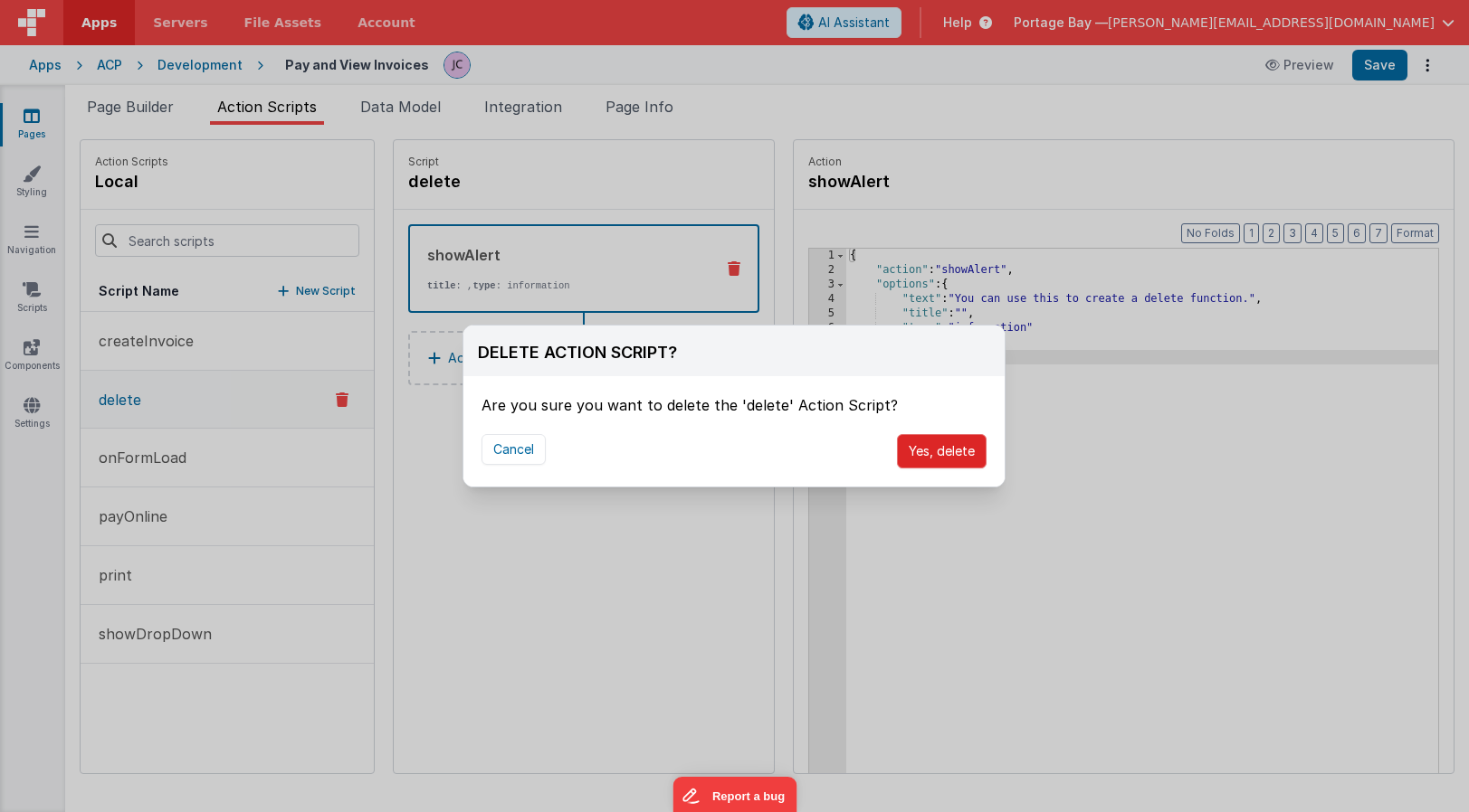
click at [947, 450] on button "Yes, delete" at bounding box center [941, 451] width 90 height 34
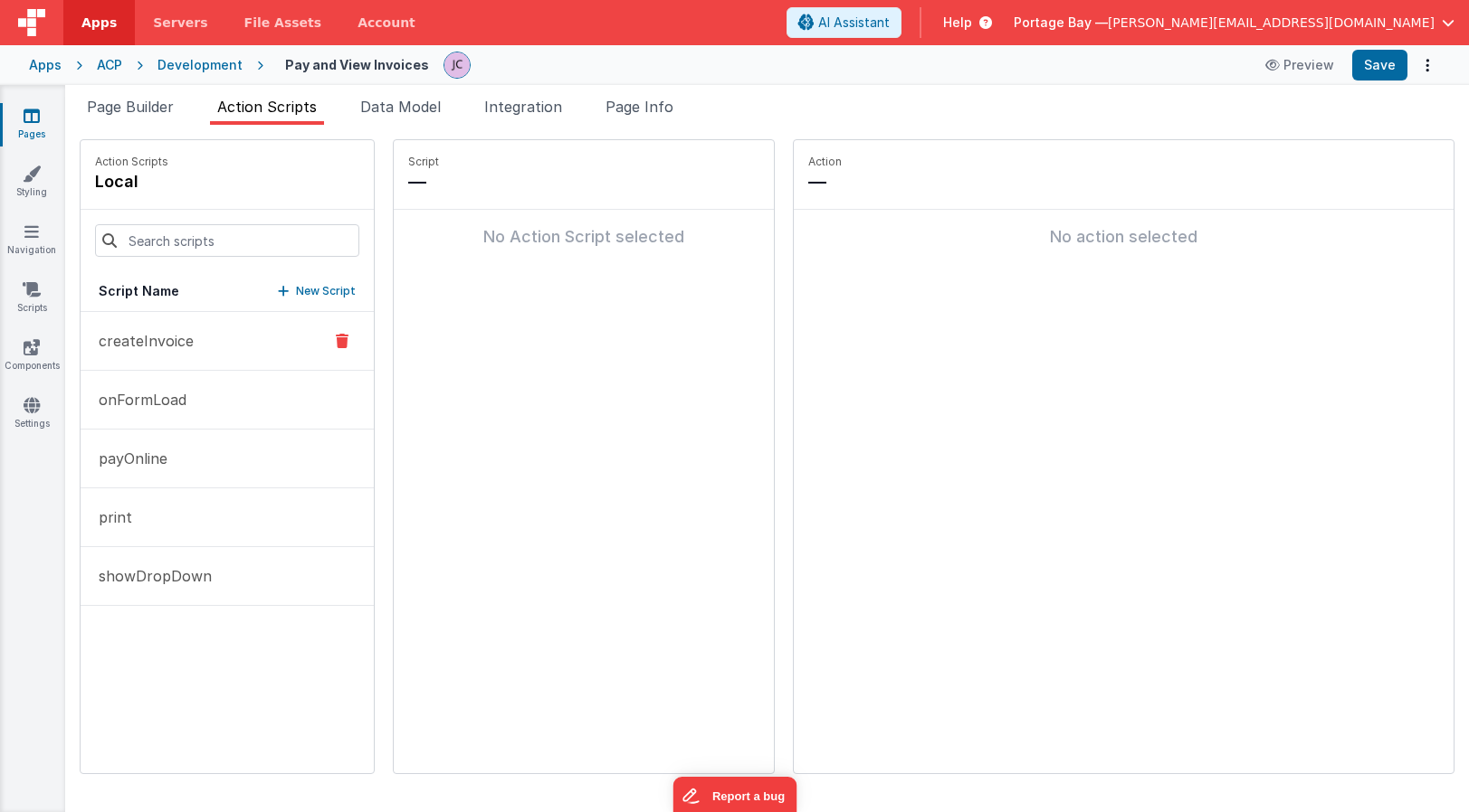
click at [229, 339] on button "createInvoice" at bounding box center [227, 342] width 293 height 59
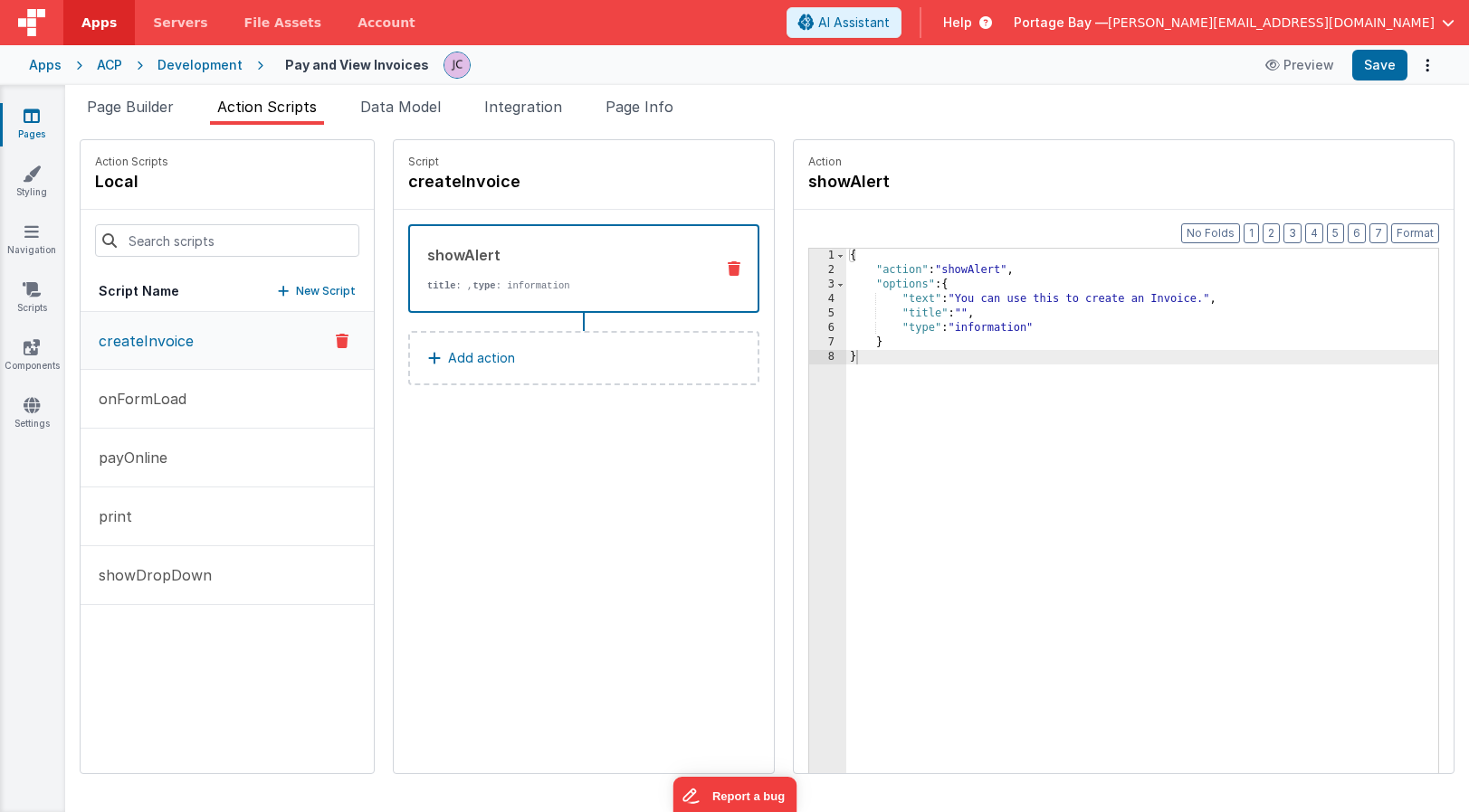
click at [336, 340] on icon at bounding box center [342, 341] width 12 height 22
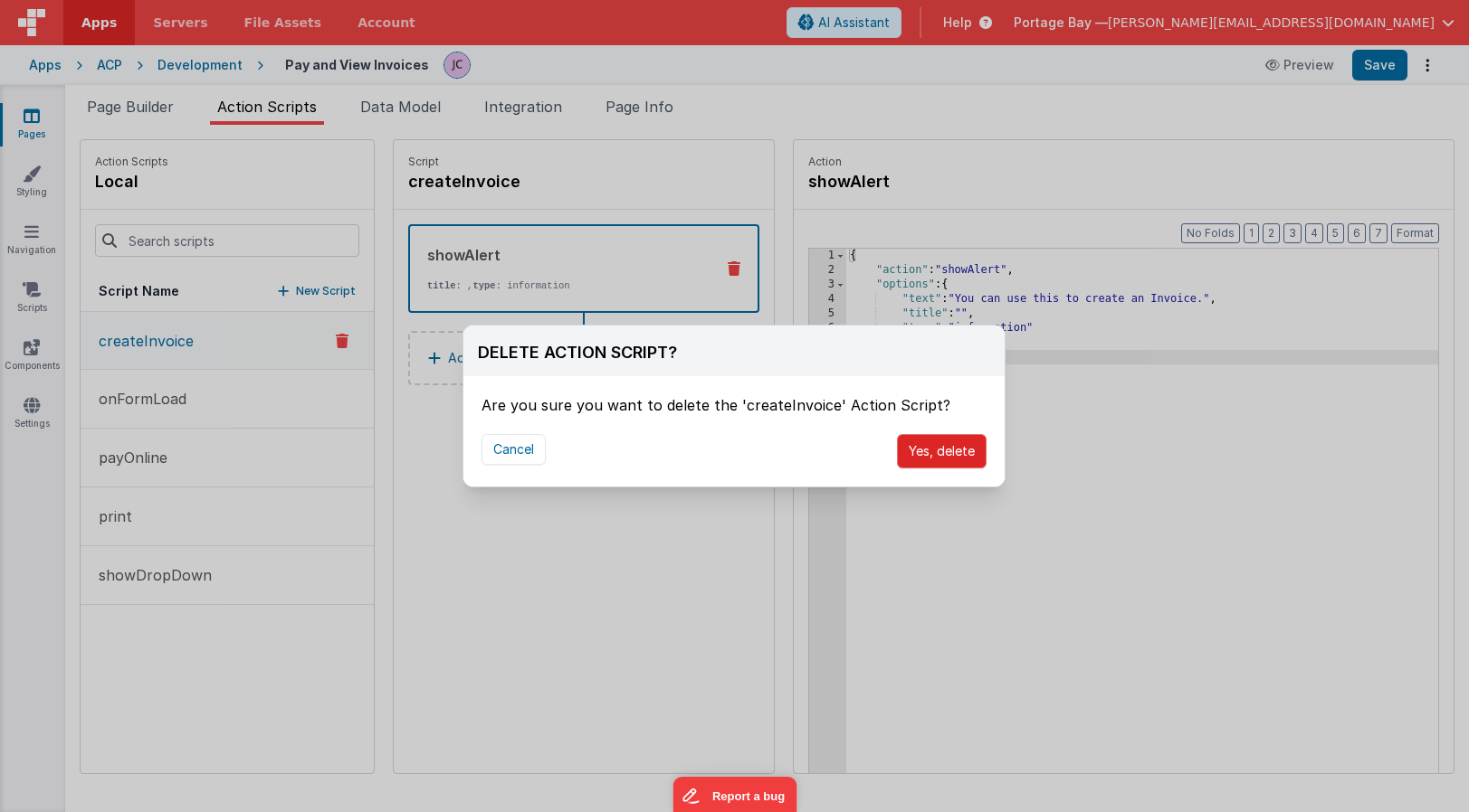
click at [963, 453] on button "Yes, delete" at bounding box center [941, 451] width 90 height 34
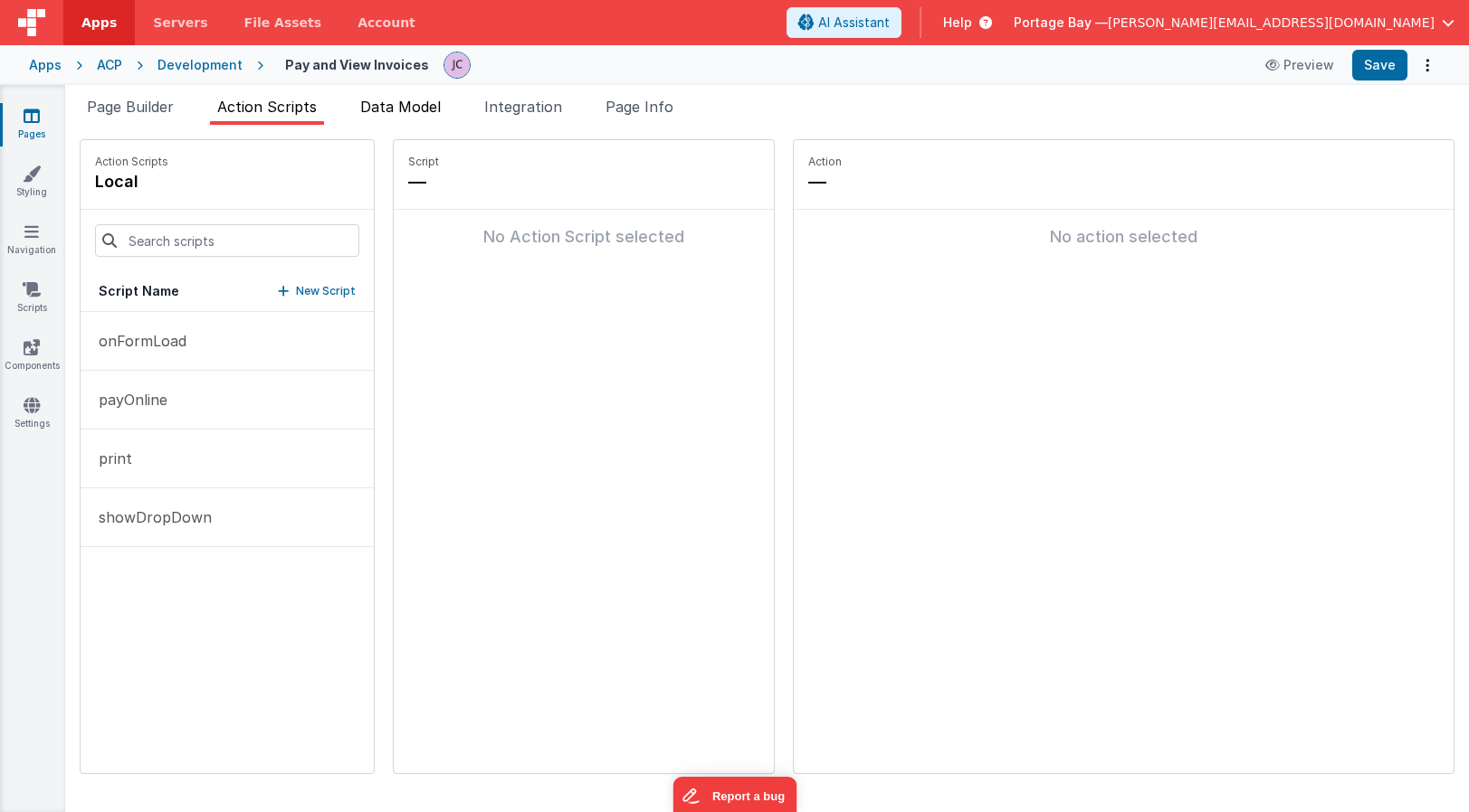
click at [409, 109] on span "Data Model" at bounding box center [399, 106] width 80 height 18
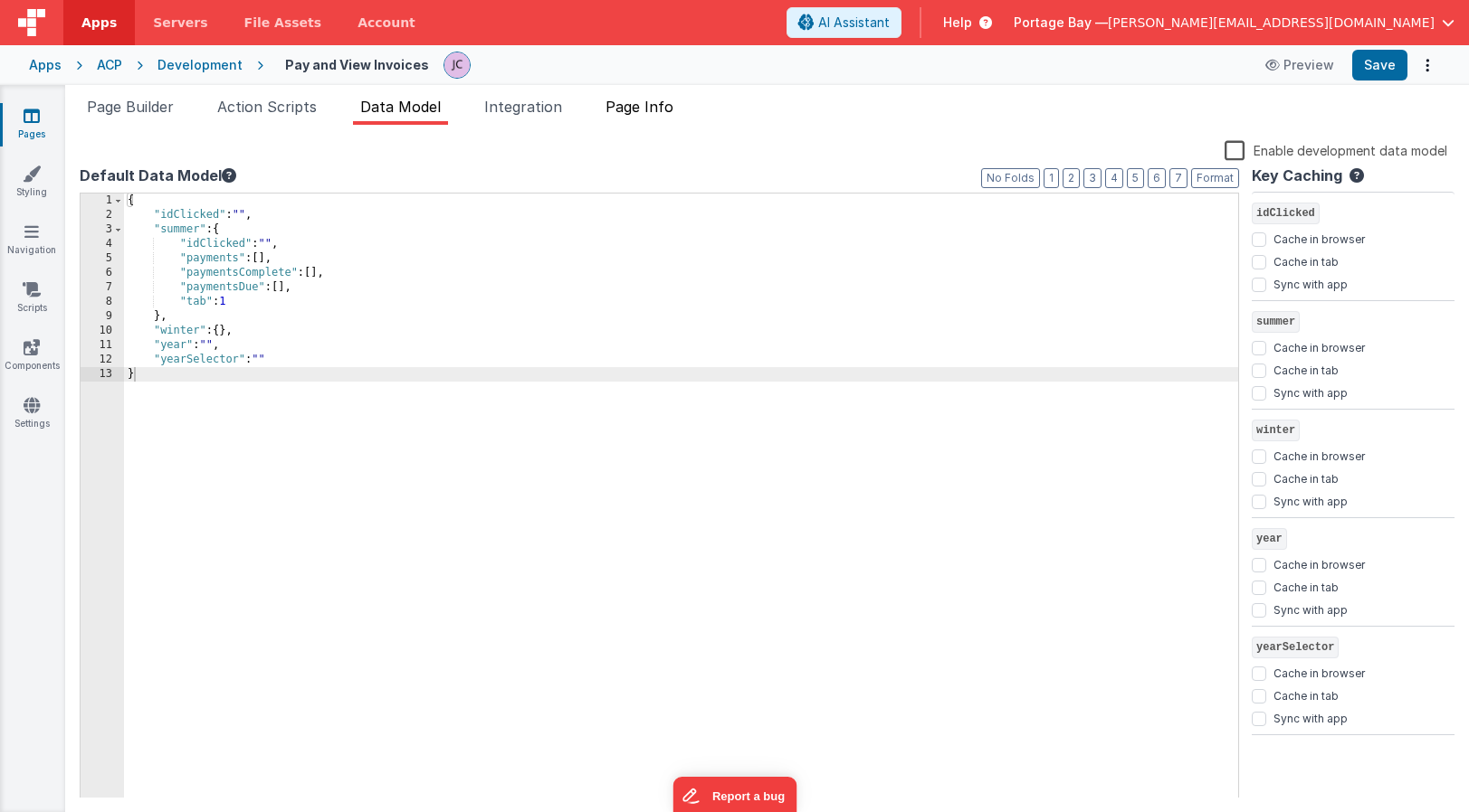
click at [657, 108] on span "Page Info" at bounding box center [640, 106] width 68 height 18
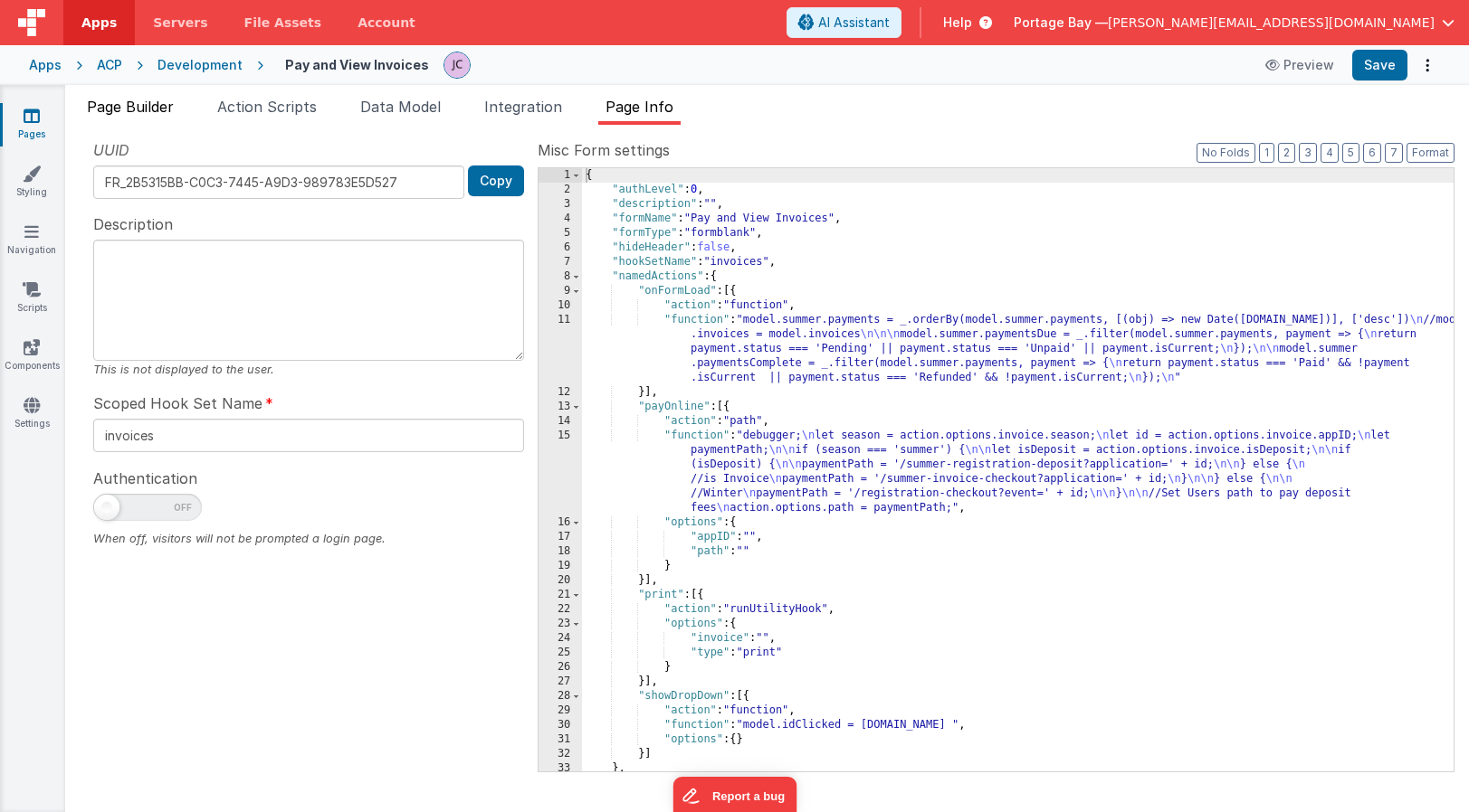
click at [154, 106] on span "Page Builder" at bounding box center [131, 106] width 87 height 18
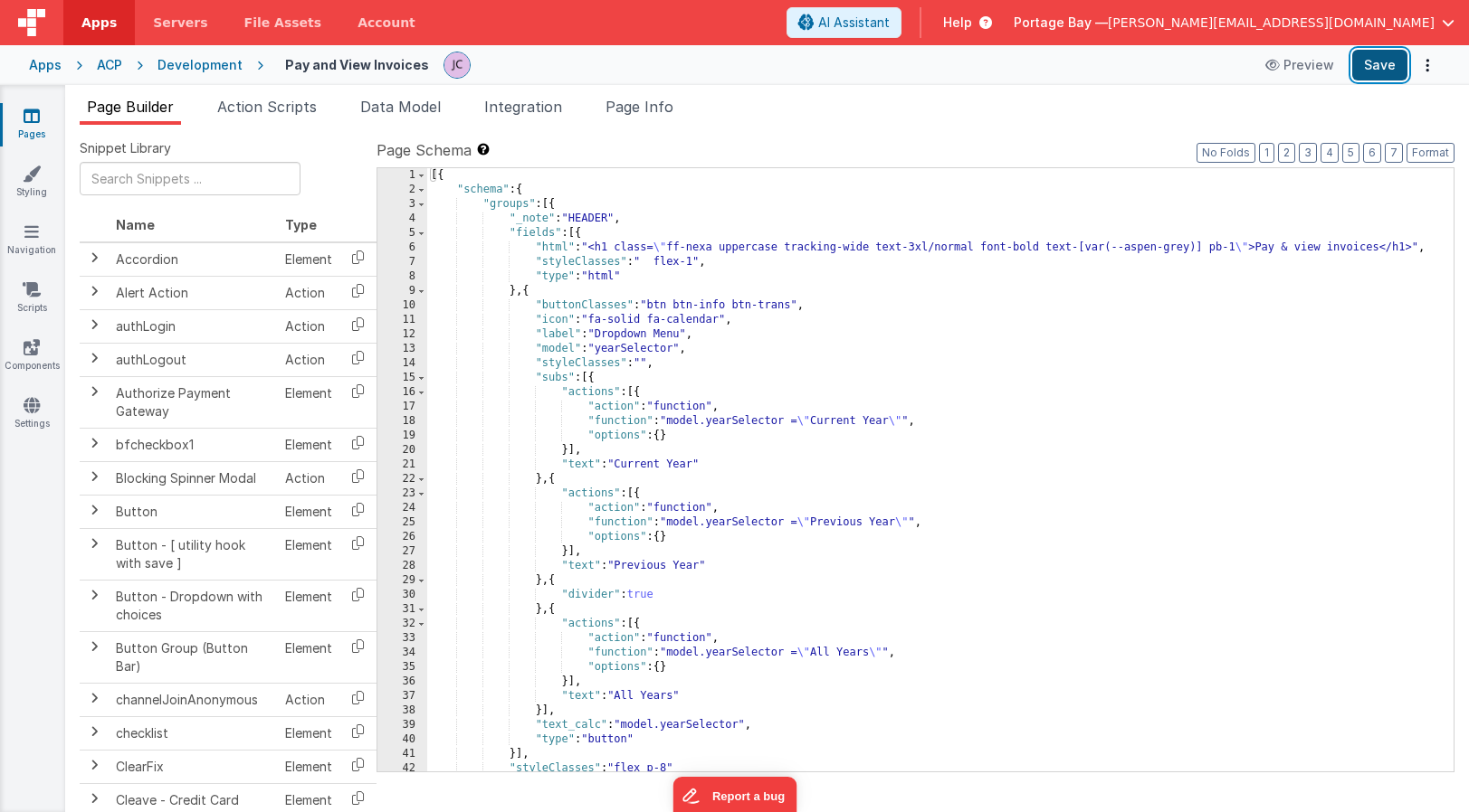
click at [1382, 68] on button "Save" at bounding box center [1379, 65] width 55 height 31
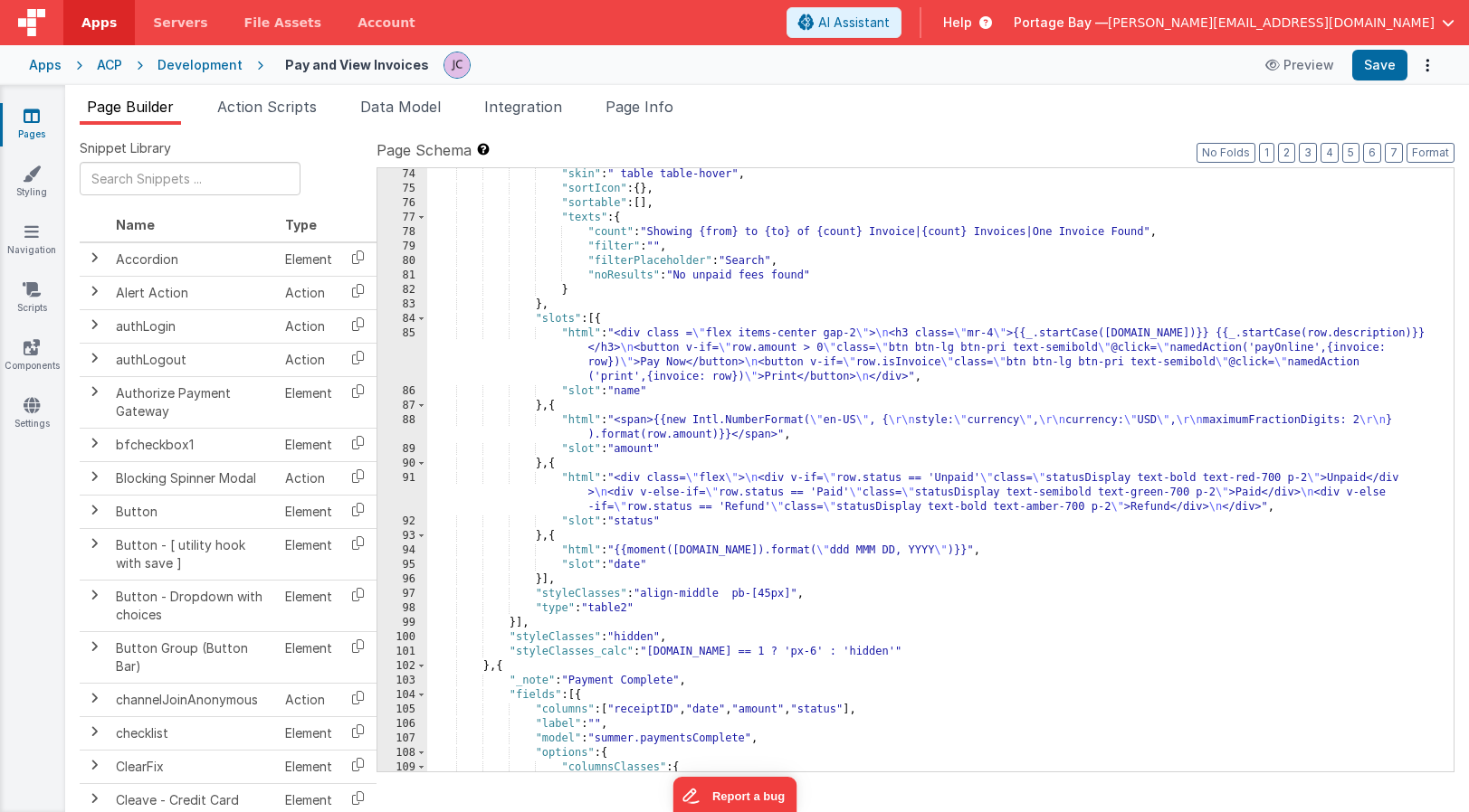
scroll to position [1131, 0]
click at [568, 473] on div ""skin" : " table table-hover" , "sortIcon" : { } , "sortable" : [ ] , "texts" :…" at bounding box center [940, 484] width 1026 height 632
click at [405, 481] on div "91" at bounding box center [402, 493] width 50 height 44
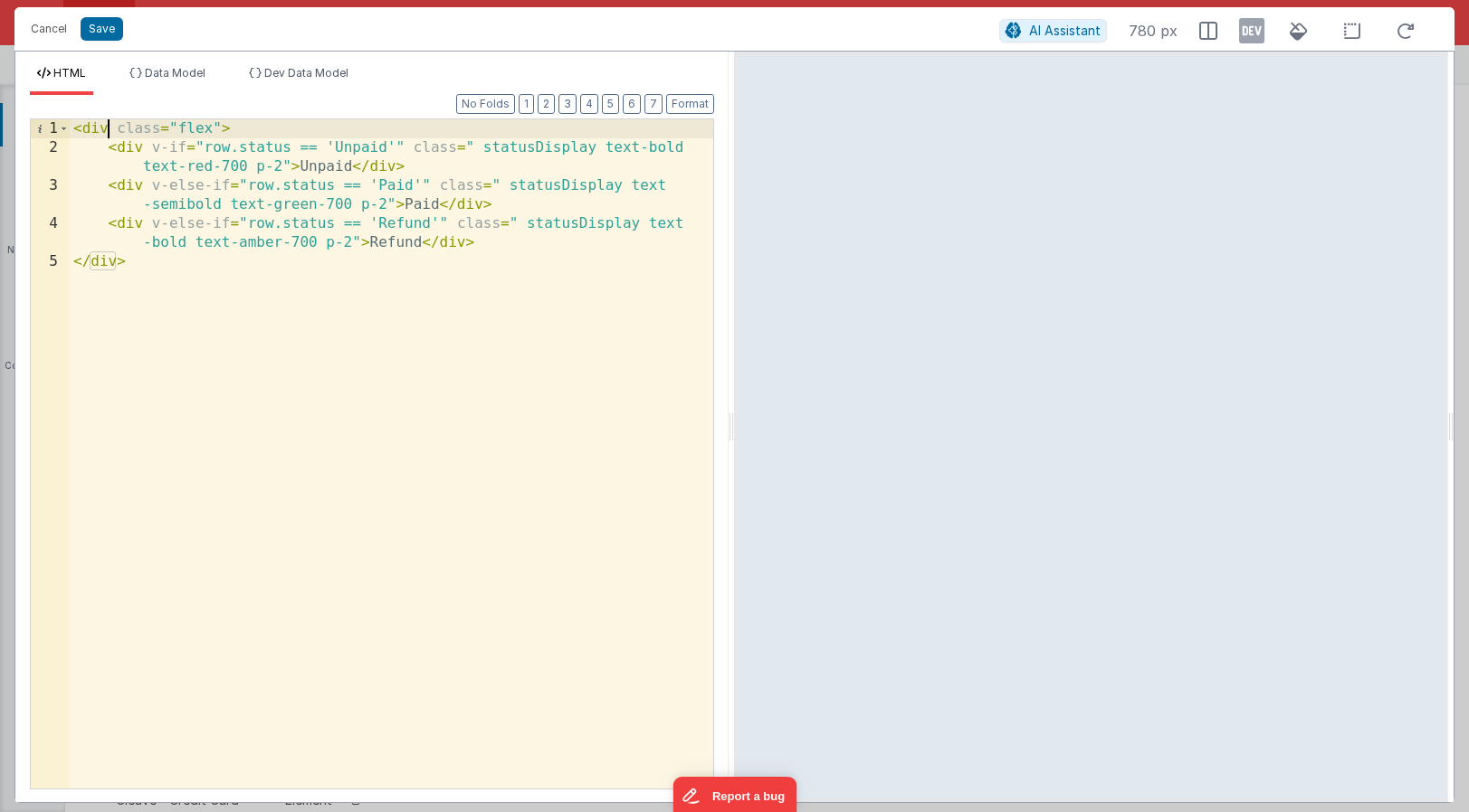
click at [108, 126] on div "< div class = "flex" > < div v-if = "row.status == 'Unpaid'" class = " statusDi…" at bounding box center [392, 473] width 644 height 708
click at [244, 128] on div "< div class = "flex" > < div v-if = "row.status == 'Unpaid'" class = " statusDi…" at bounding box center [392, 473] width 644 height 708
click at [243, 127] on div "< div class = "flex" > < div v-if = "row.status == 'Unpaid'" class = " statusDi…" at bounding box center [392, 473] width 644 height 708
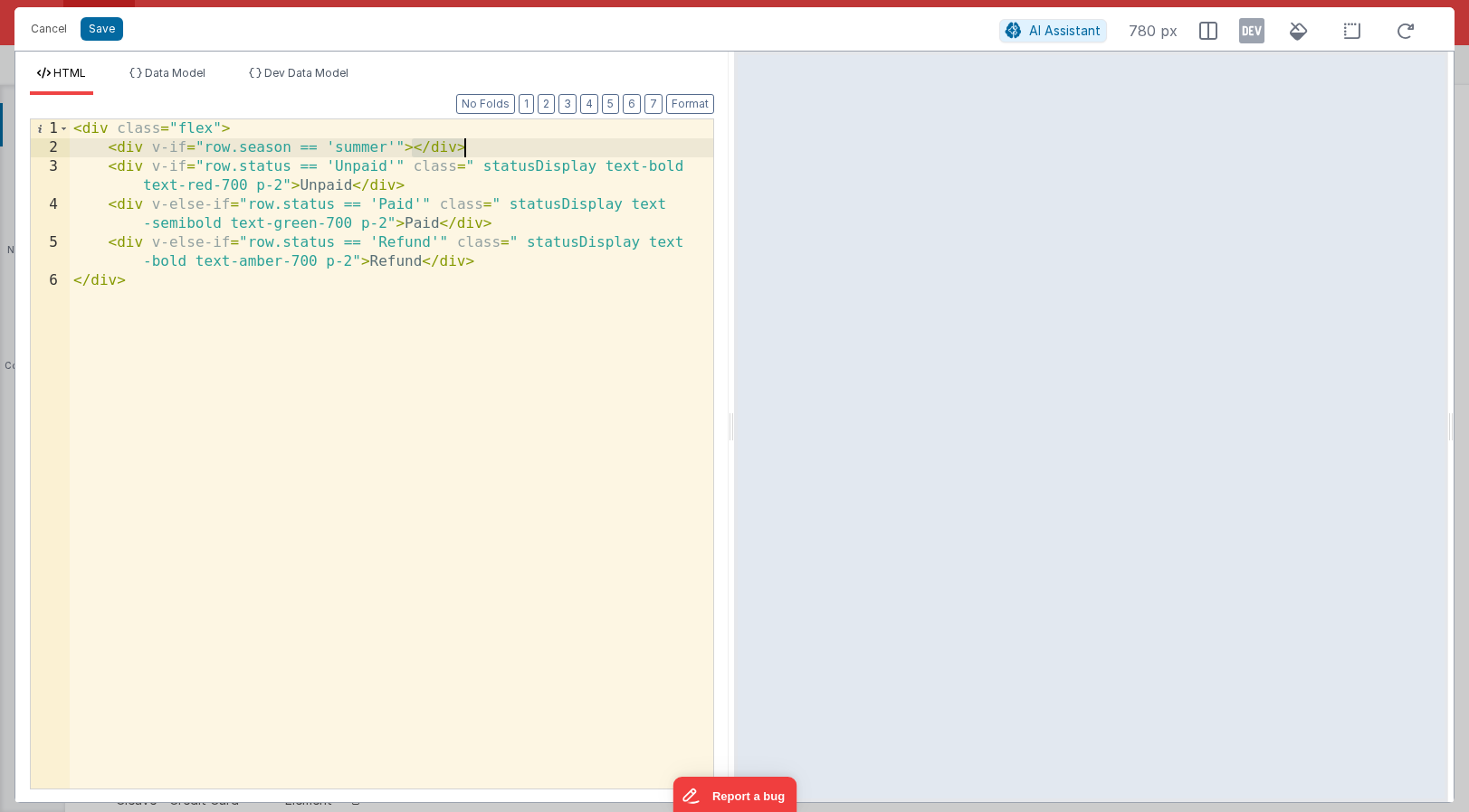
drag, startPoint x: 416, startPoint y: 146, endPoint x: 469, endPoint y: 146, distance: 53.0
click at [469, 146] on div "< div class = "flex" > < div v-if = "row.season == 'summer'" > </ div > < div v…" at bounding box center [392, 473] width 644 height 708
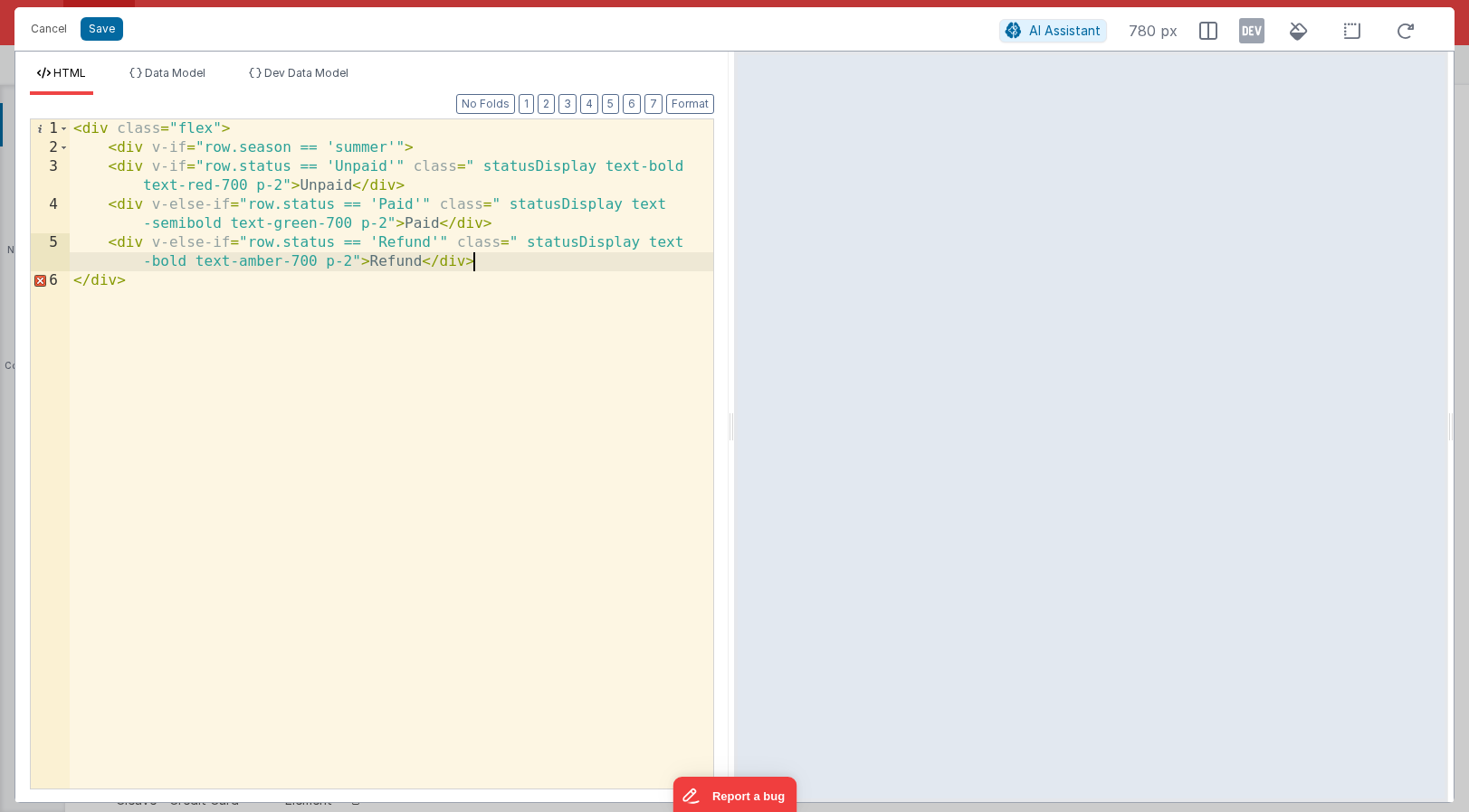
click at [498, 266] on div "< div class = "flex" > < div v-if = "row.season == 'summer'" > < div v-if = "ro…" at bounding box center [392, 473] width 644 height 708
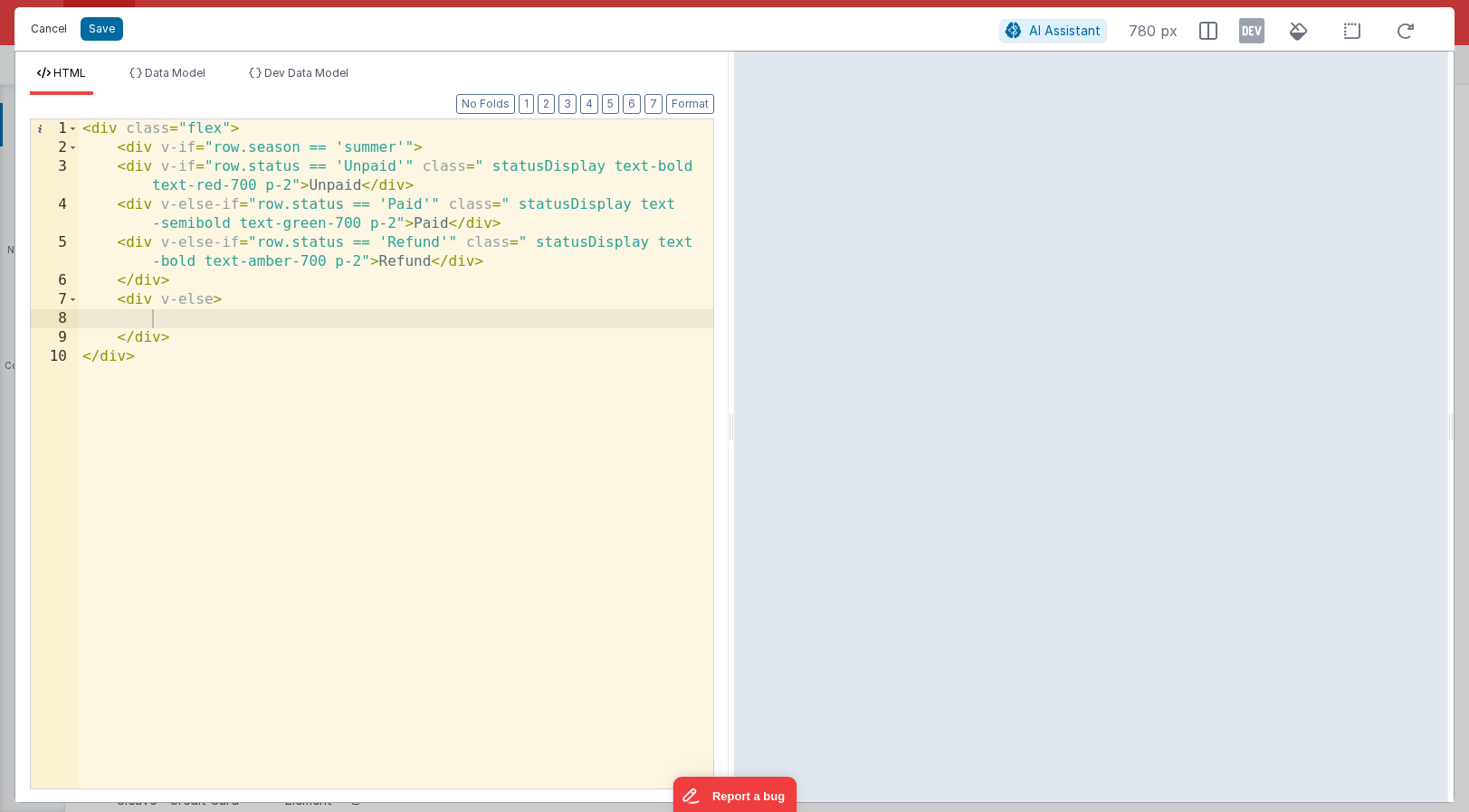
click at [46, 26] on button "Cancel" at bounding box center [48, 28] width 54 height 26
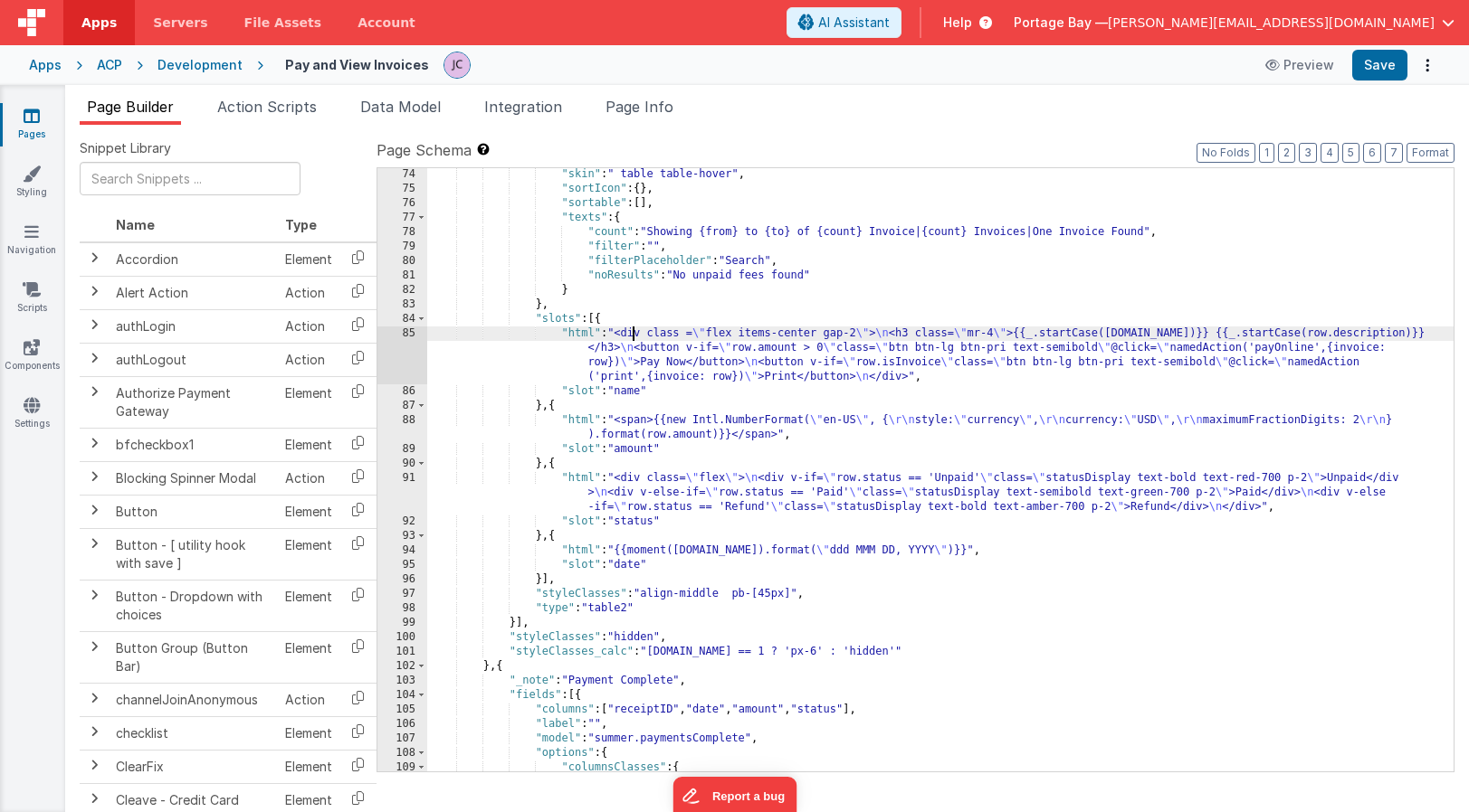
click at [630, 334] on div ""skin" : " table table-hover" , "sortIcon" : { } , "sortable" : [ ] , "texts" :…" at bounding box center [940, 484] width 1026 height 632
click at [405, 333] on div "85" at bounding box center [402, 355] width 50 height 58
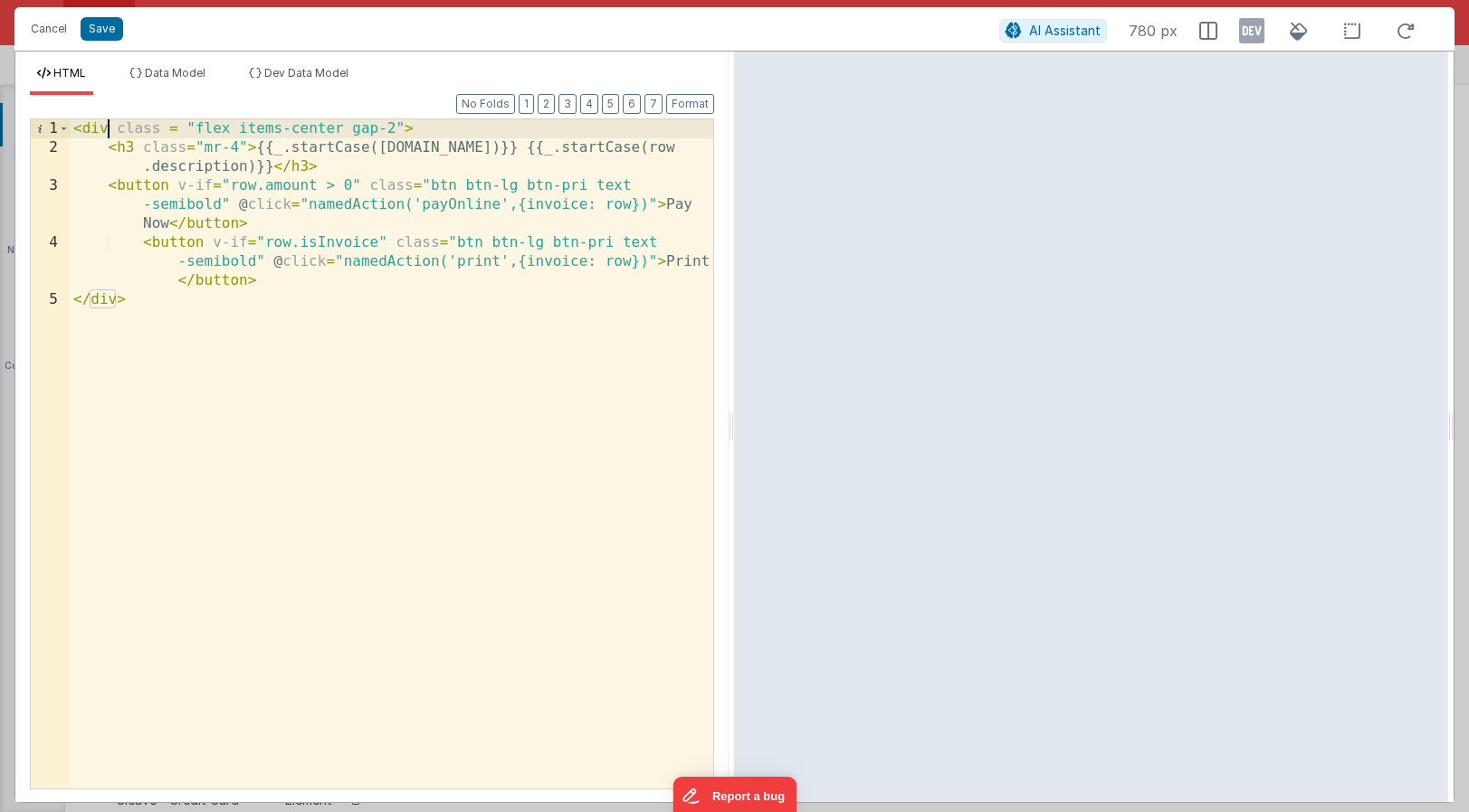
click at [108, 126] on div "< div class = "flex items-center gap-2" > < h3 class = "mr-4" > {{_.startCase([…" at bounding box center [392, 473] width 644 height 708
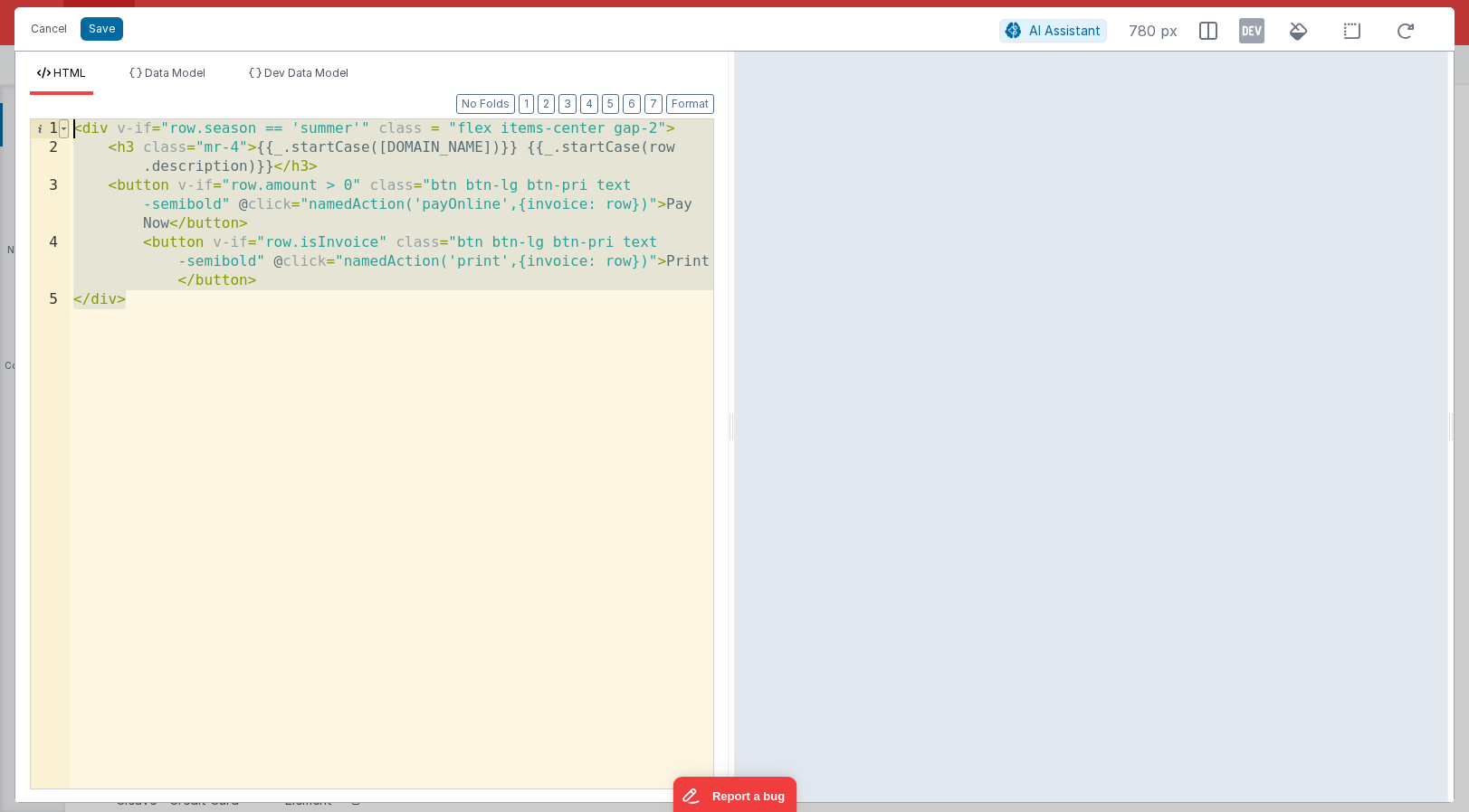
drag, startPoint x: 128, startPoint y: 299, endPoint x: 65, endPoint y: 131, distance: 179.4
click at [65, 131] on div "1 2 3 4 5 < div v-if = "row.season == 'summer'" class = "flex items-center gap-…" at bounding box center [372, 453] width 684 height 671
click at [146, 297] on div "< div v-if = "row.season == 'summer'" class = "flex items-center gap-2" > < h3 …" at bounding box center [392, 473] width 644 height 708
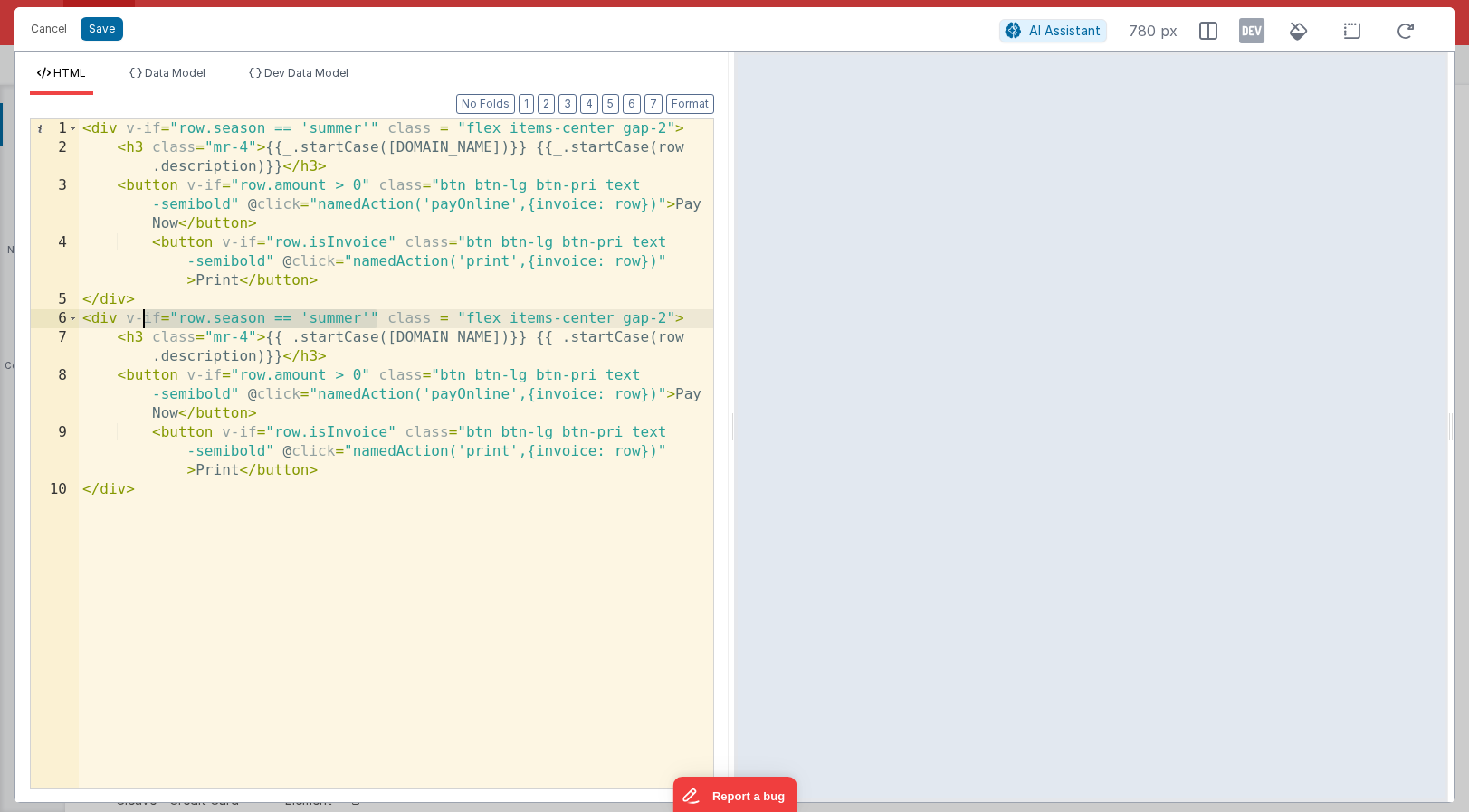
drag, startPoint x: 375, startPoint y: 315, endPoint x: 146, endPoint y: 314, distance: 229.0
click at [146, 314] on div "< div v-if = "row.season == 'summer'" class = "flex items-center gap-2" > < h3 …" at bounding box center [396, 473] width 634 height 708
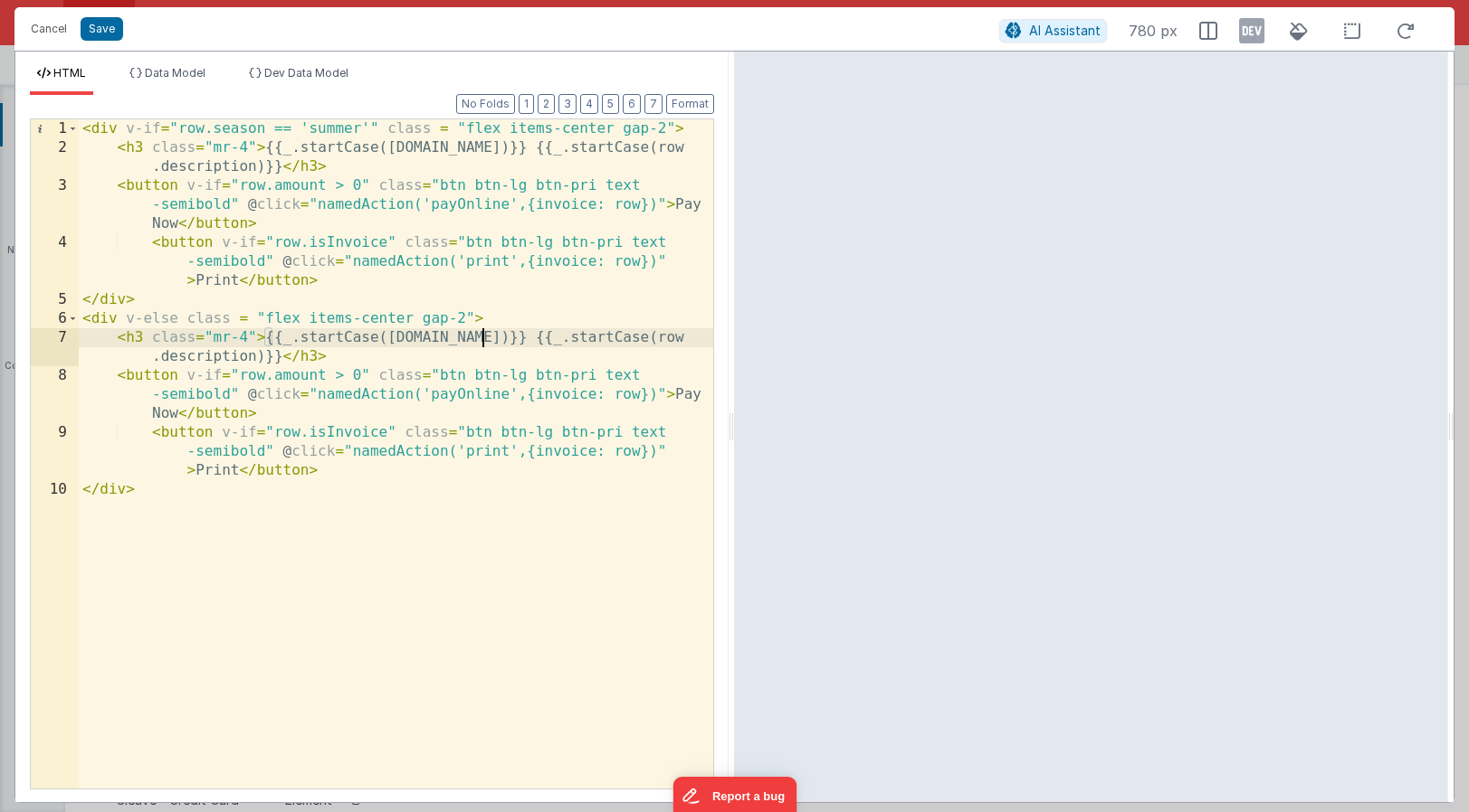
click at [479, 340] on div "< div v-if = "row.season == 'summer'" class = "flex items-center gap-2" > < h3 …" at bounding box center [396, 473] width 634 height 708
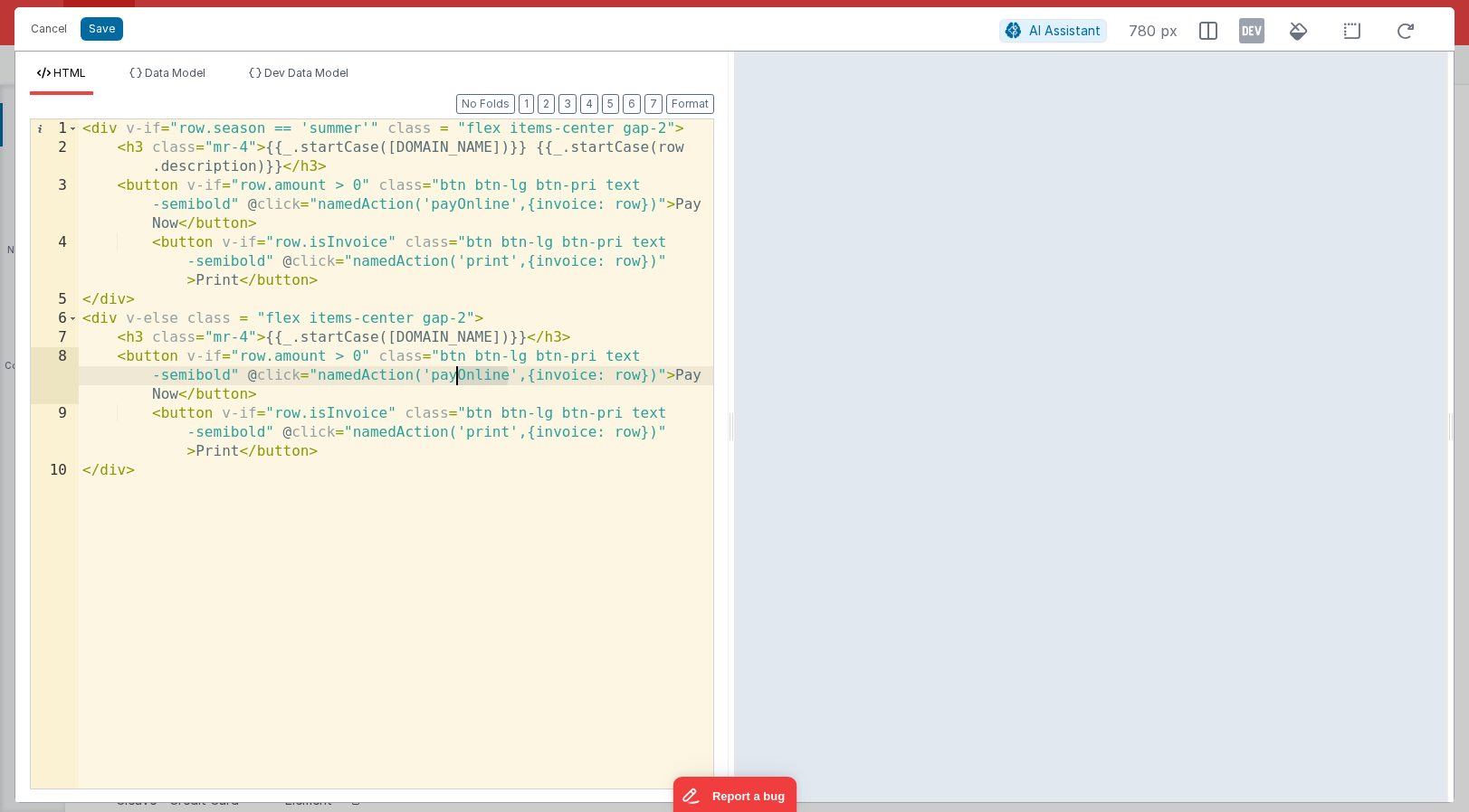
drag, startPoint x: 504, startPoint y: 376, endPoint x: 459, endPoint y: 378, distance: 45.0
click at [459, 378] on div "< div v-if = "row.season == 'summer'" class = "flex items-center gap-2" > < h3 …" at bounding box center [396, 473] width 634 height 708
drag, startPoint x: 239, startPoint y: 393, endPoint x: 216, endPoint y: 394, distance: 23.0
click at [216, 394] on div "< div v-if = "row.season == 'summer'" class = "flex items-center gap-2" > < h3 …" at bounding box center [396, 473] width 634 height 708
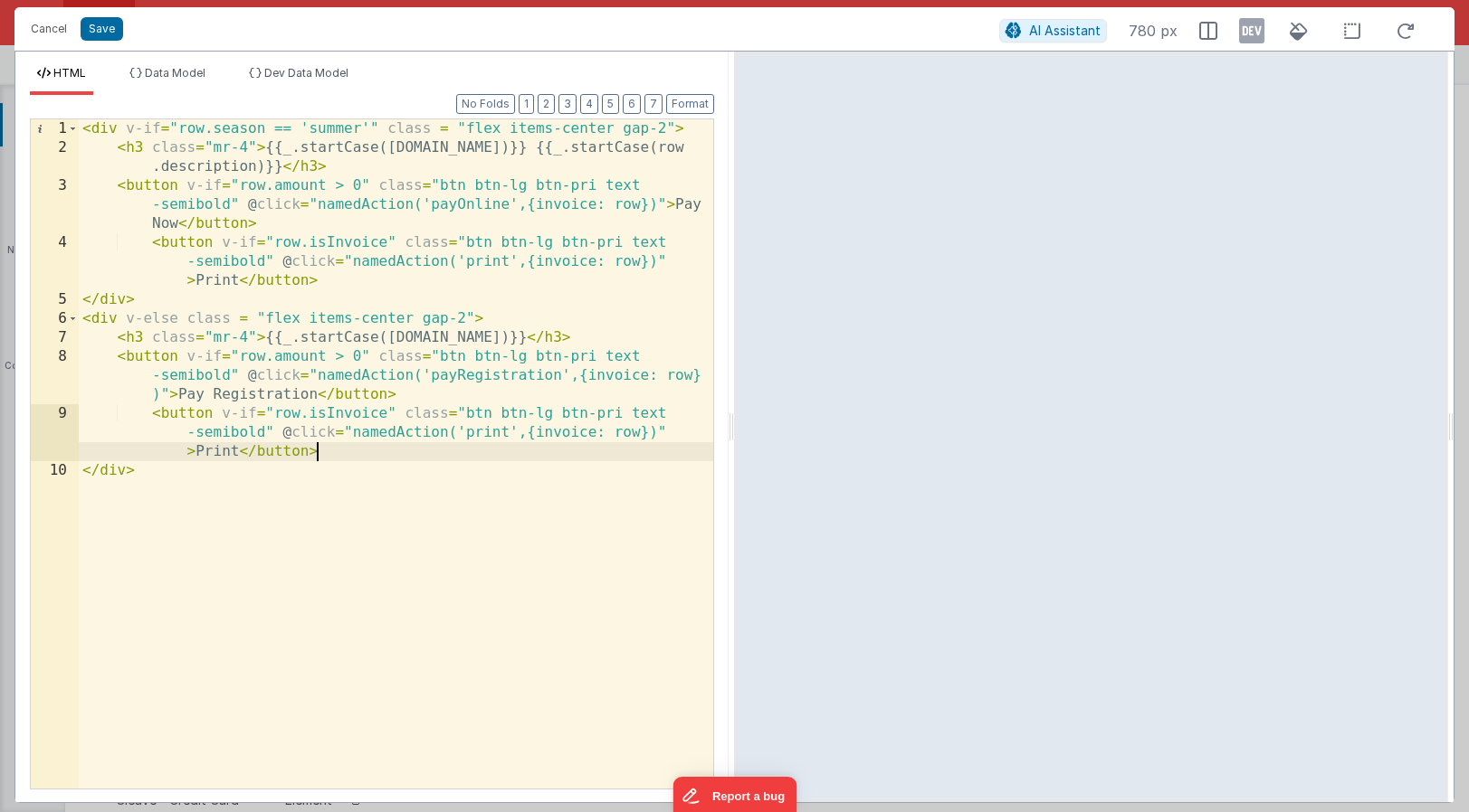
click at [340, 453] on div "< div v-if = "row.season == 'summer'" class = "flex items-center gap-2" > < h3 …" at bounding box center [396, 473] width 634 height 708
click at [319, 393] on div "< div v-if = "row.season == 'summer'" class = "flex items-center gap-2" > < h3 …" at bounding box center [396, 473] width 634 height 708
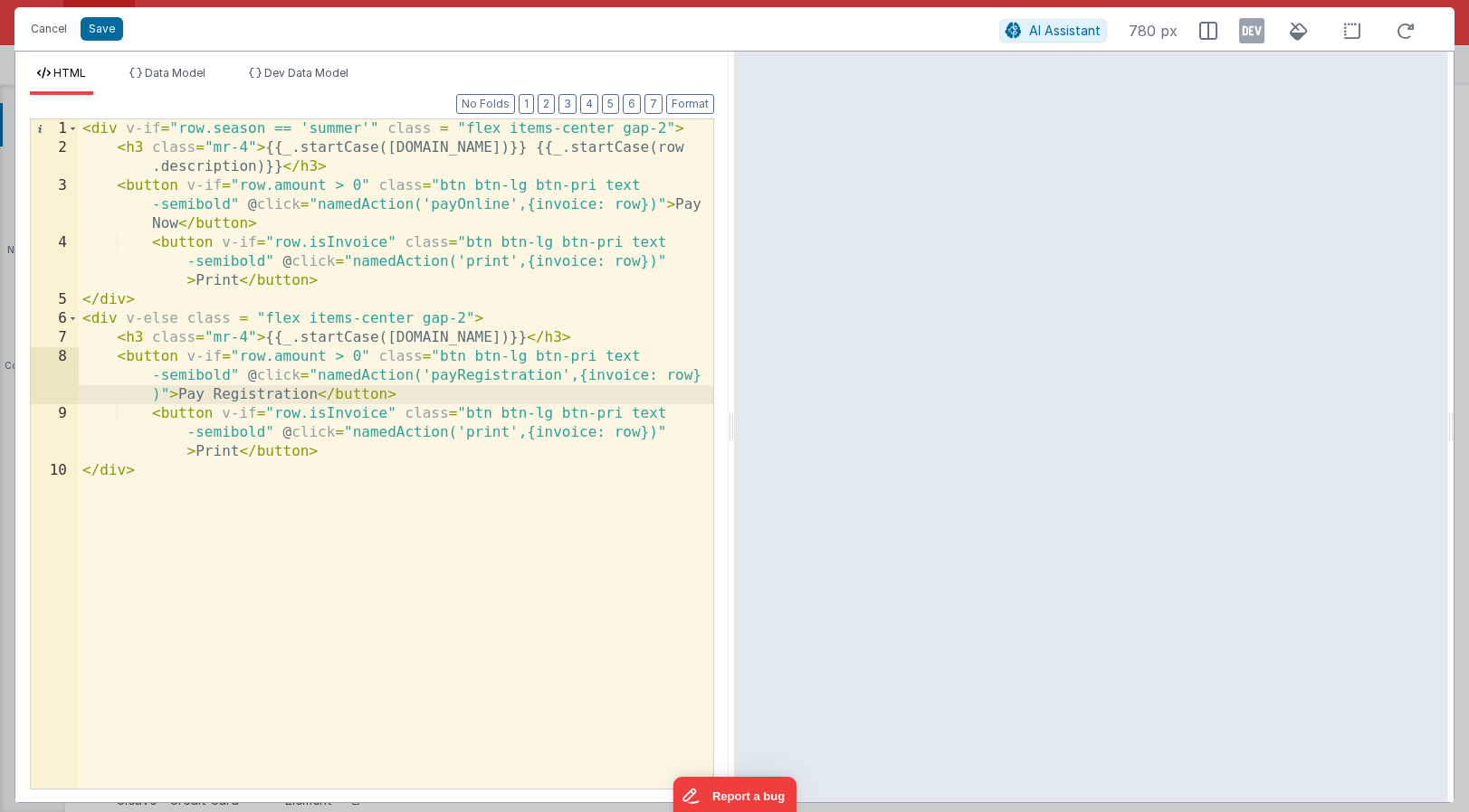
click at [327, 450] on div "< div v-if = "row.season == 'summer'" class = "flex items-center gap-2" > < h3 …" at bounding box center [396, 473] width 634 height 708
click at [316, 395] on div "< div v-if = "row.season == 'summer'" class = "flex items-center gap-2" > < h3 …" at bounding box center [396, 473] width 634 height 708
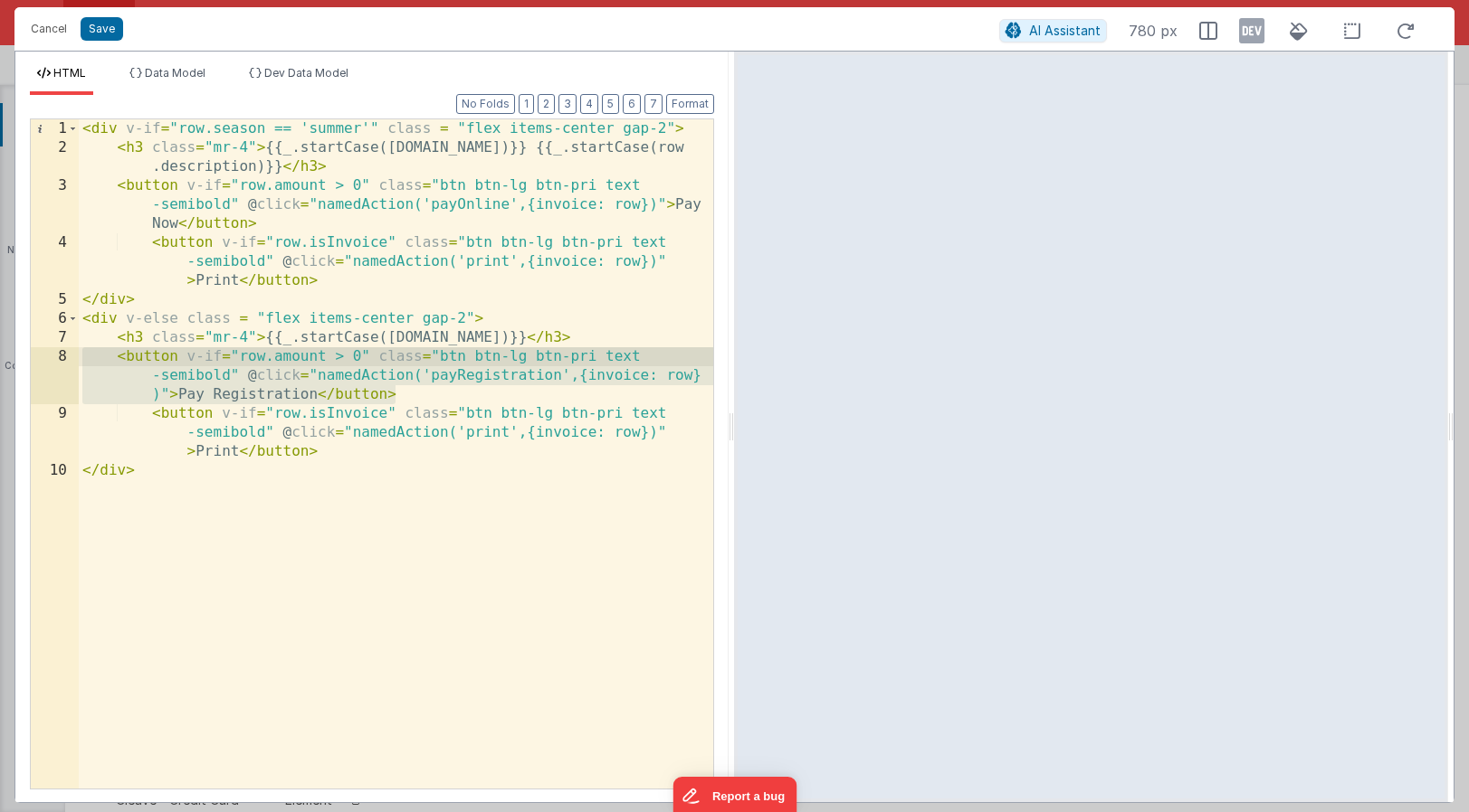
drag, startPoint x: 398, startPoint y: 395, endPoint x: 80, endPoint y: 359, distance: 320.0
click at [80, 359] on div "< div v-if = "row.season == 'summer'" class = "flex items-center gap-2" > < h3 …" at bounding box center [396, 473] width 634 height 708
click at [404, 399] on div "< div v-if = "row.season == 'summer'" class = "flex items-center gap-2" > < h3 …" at bounding box center [396, 453] width 634 height 669
drag, startPoint x: 403, startPoint y: 395, endPoint x: 45, endPoint y: 361, distance: 359.6
click at [45, 361] on div "1 2 3 4 5 6 7 8 9 10 < div v-if = "row.season == 'summer'" class = "flex items-…" at bounding box center [372, 453] width 684 height 671
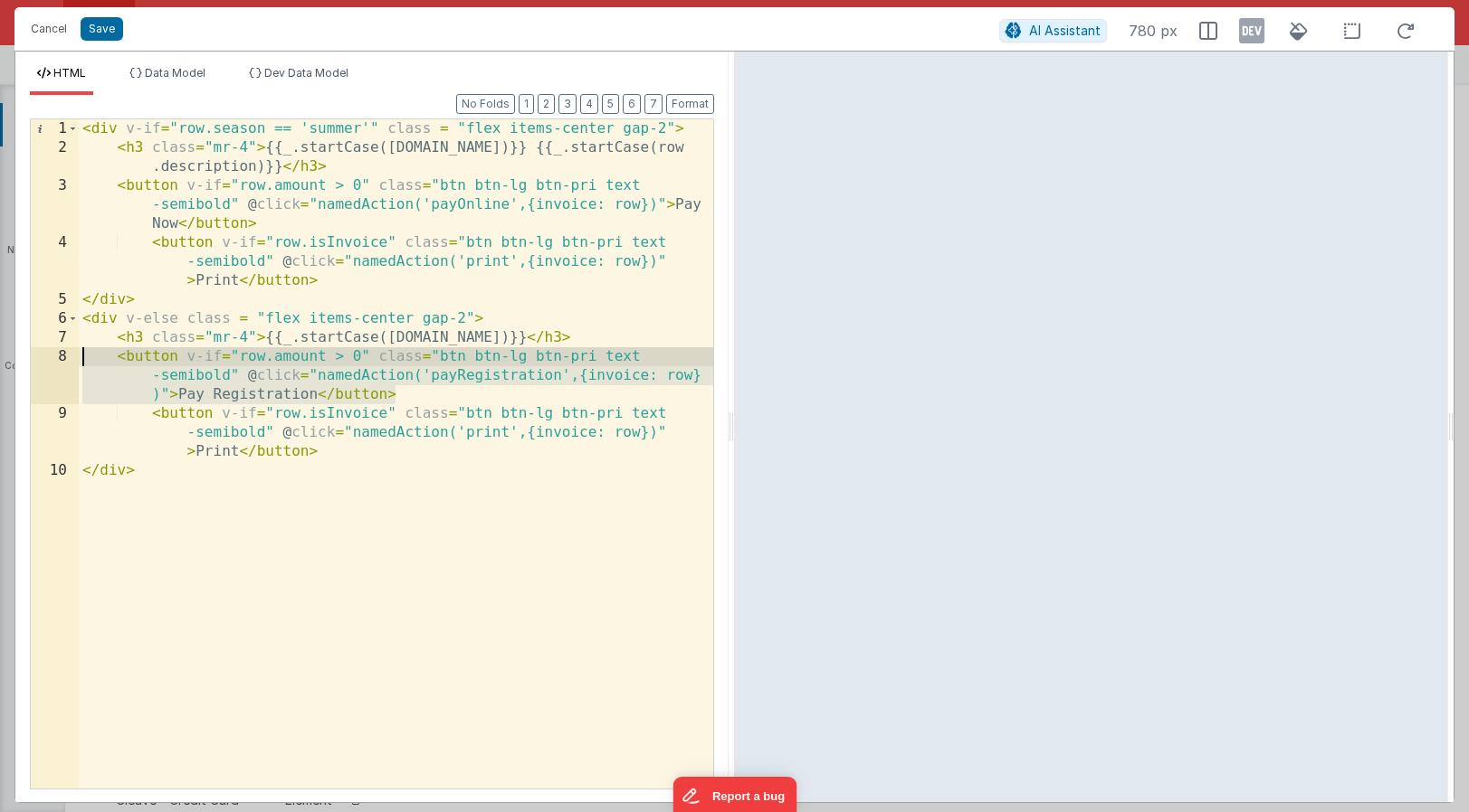
click at [404, 396] on div "< div v-if = "row.season == 'summer'" class = "flex items-center gap-2" > < h3 …" at bounding box center [396, 473] width 634 height 708
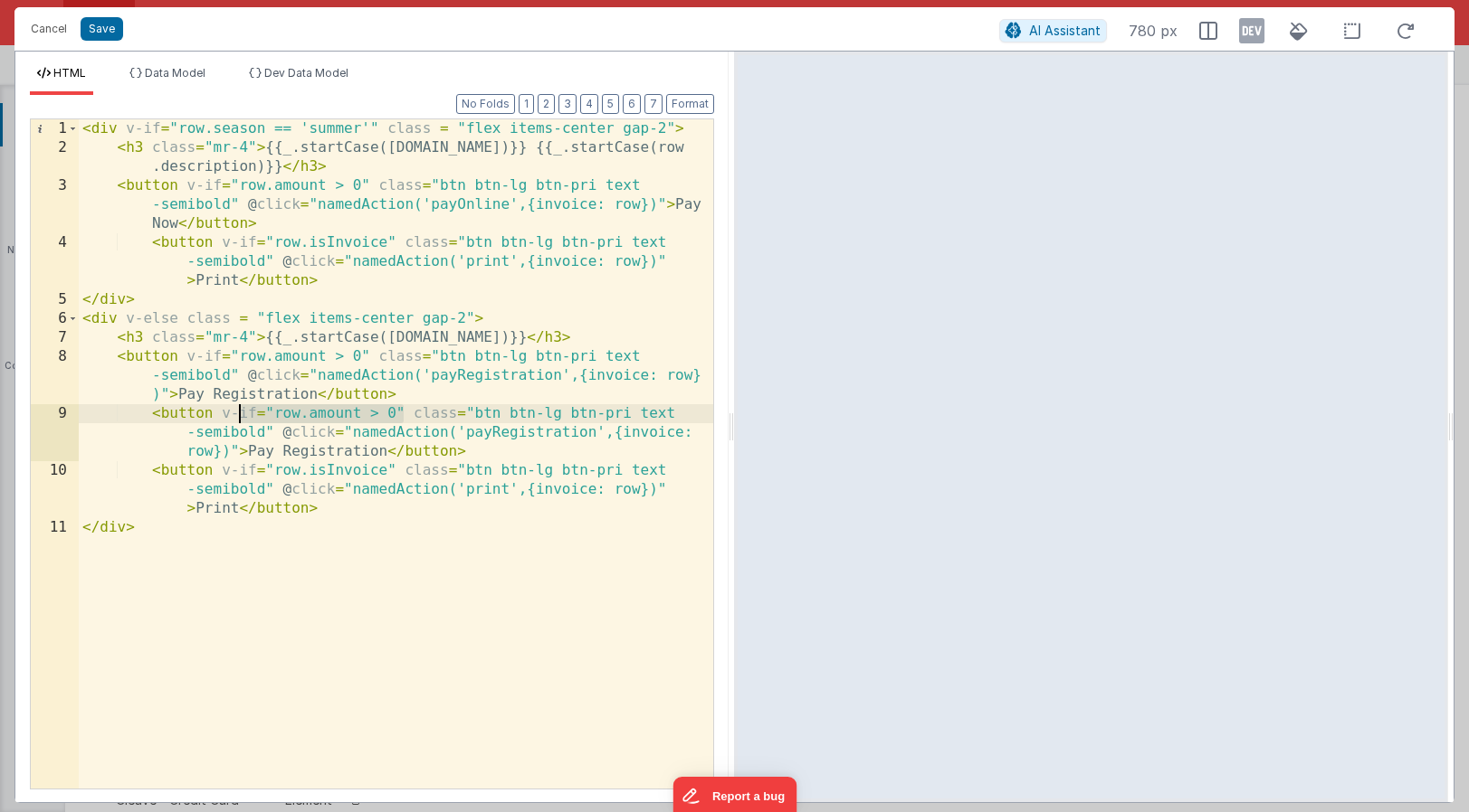
drag, startPoint x: 403, startPoint y: 410, endPoint x: 239, endPoint y: 411, distance: 164.0
click at [239, 411] on div "< div v-if = "row.season == 'summer'" class = "flex items-center gap-2" > < h3 …" at bounding box center [396, 473] width 634 height 708
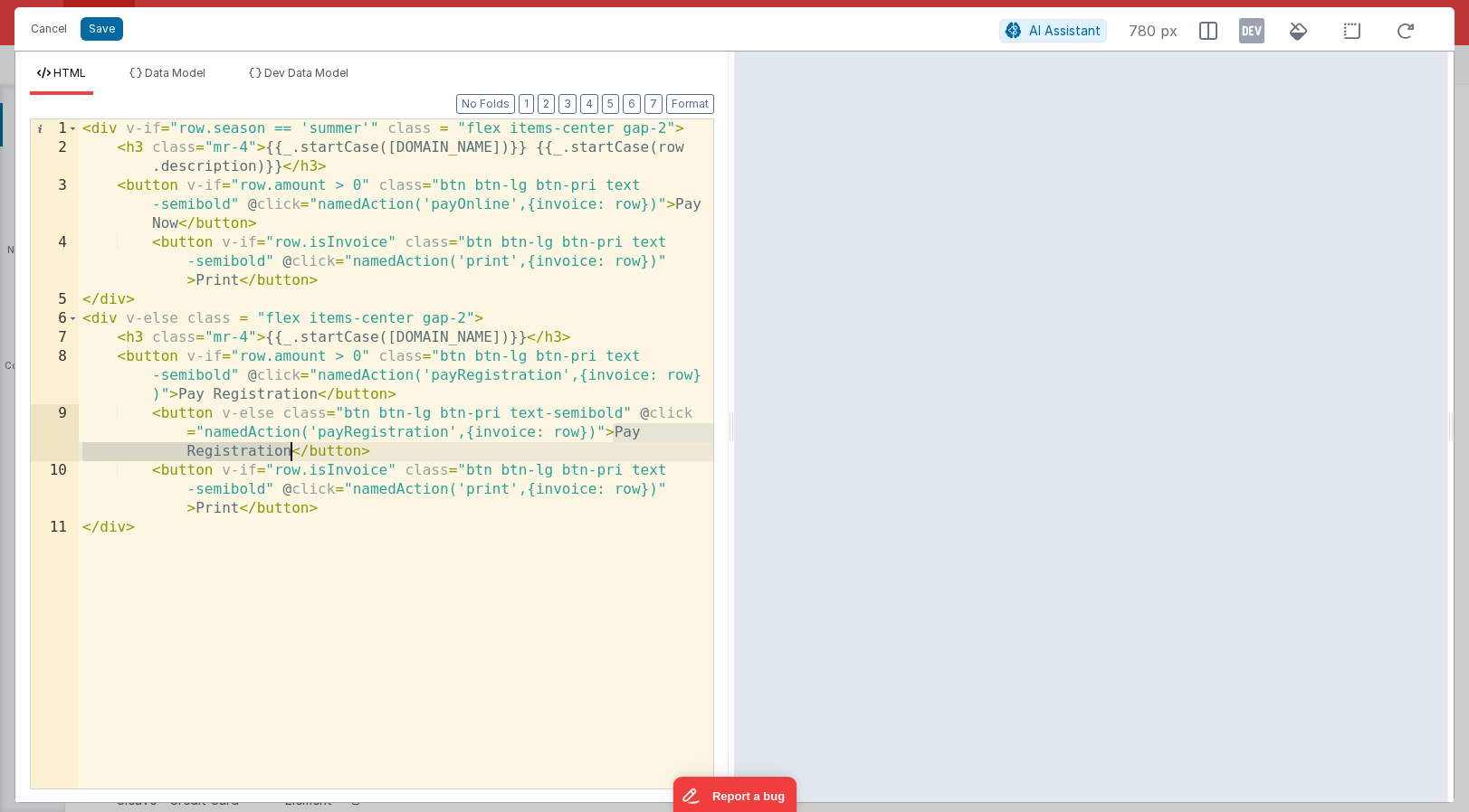
drag, startPoint x: 613, startPoint y: 431, endPoint x: 292, endPoint y: 449, distance: 321.5
click at [292, 449] on div "< div v-if = "row.season == 'summer'" class = "flex items-center gap-2" > < h3 …" at bounding box center [396, 473] width 634 height 708
click at [195, 451] on div "< div v-if = "row.season == 'summer'" class = "flex items-center gap-2" > < h3 …" at bounding box center [396, 473] width 634 height 708
click at [355, 445] on div "< div v-if = "row.season == 'summer'" class = "flex items-center gap-2" > < h3 …" at bounding box center [396, 473] width 634 height 708
click at [97, 31] on button "Save" at bounding box center [101, 28] width 43 height 24
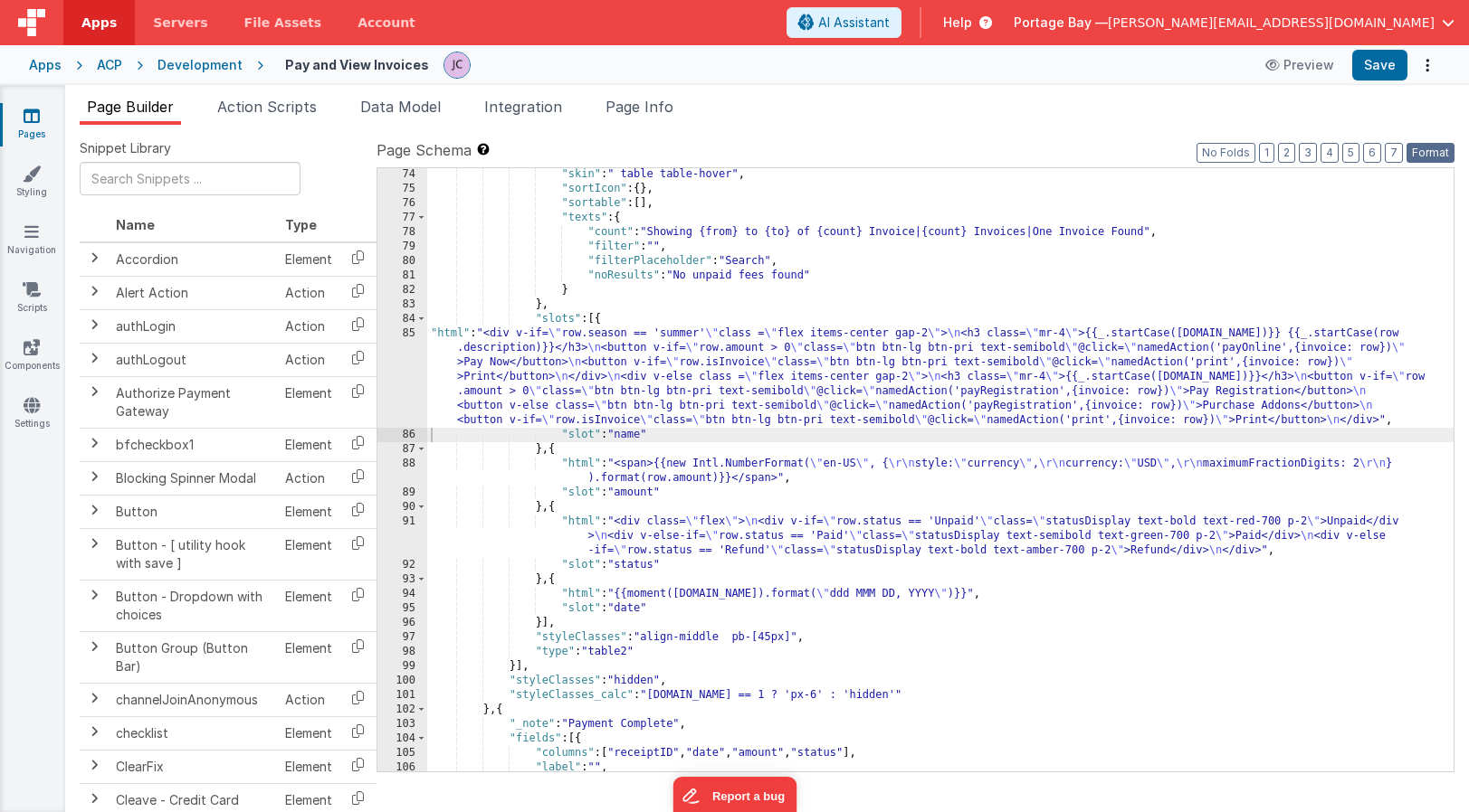
click at [1429, 150] on button "Format" at bounding box center [1430, 152] width 48 height 20
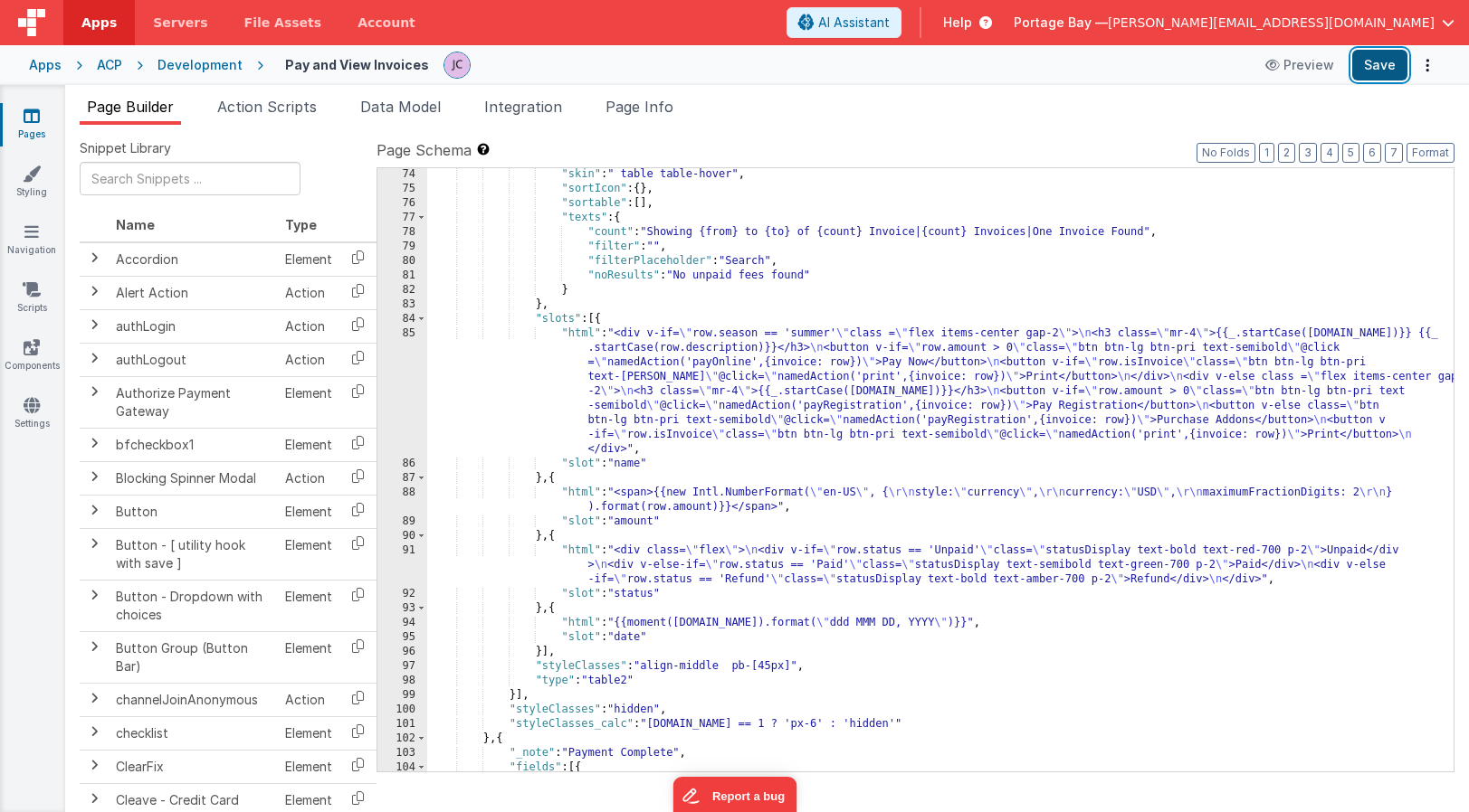
click at [1376, 66] on button "Save" at bounding box center [1379, 65] width 55 height 31
